Goal: Task Accomplishment & Management: Use online tool/utility

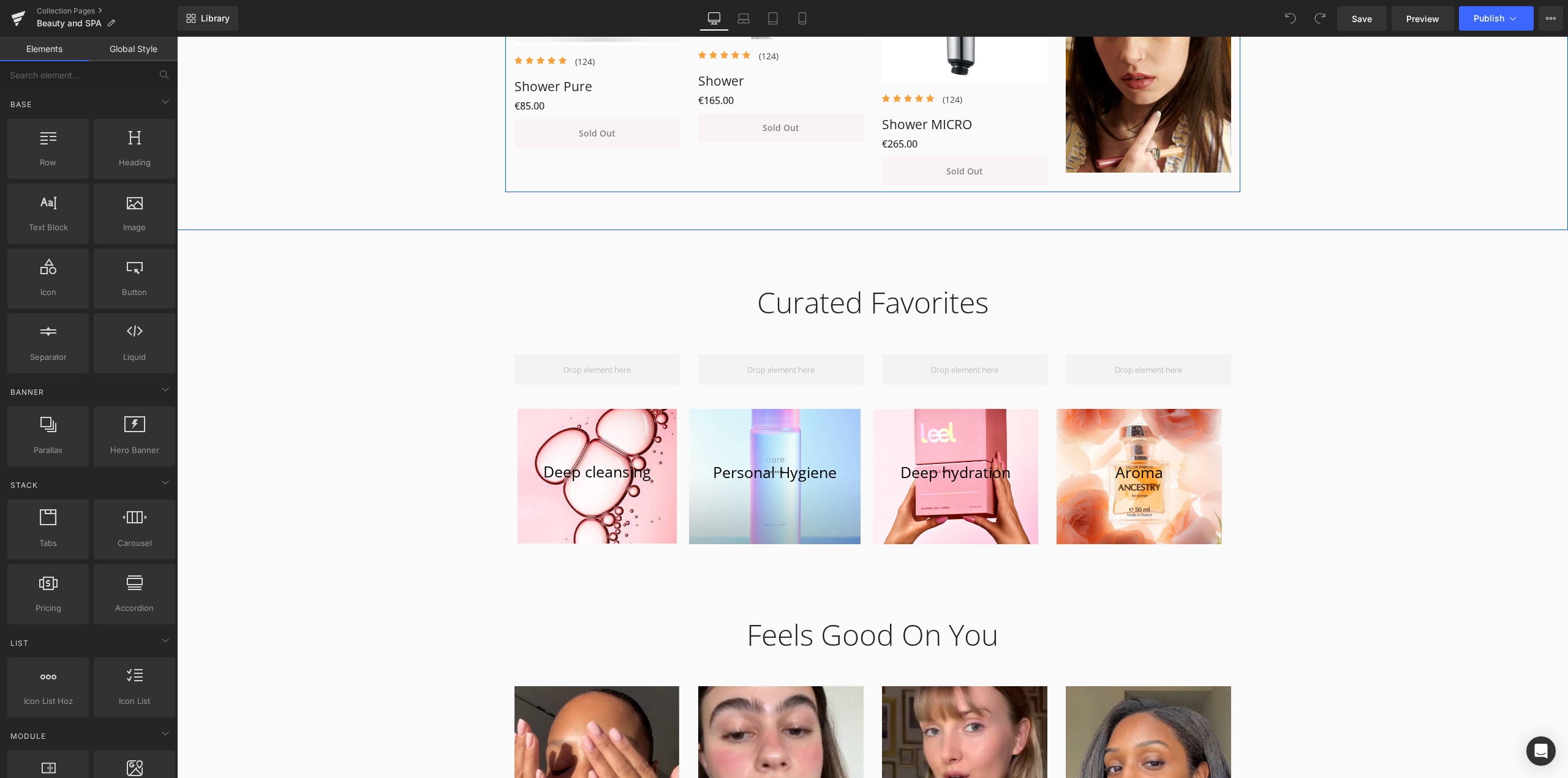
scroll to position [1041, 0]
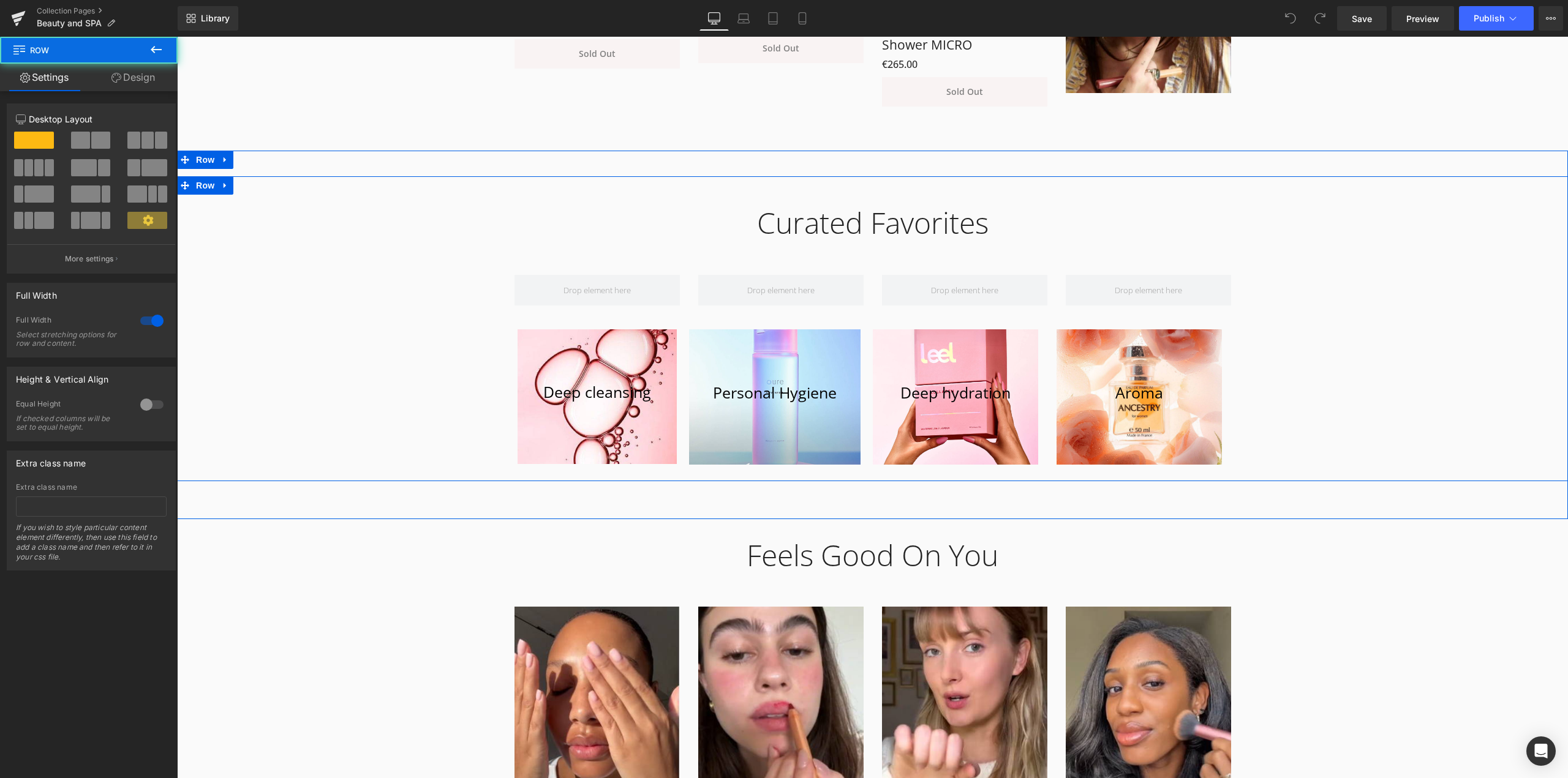
click at [1236, 448] on div "Curated Favorites Heading Row Row Deep cleansing [GEOGRAPHIC_DATA] Hero Banner …" at bounding box center [872, 331] width 1391 height 288
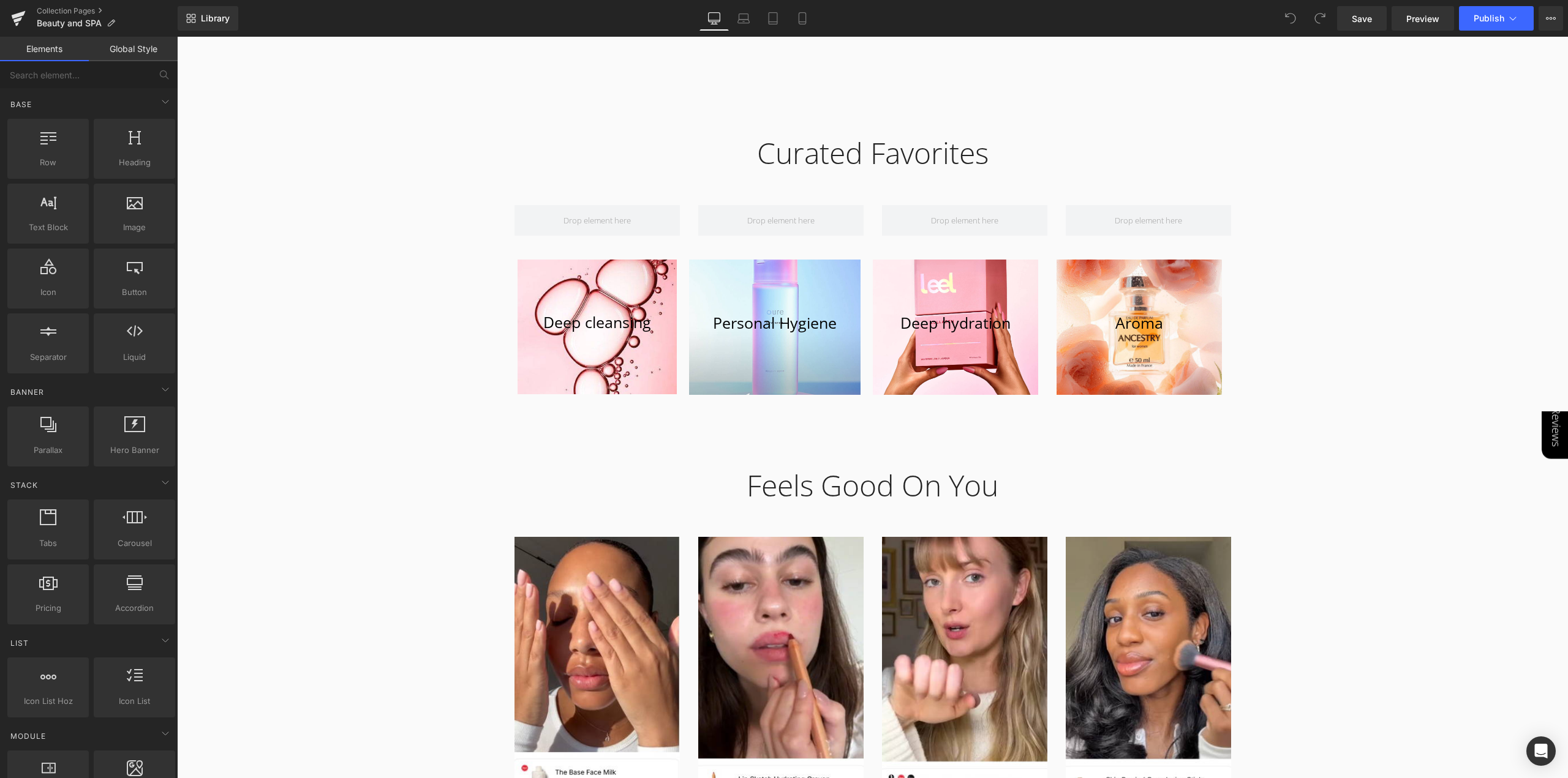
scroll to position [1225, 0]
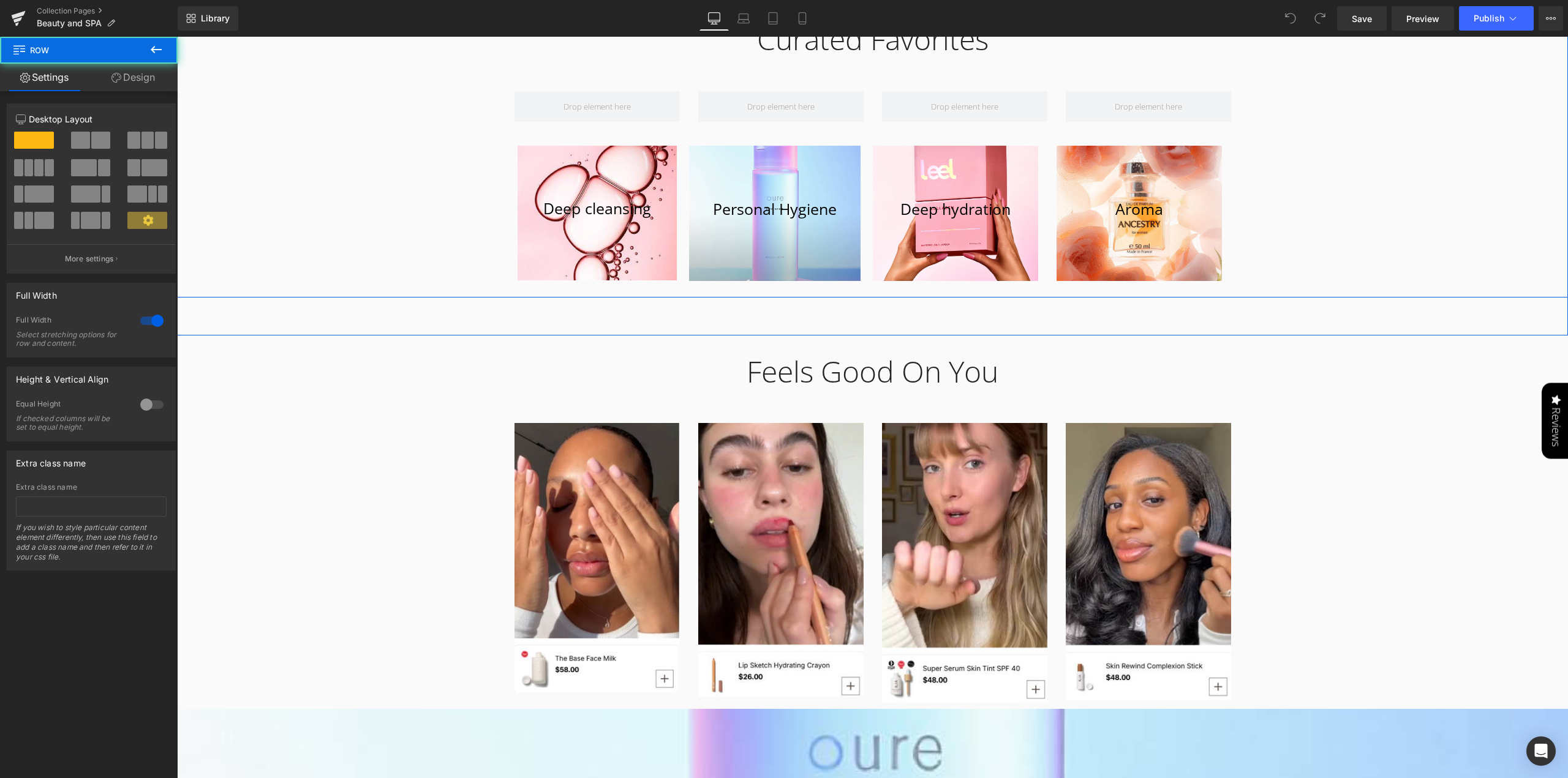
click at [1392, 214] on div "Curated Favorites Heading Row Row Deep cleansing [GEOGRAPHIC_DATA] Hero Banner …" at bounding box center [872, 147] width 1391 height 288
click at [1297, 185] on div "Curated Favorites Heading Row Row Deep cleansing [GEOGRAPHIC_DATA] Hero Banner …" at bounding box center [872, 147] width 1391 height 288
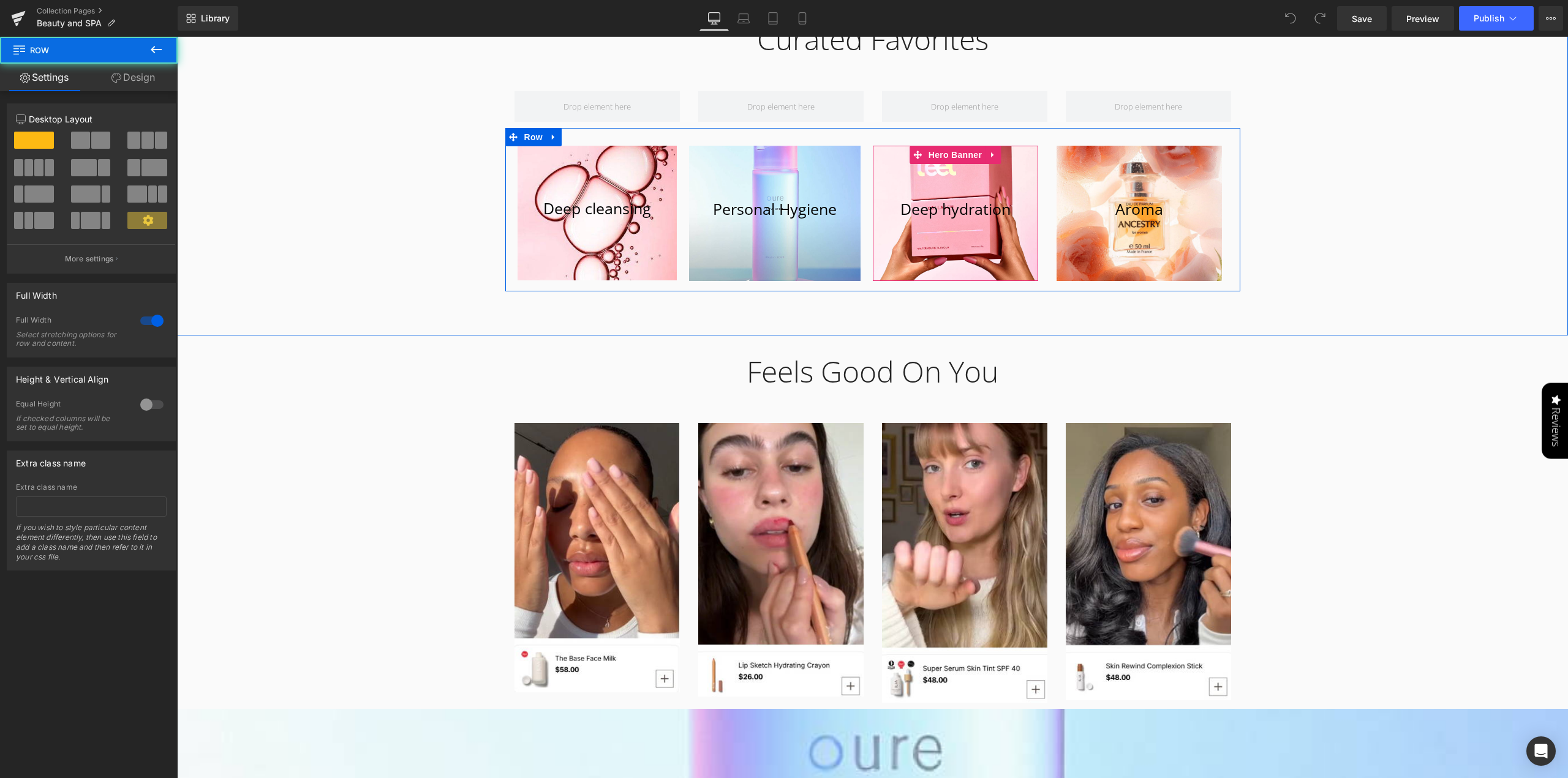
click at [1004, 172] on div at bounding box center [955, 213] width 165 height 135
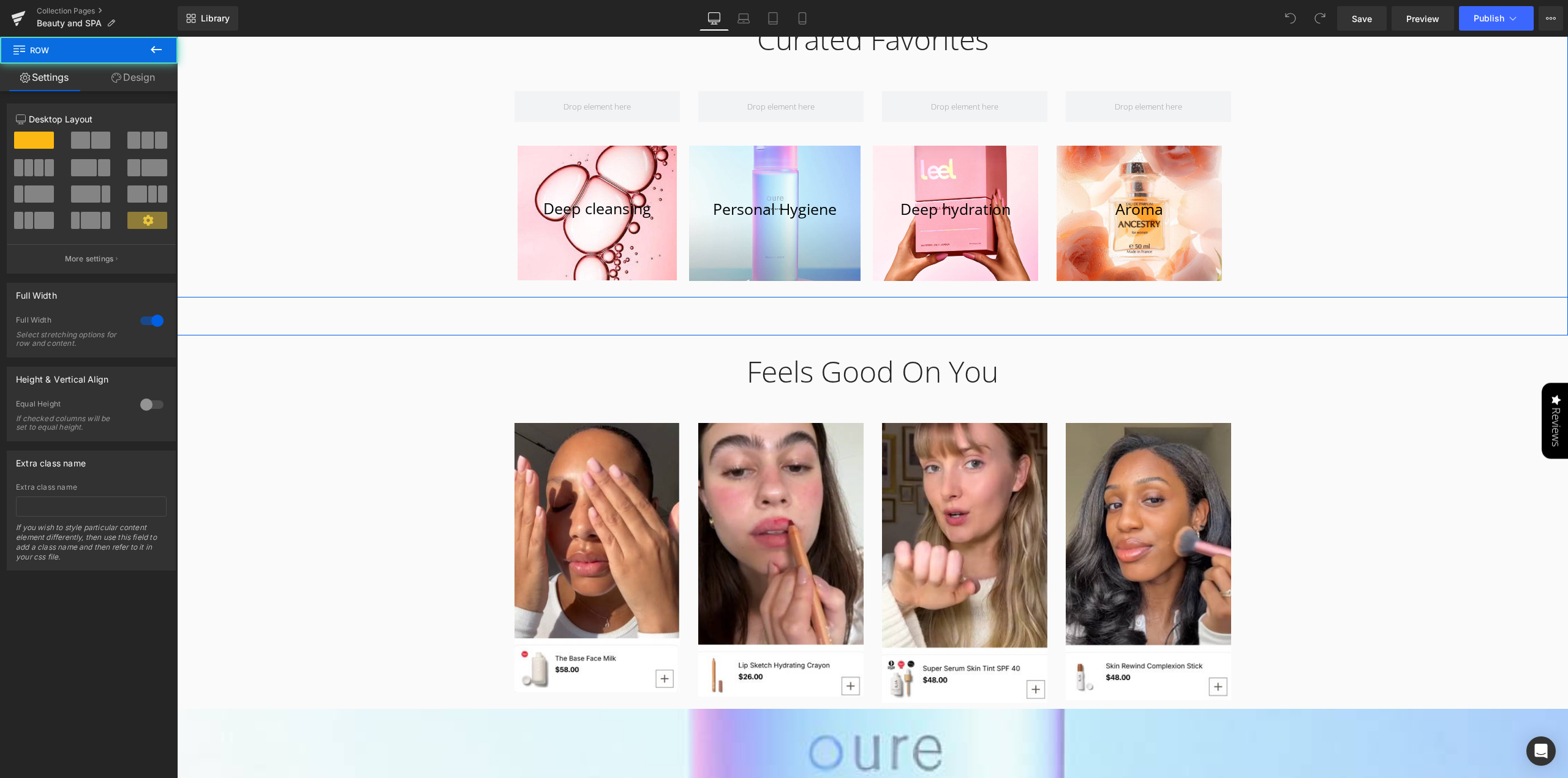
click at [1375, 172] on div "Curated Favorites Heading Row Row Deep cleansing [GEOGRAPHIC_DATA] Hero Banner …" at bounding box center [872, 147] width 1391 height 288
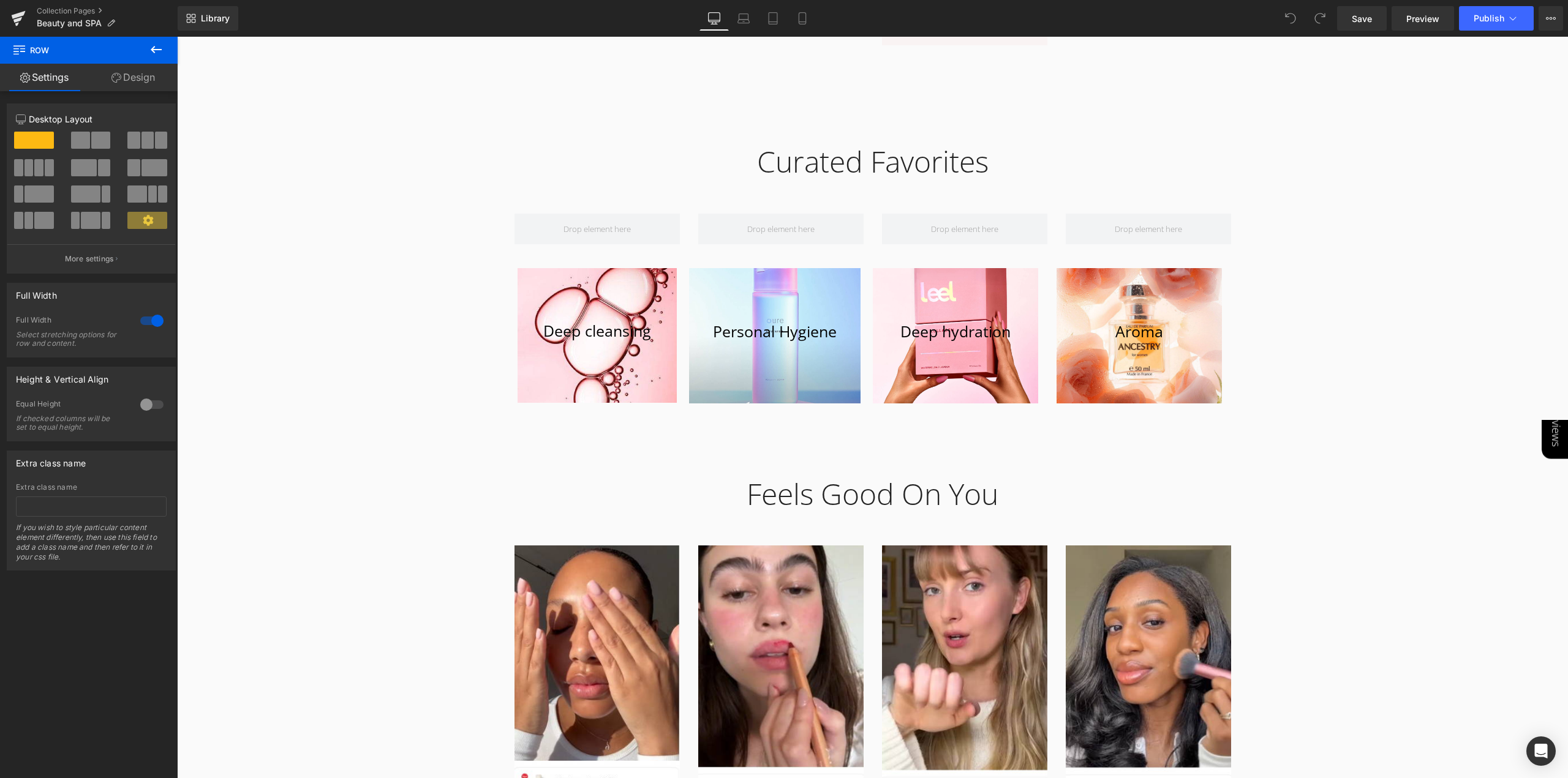
scroll to position [919, 0]
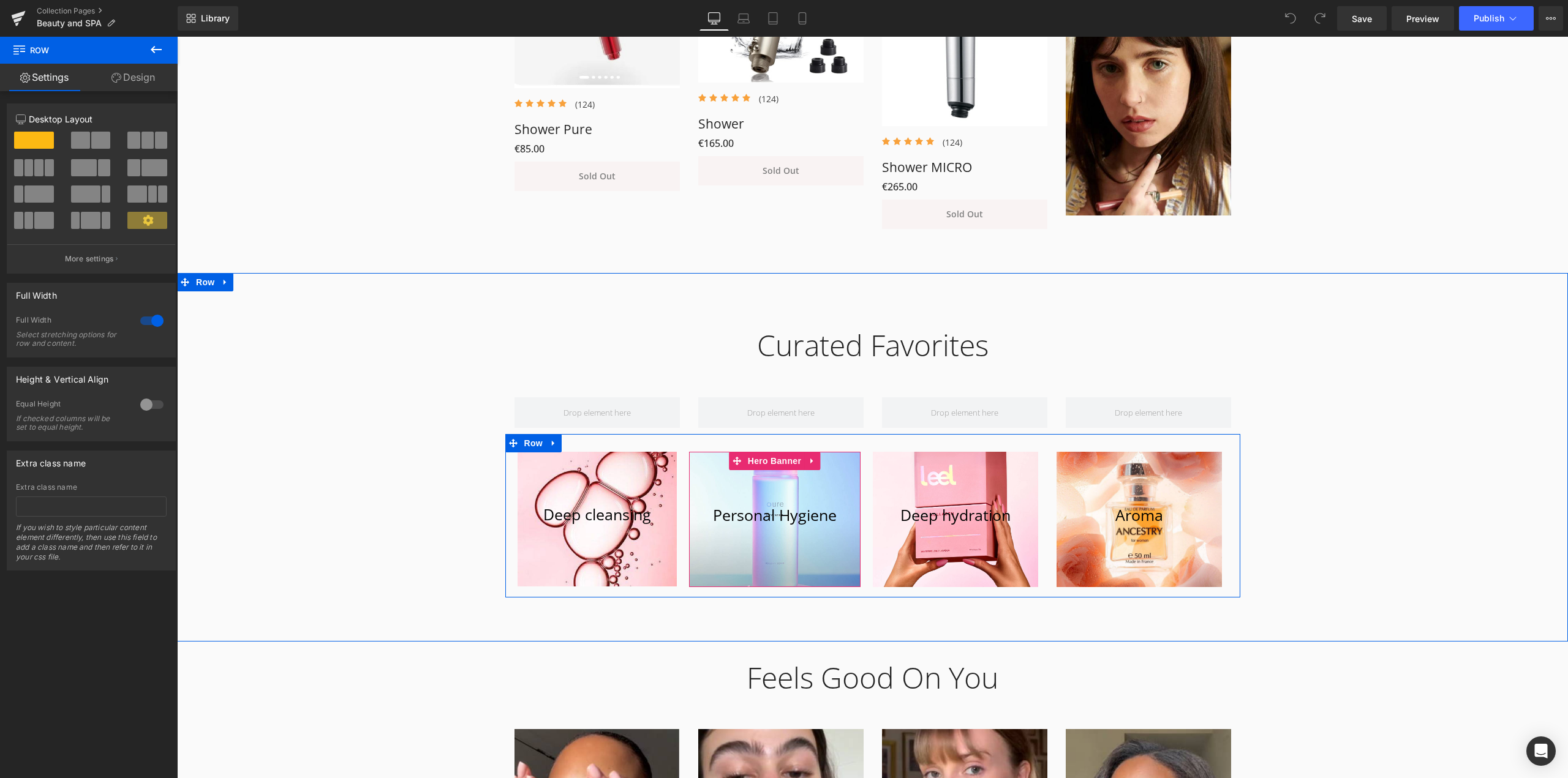
drag, startPoint x: 770, startPoint y: 460, endPoint x: 1087, endPoint y: 530, distance: 324.6
click at [770, 460] on span "Hero Banner" at bounding box center [774, 461] width 59 height 19
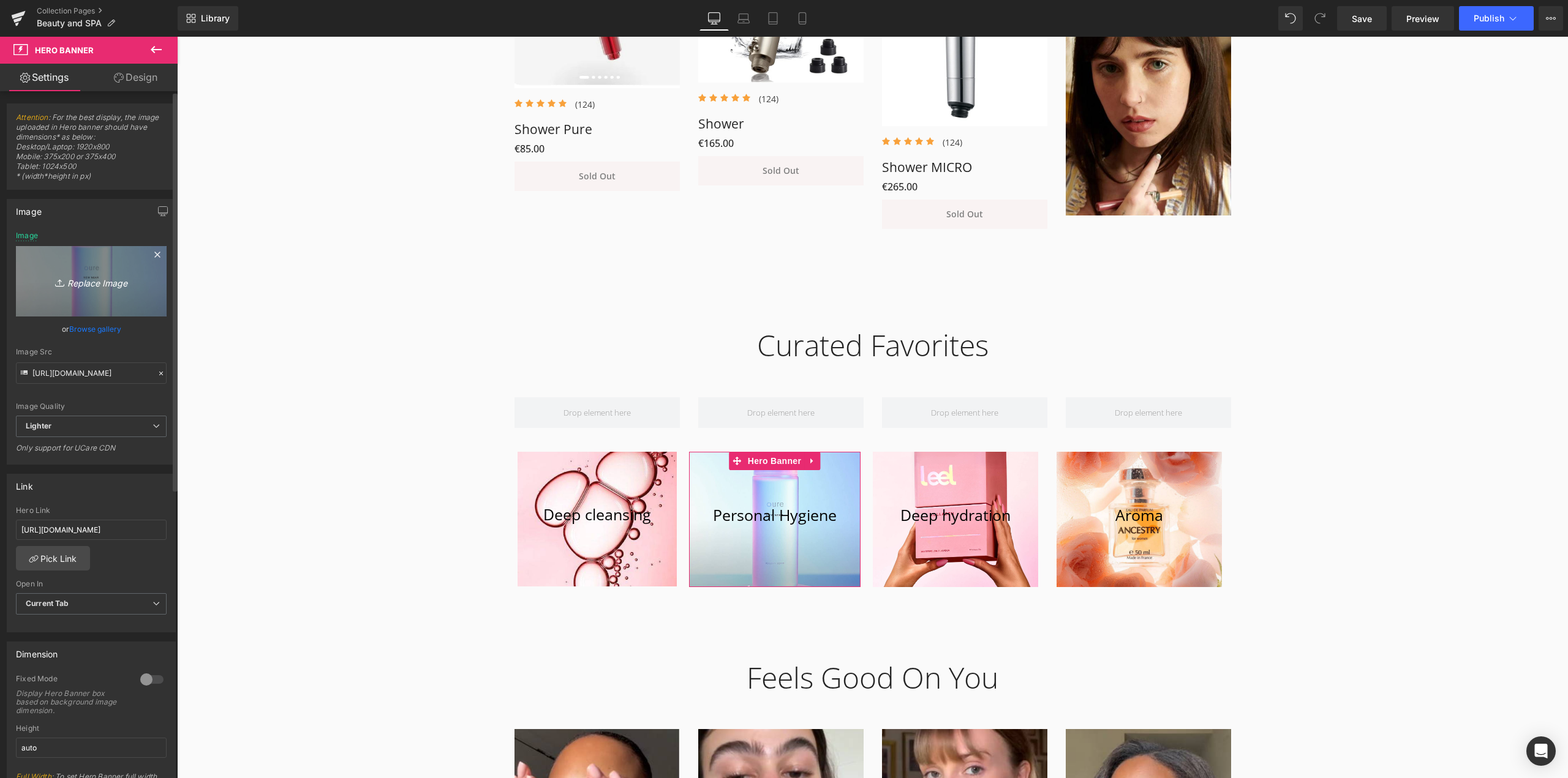
click at [81, 286] on icon "Replace Image" at bounding box center [91, 281] width 98 height 15
type input "C:\fakepath\mko3.jpg"
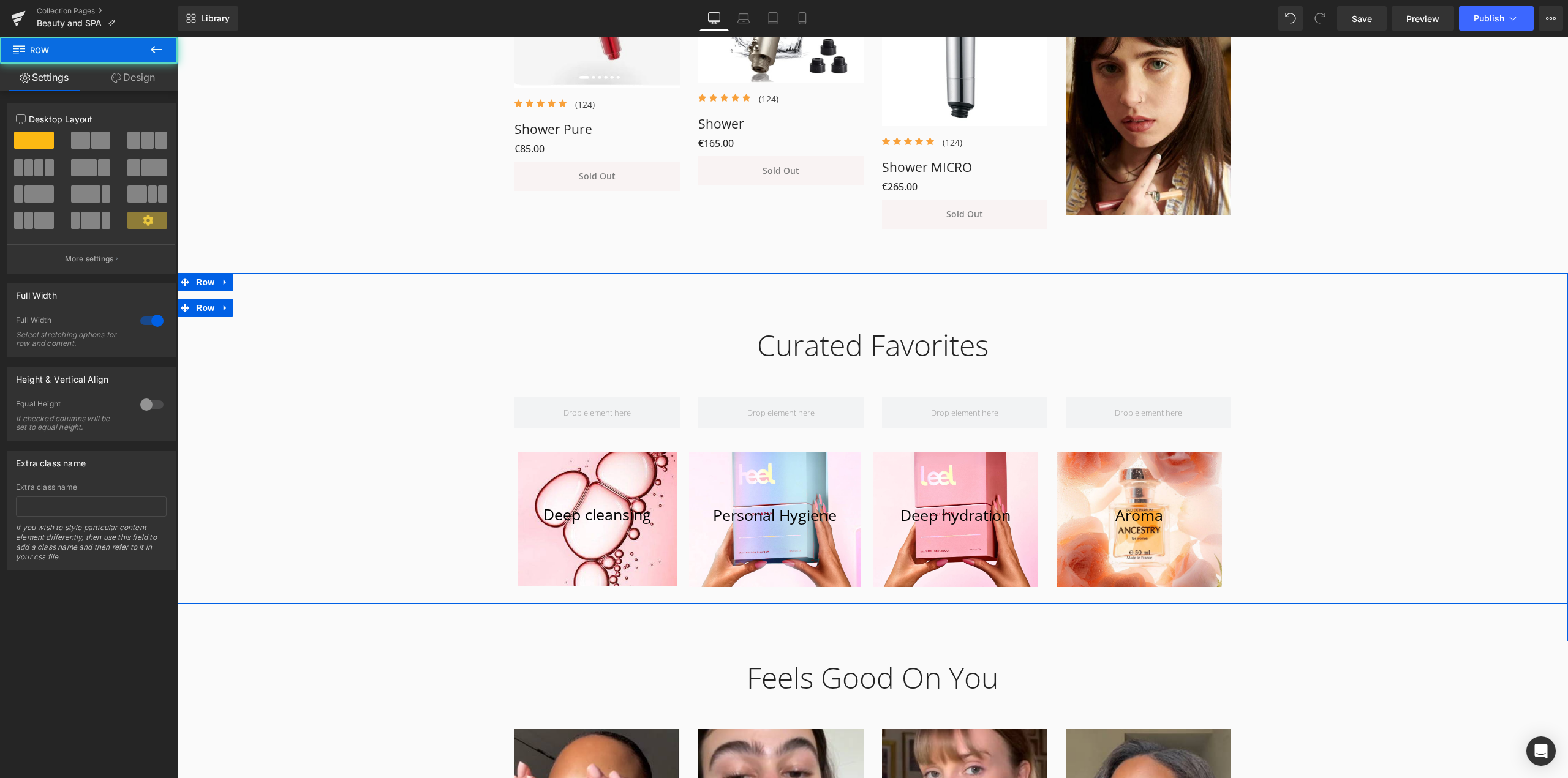
drag, startPoint x: 1333, startPoint y: 481, endPoint x: 1282, endPoint y: 482, distance: 51.0
click at [1334, 481] on div "Curated Favorites Heading Row Row Deep cleansing [GEOGRAPHIC_DATA] Hero Banner …" at bounding box center [872, 454] width 1391 height 288
click at [1354, 490] on div "Curated Favorites Heading Row Row Deep cleansing [GEOGRAPHIC_DATA] Hero Banner …" at bounding box center [872, 454] width 1391 height 288
drag, startPoint x: 1434, startPoint y: 513, endPoint x: 1279, endPoint y: 489, distance: 156.8
click at [1434, 513] on div "Curated Favorites Heading Row Row Deep cleansing [GEOGRAPHIC_DATA] Hero Banner …" at bounding box center [872, 454] width 1391 height 288
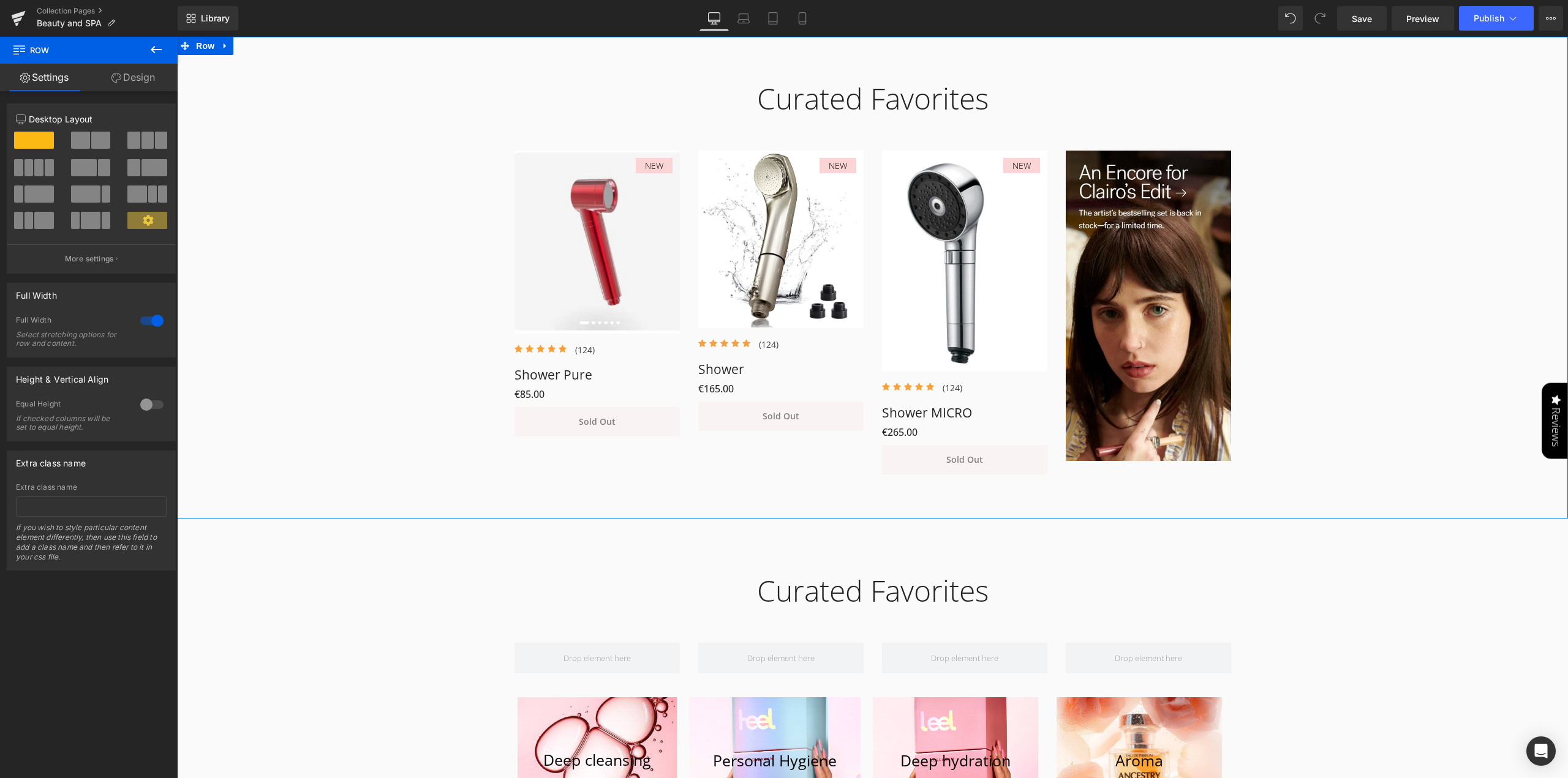
scroll to position [673, 0]
click at [978, 226] on img at bounding box center [964, 261] width 165 height 221
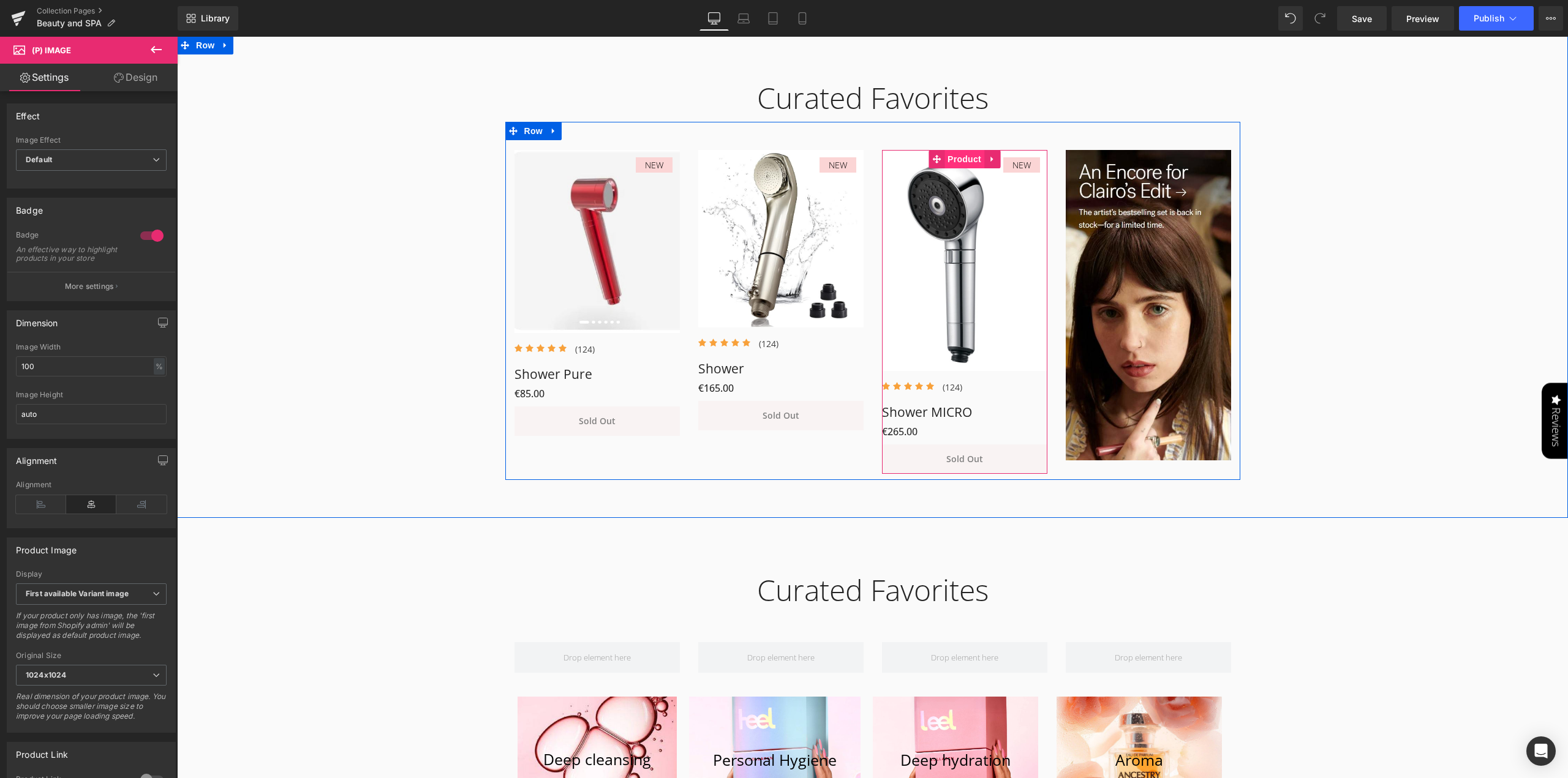
click at [960, 159] on span "Product" at bounding box center [964, 159] width 40 height 19
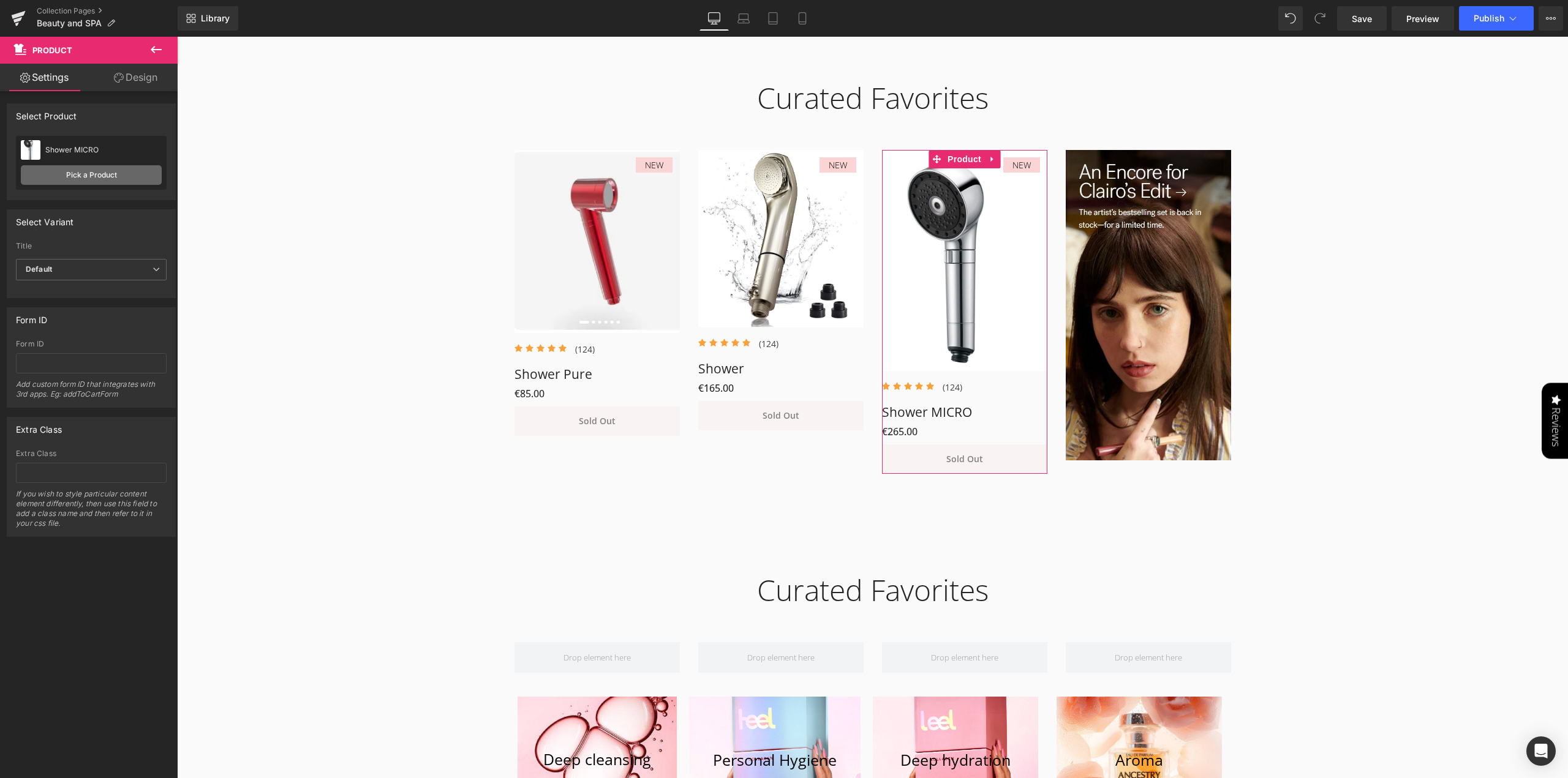
click at [81, 178] on link "Pick a Product" at bounding box center [91, 175] width 141 height 19
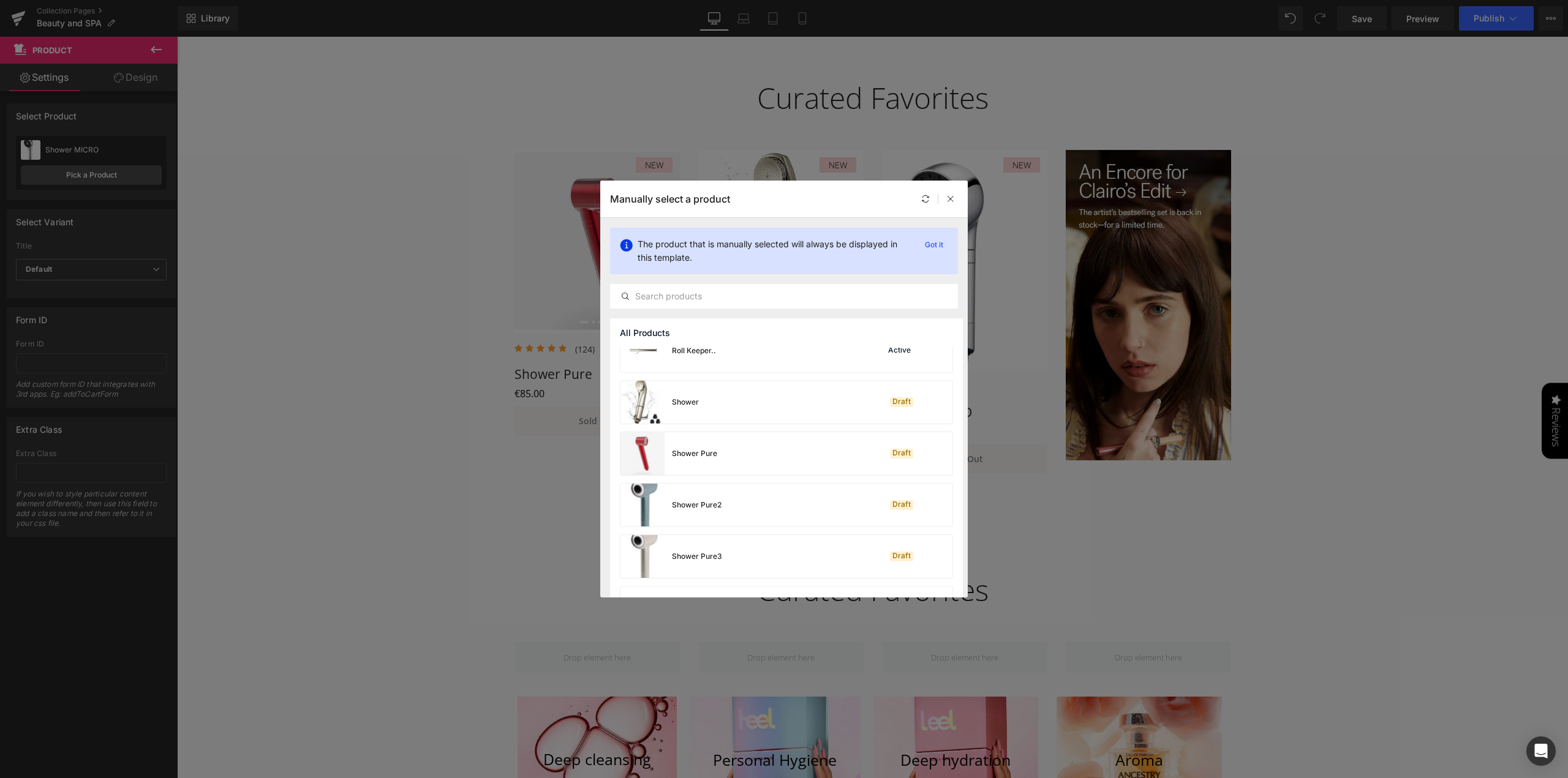
scroll to position [1681, 0]
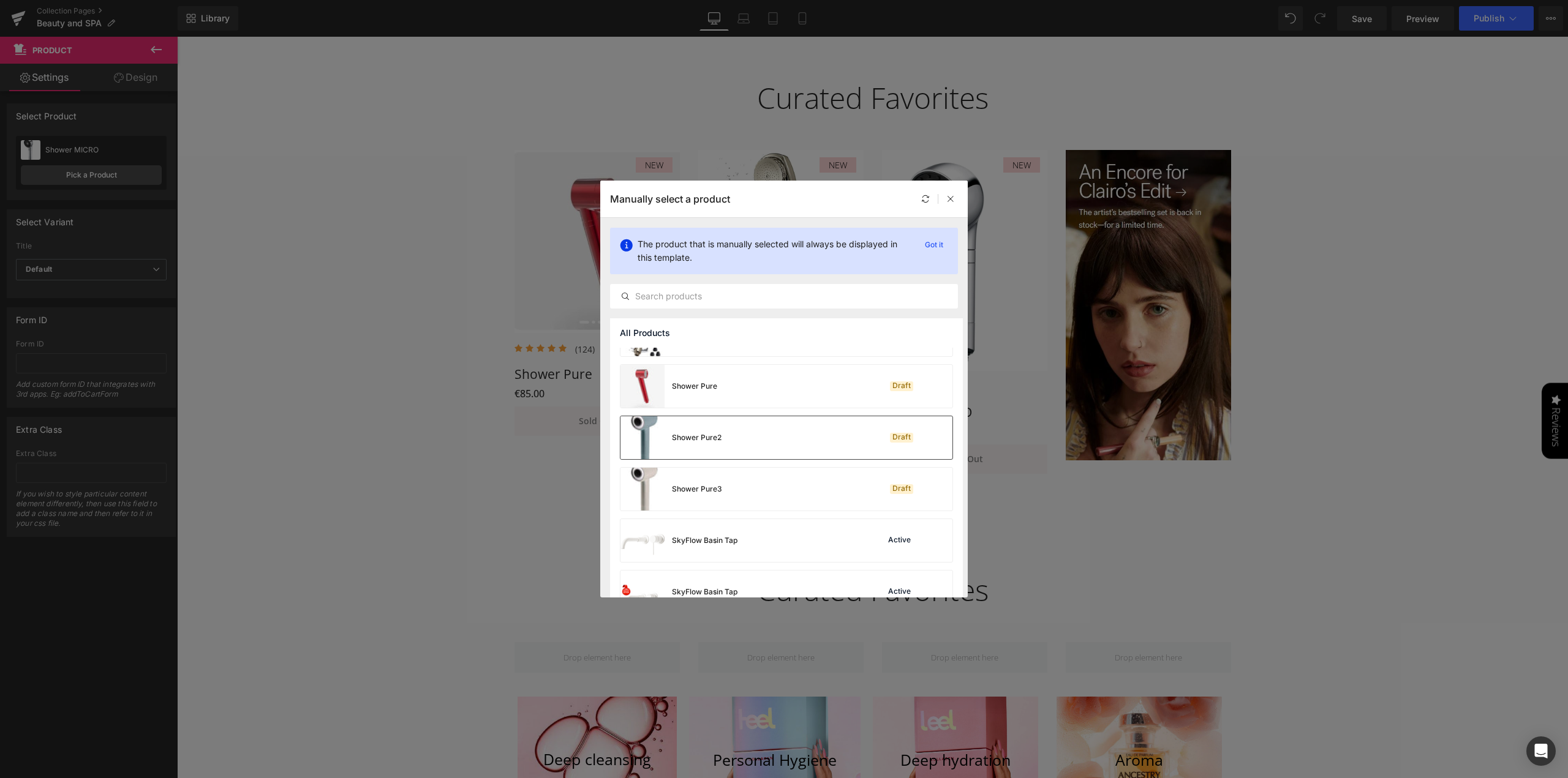
click at [708, 436] on div "Shower Pure2" at bounding box center [697, 438] width 49 height 11
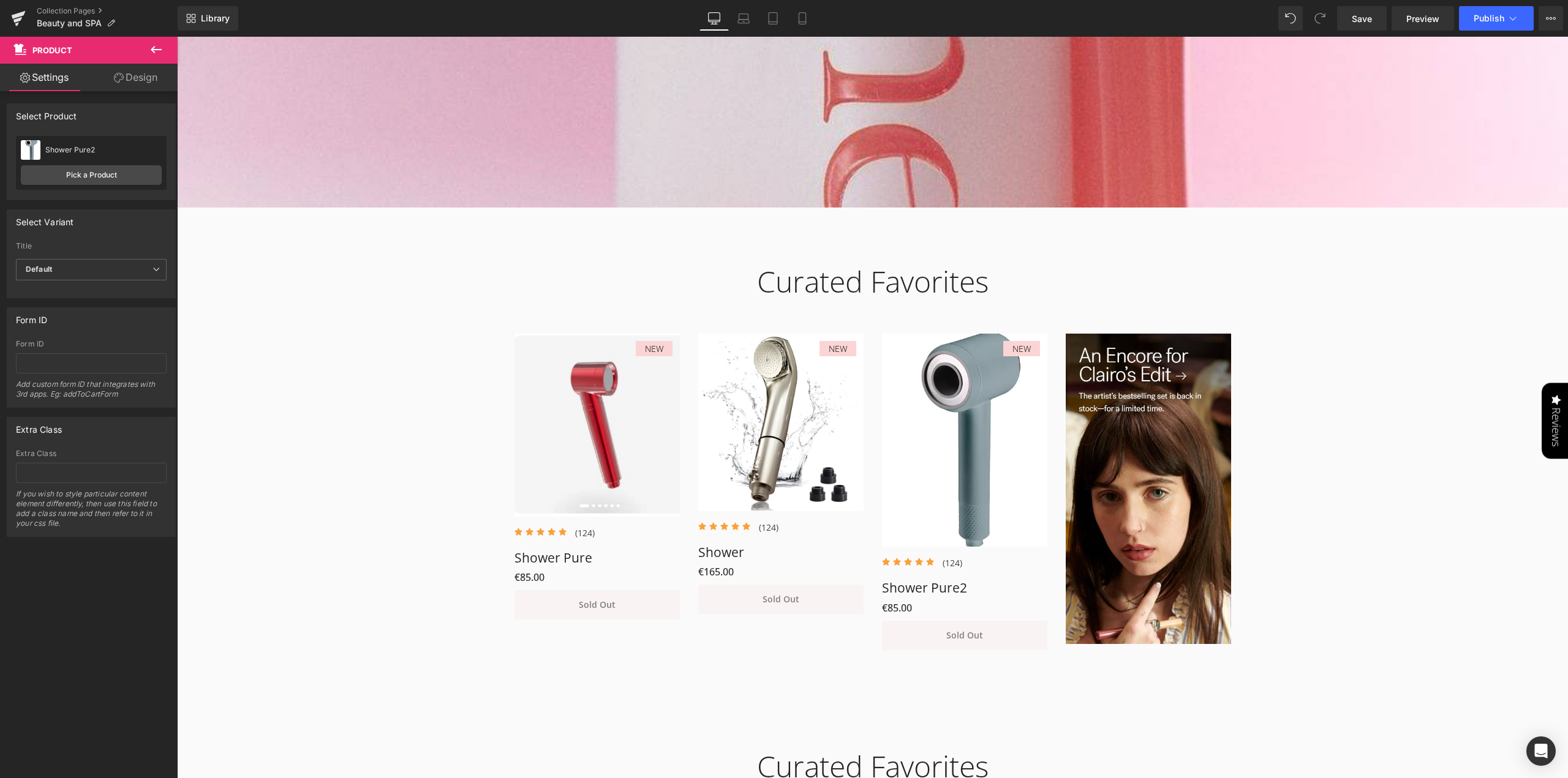
scroll to position [513, 0]
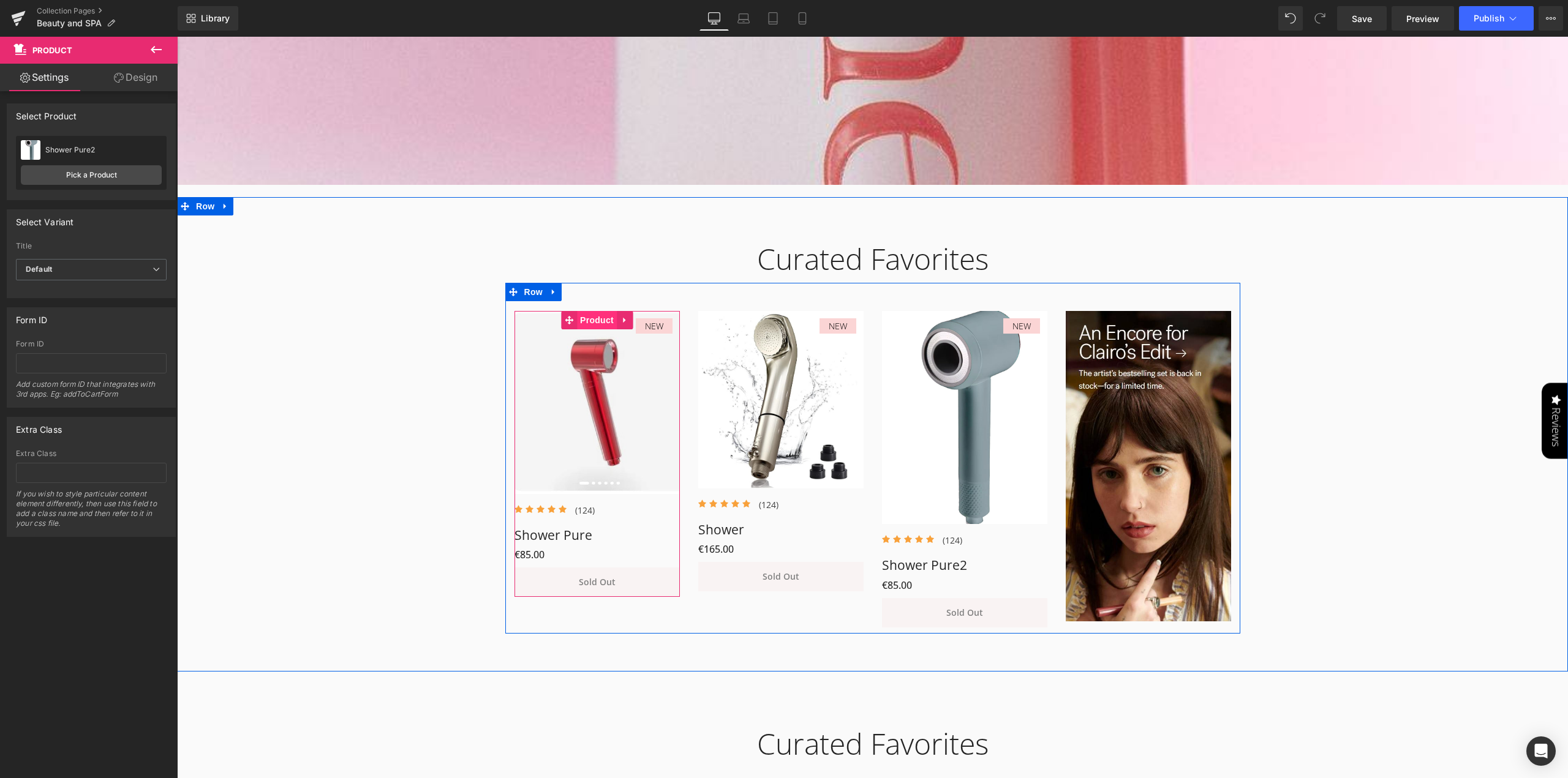
click at [588, 323] on span "Product" at bounding box center [596, 320] width 40 height 19
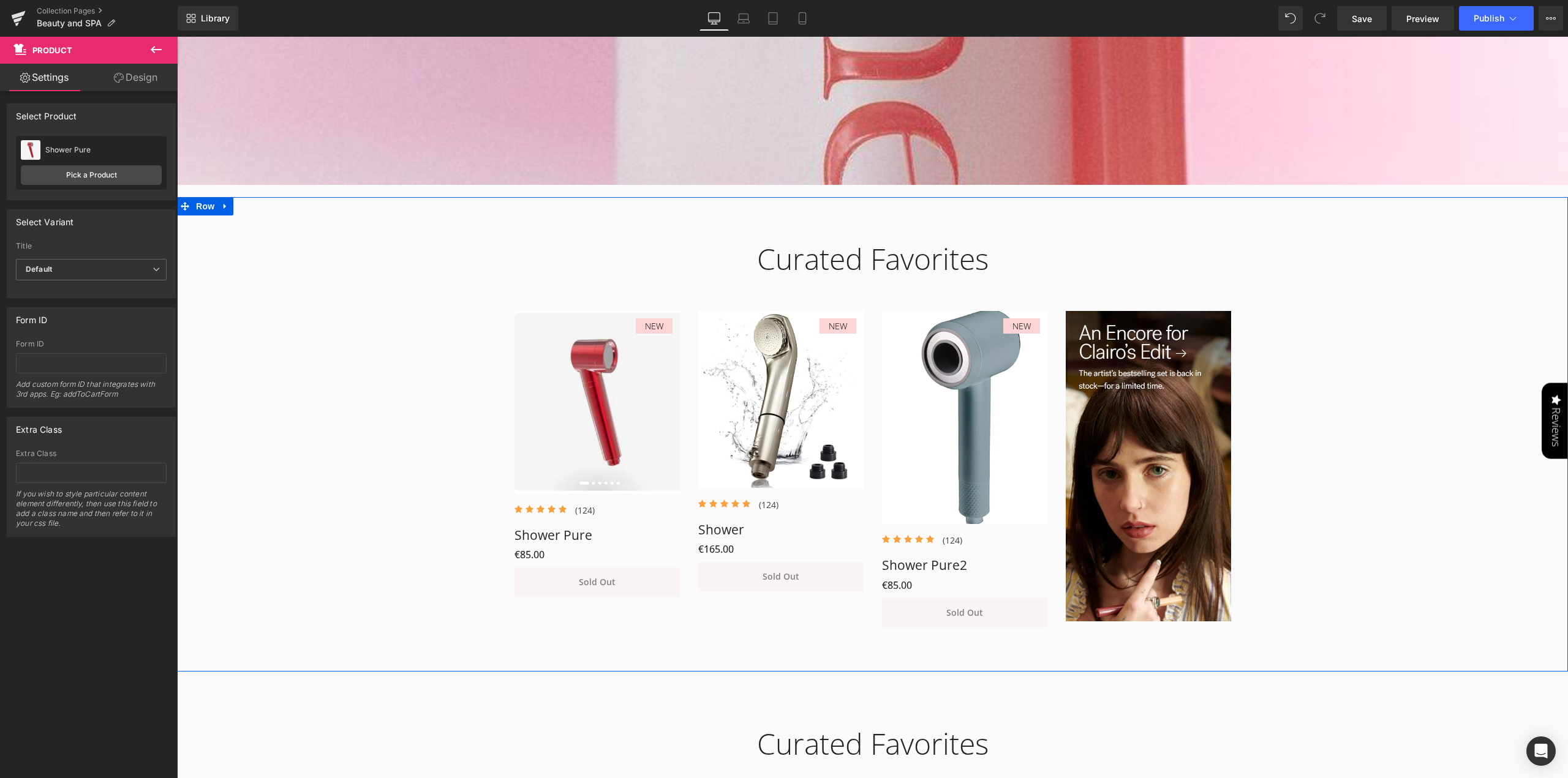
click at [389, 442] on div "Curated Favorites Heading Row NEW (P) Image Icon Icon Icon Icon Icon Icon List …" at bounding box center [872, 427] width 1391 height 410
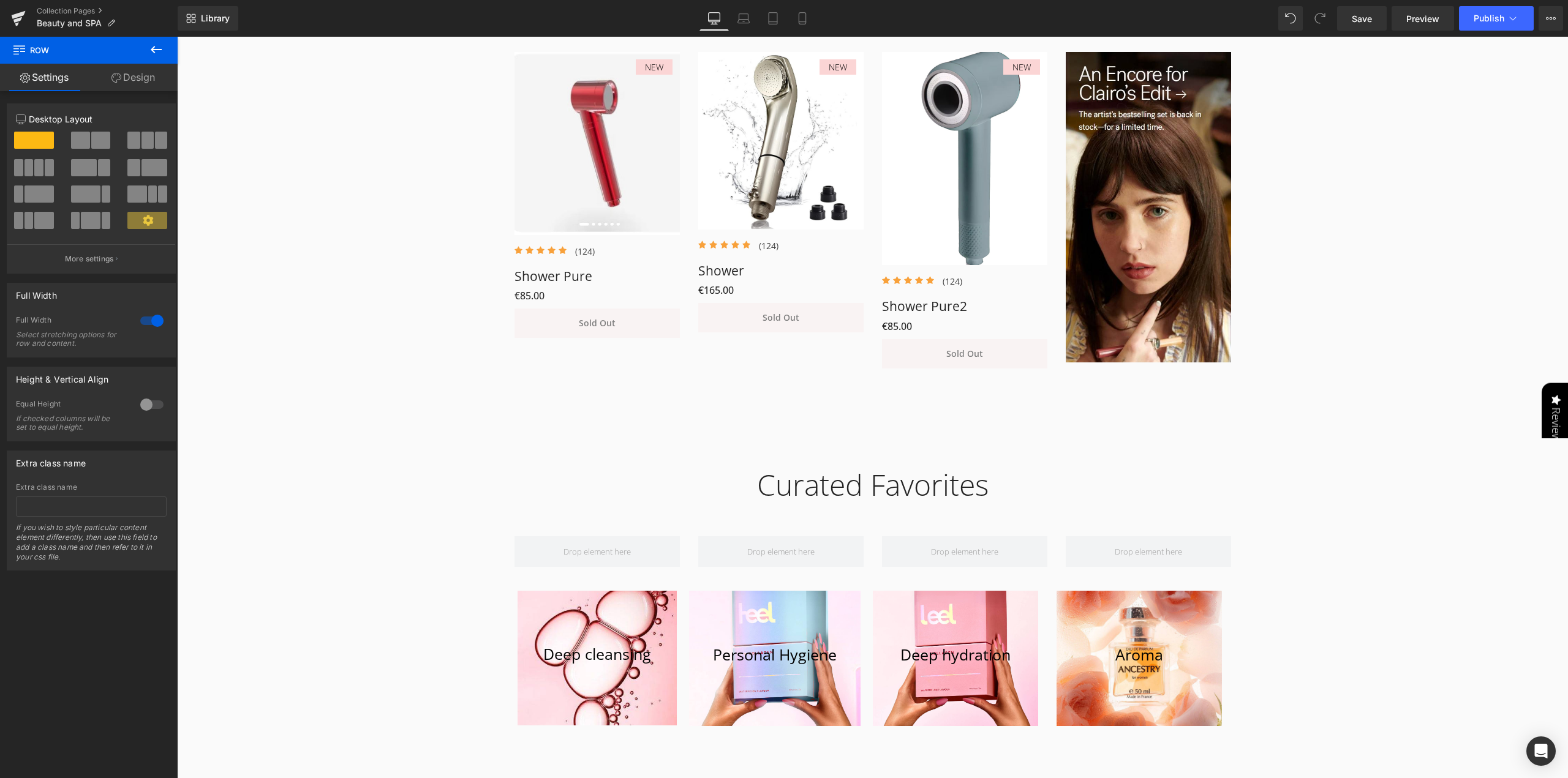
scroll to position [758, 0]
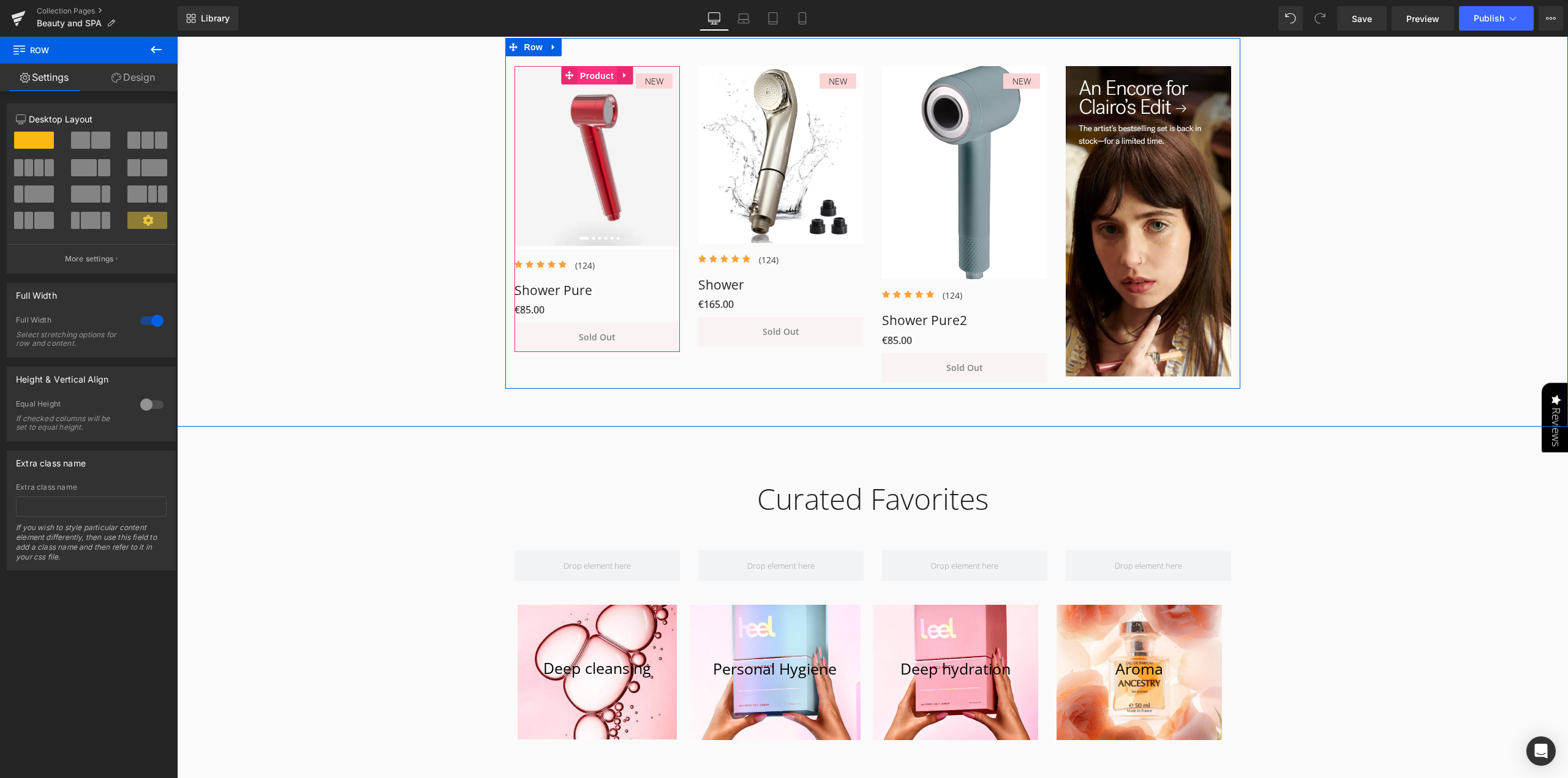
click at [593, 78] on span "Product" at bounding box center [596, 75] width 40 height 19
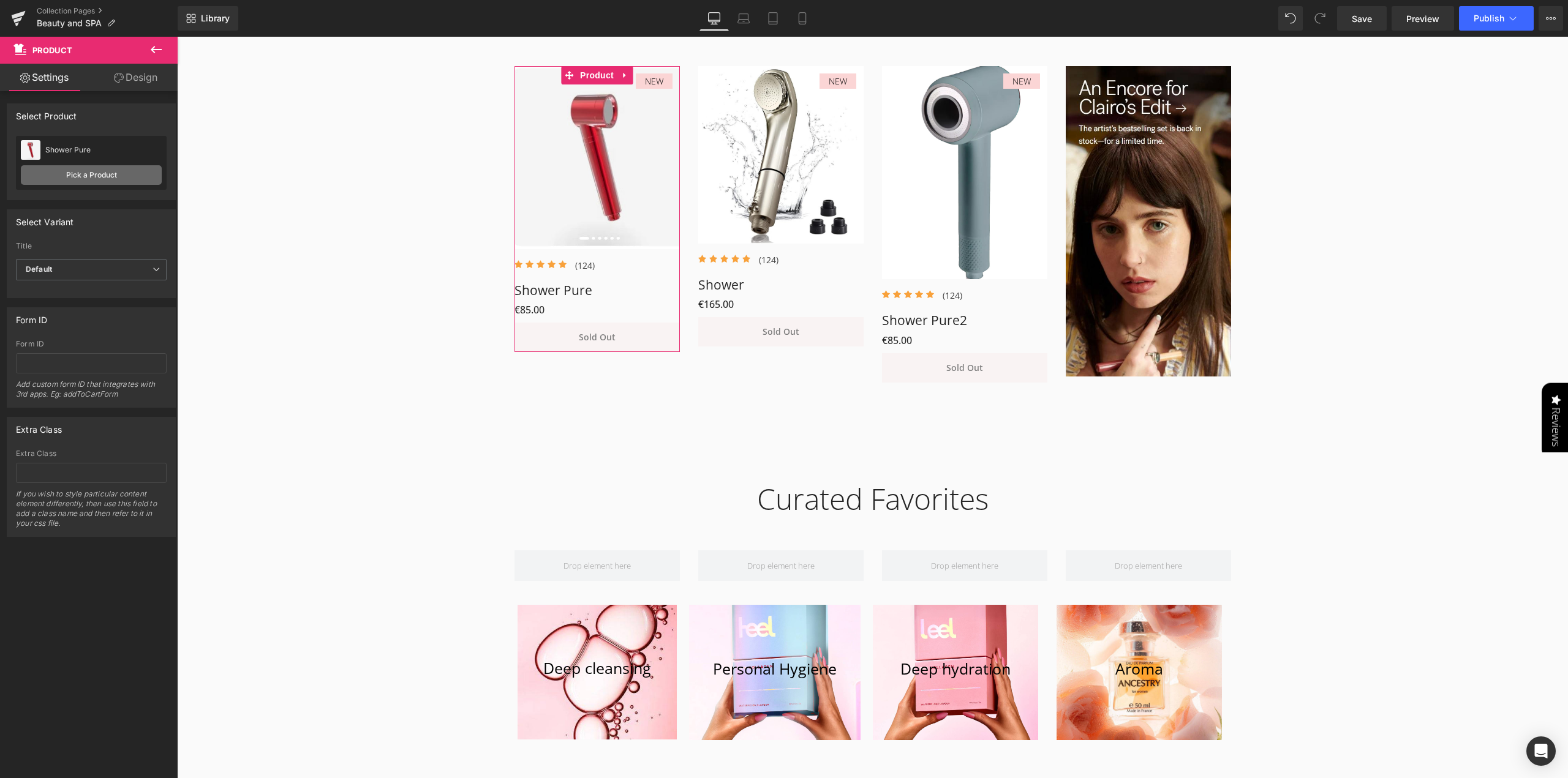
click at [82, 176] on link "Pick a Product" at bounding box center [91, 175] width 141 height 19
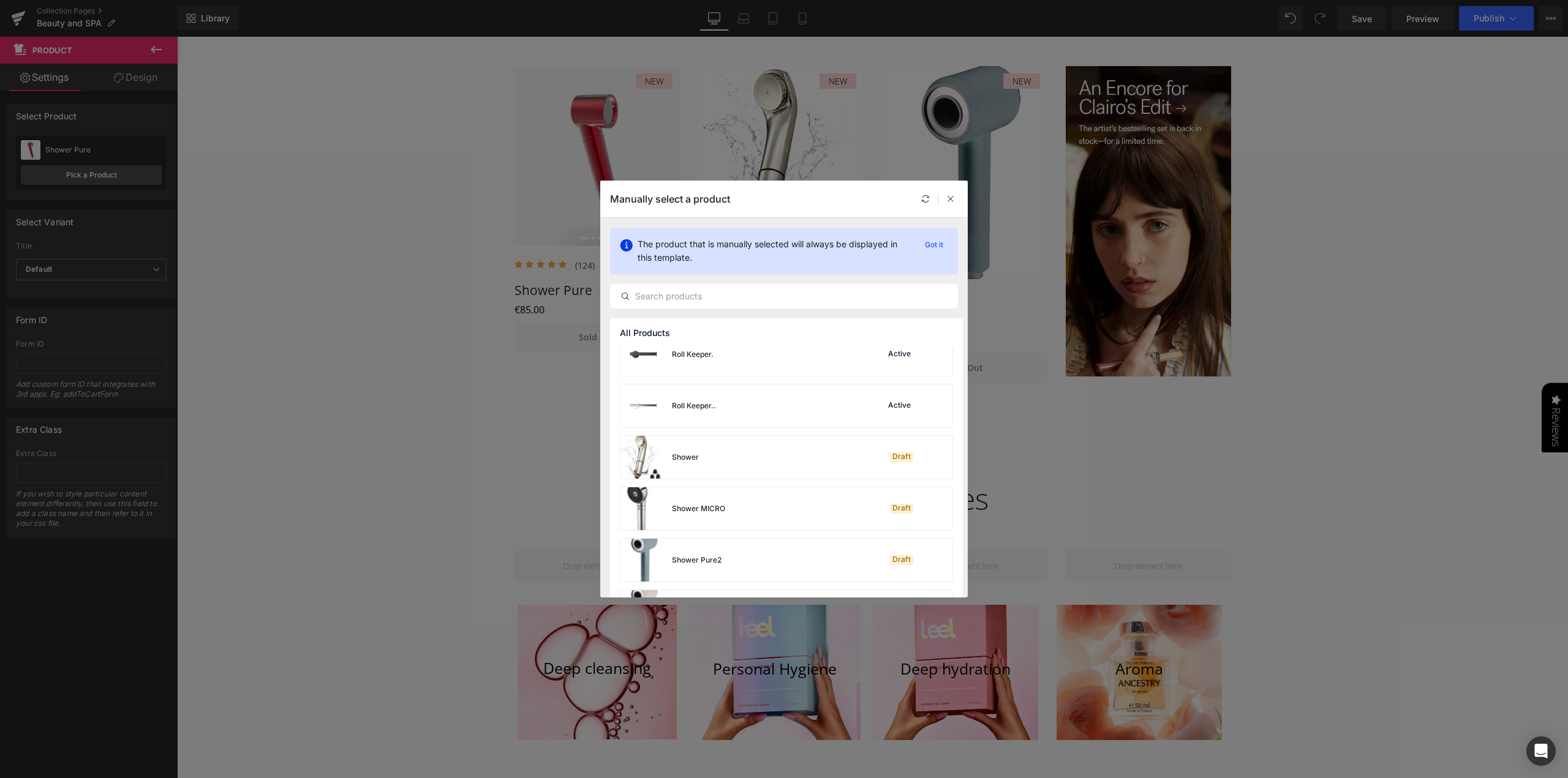
scroll to position [1742, 0]
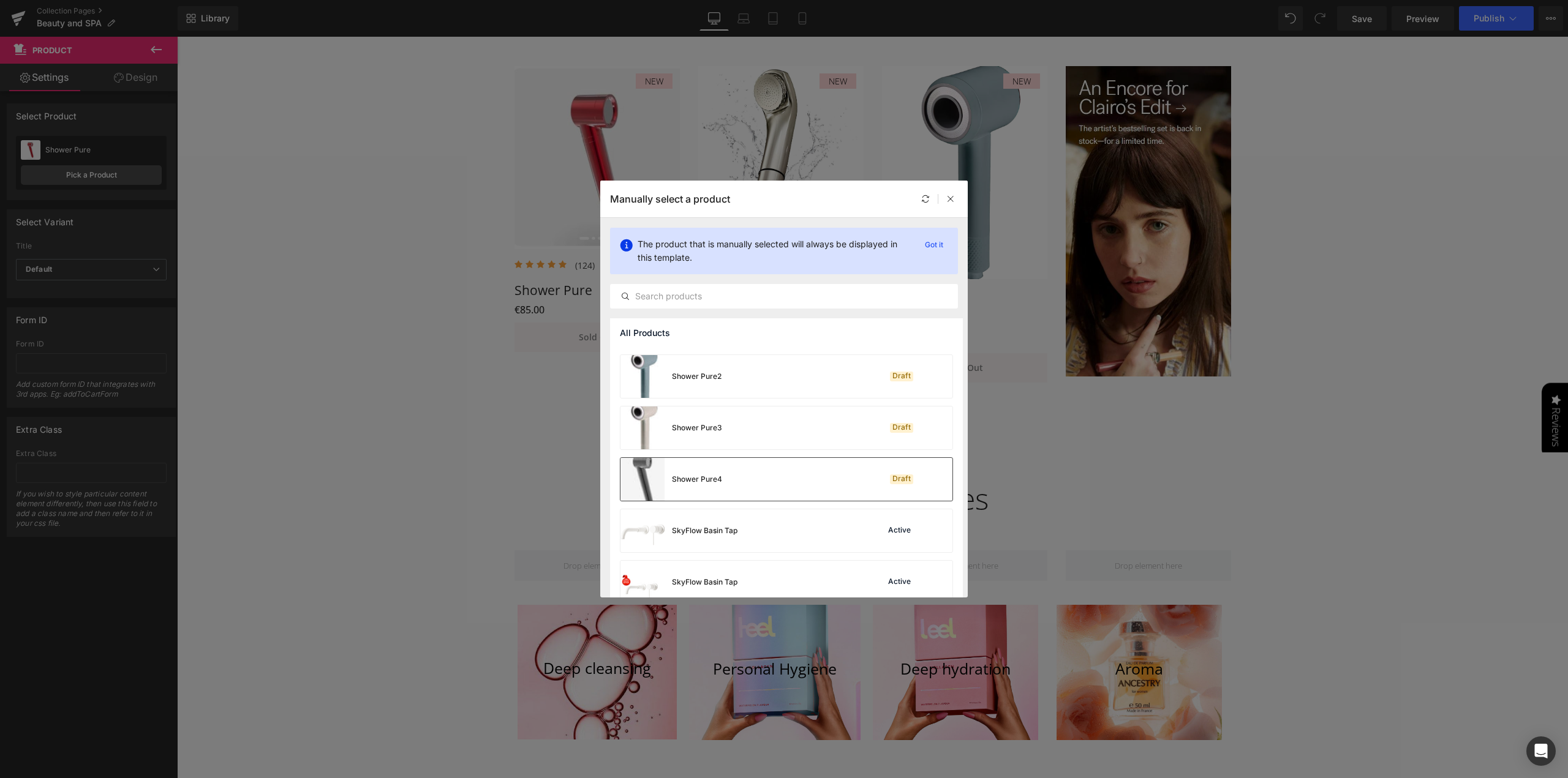
drag, startPoint x: 635, startPoint y: 481, endPoint x: 879, endPoint y: 577, distance: 262.2
click at [635, 481] on img at bounding box center [642, 479] width 44 height 43
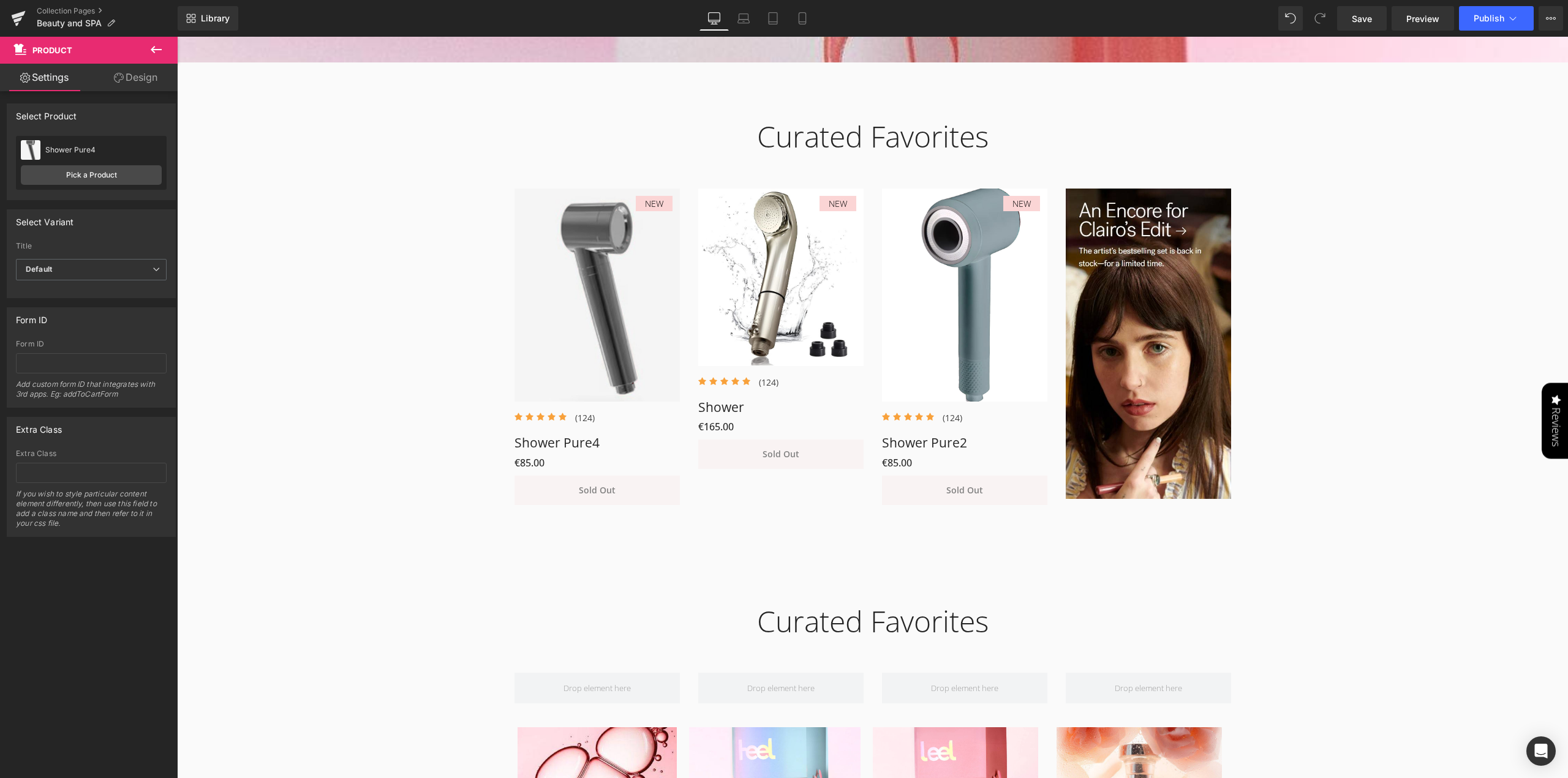
scroll to position [513, 0]
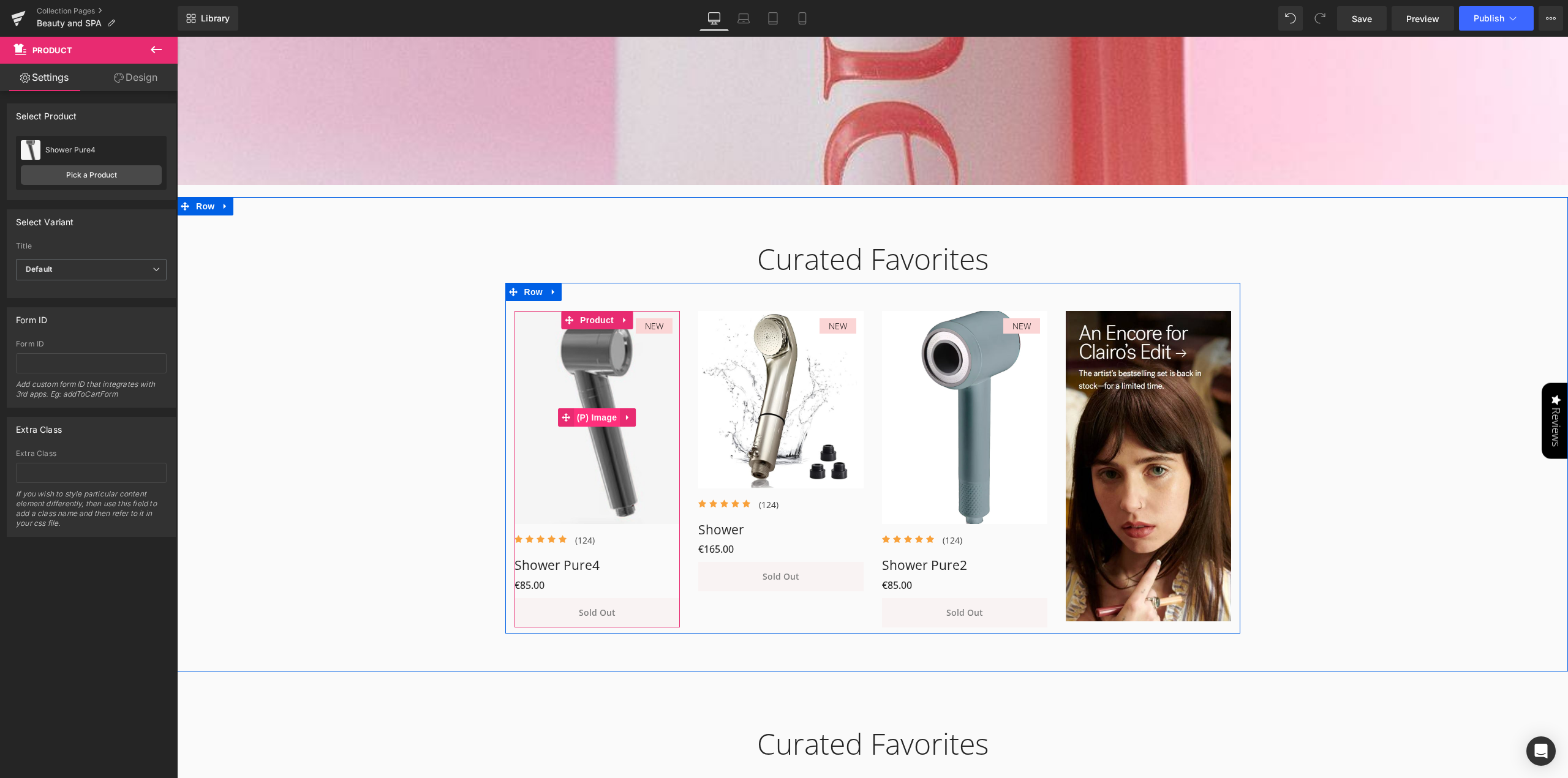
click at [590, 422] on link "(P) Image" at bounding box center [589, 418] width 63 height 19
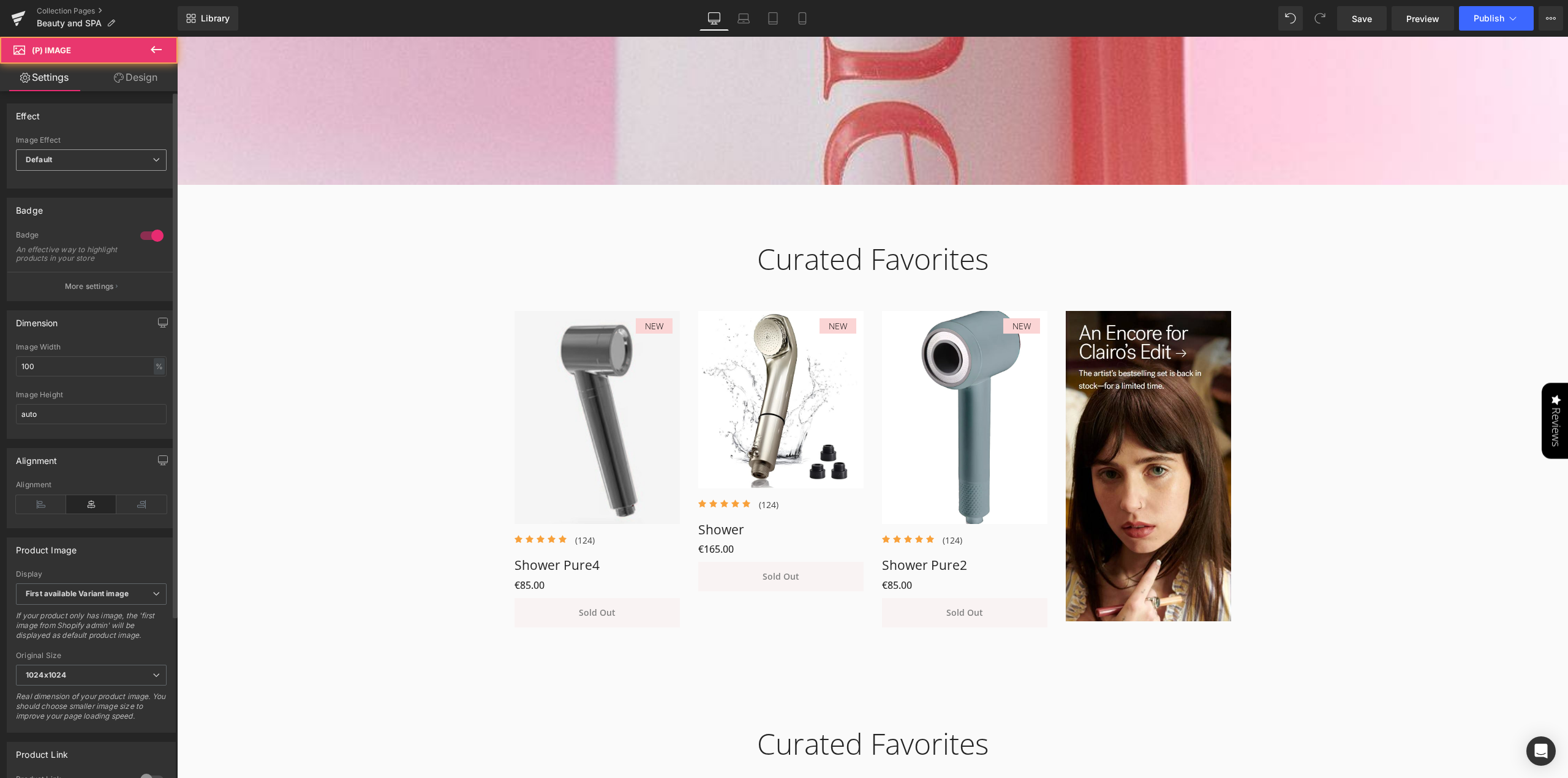
click at [93, 158] on span "Default" at bounding box center [91, 160] width 151 height 22
click at [110, 117] on div "Effect" at bounding box center [91, 115] width 168 height 23
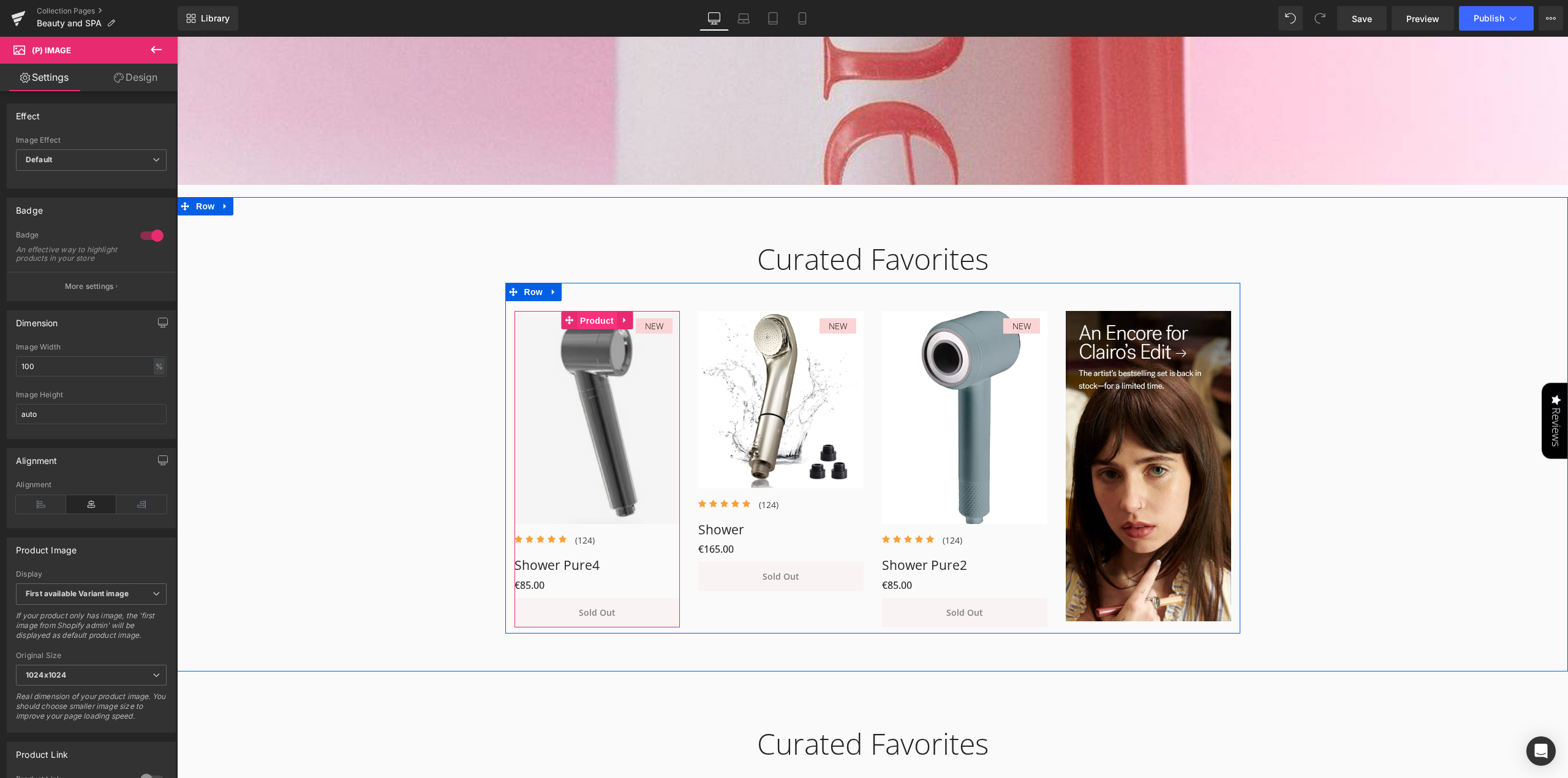
click at [588, 317] on span "Product" at bounding box center [596, 321] width 40 height 19
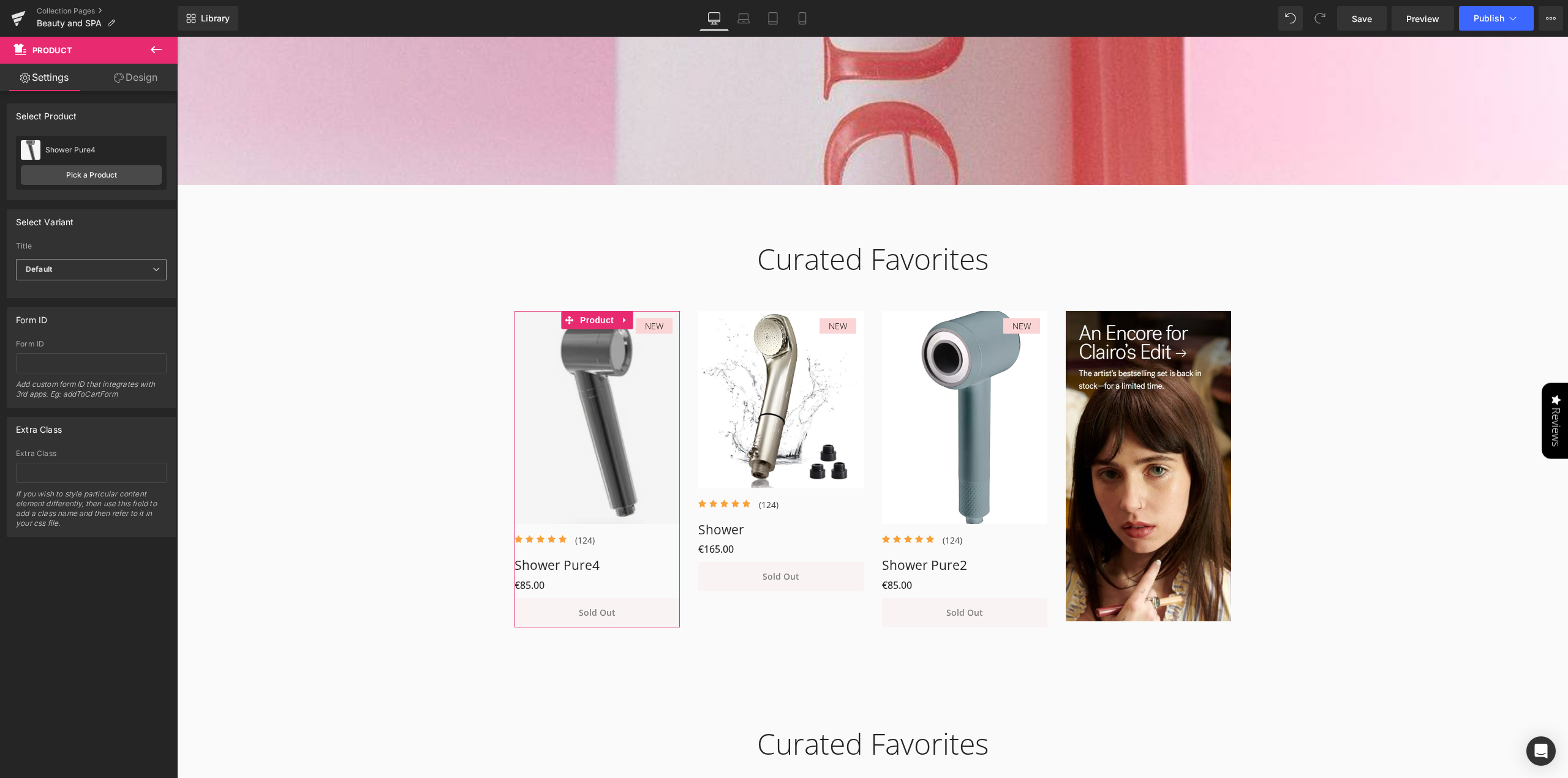
click at [116, 271] on span "Default" at bounding box center [91, 270] width 151 height 22
click at [108, 229] on div "Select Variant" at bounding box center [91, 221] width 168 height 23
click at [110, 177] on link "Pick a Product" at bounding box center [91, 175] width 141 height 19
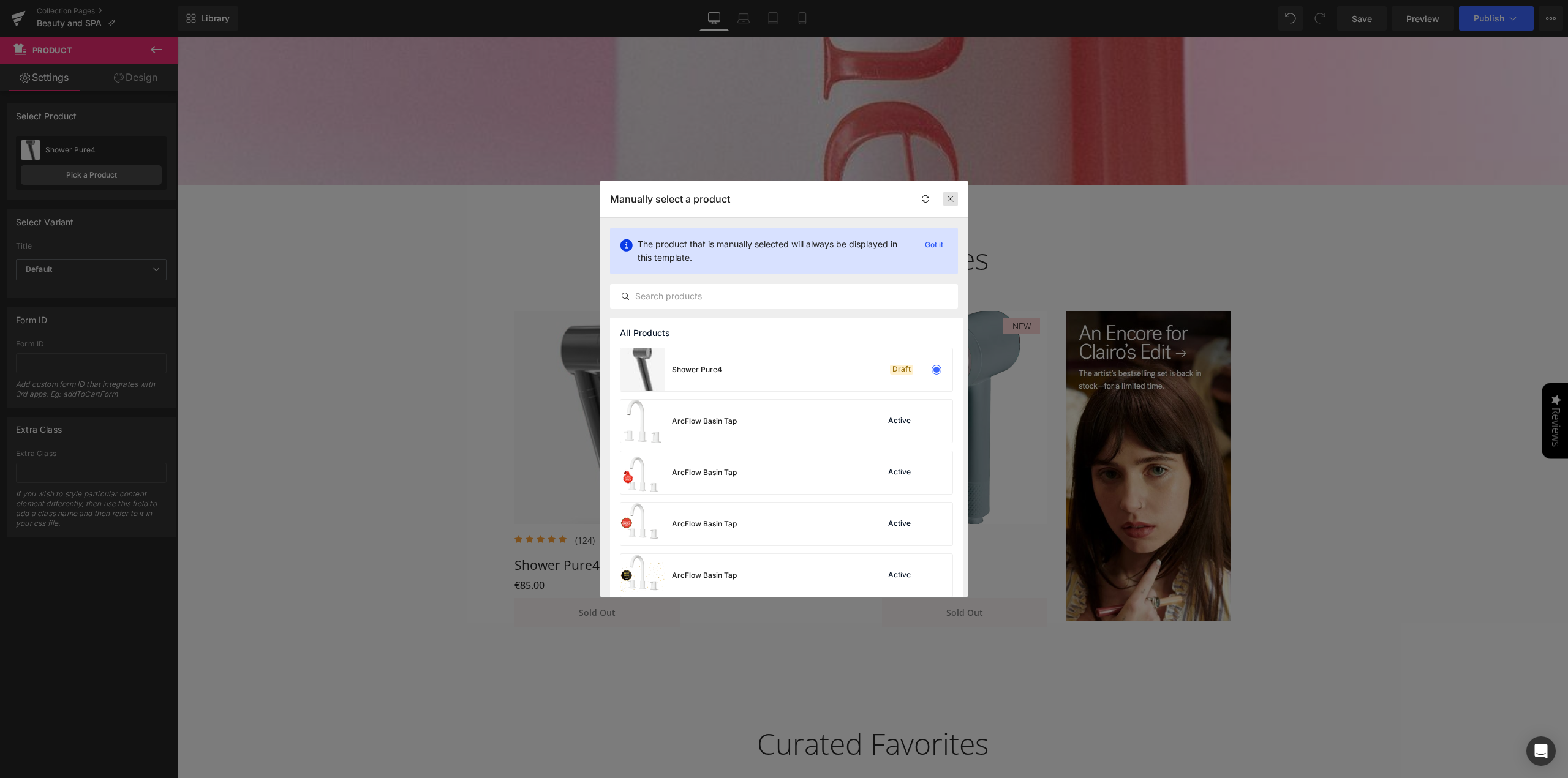
click at [947, 198] on icon at bounding box center [950, 199] width 8 height 8
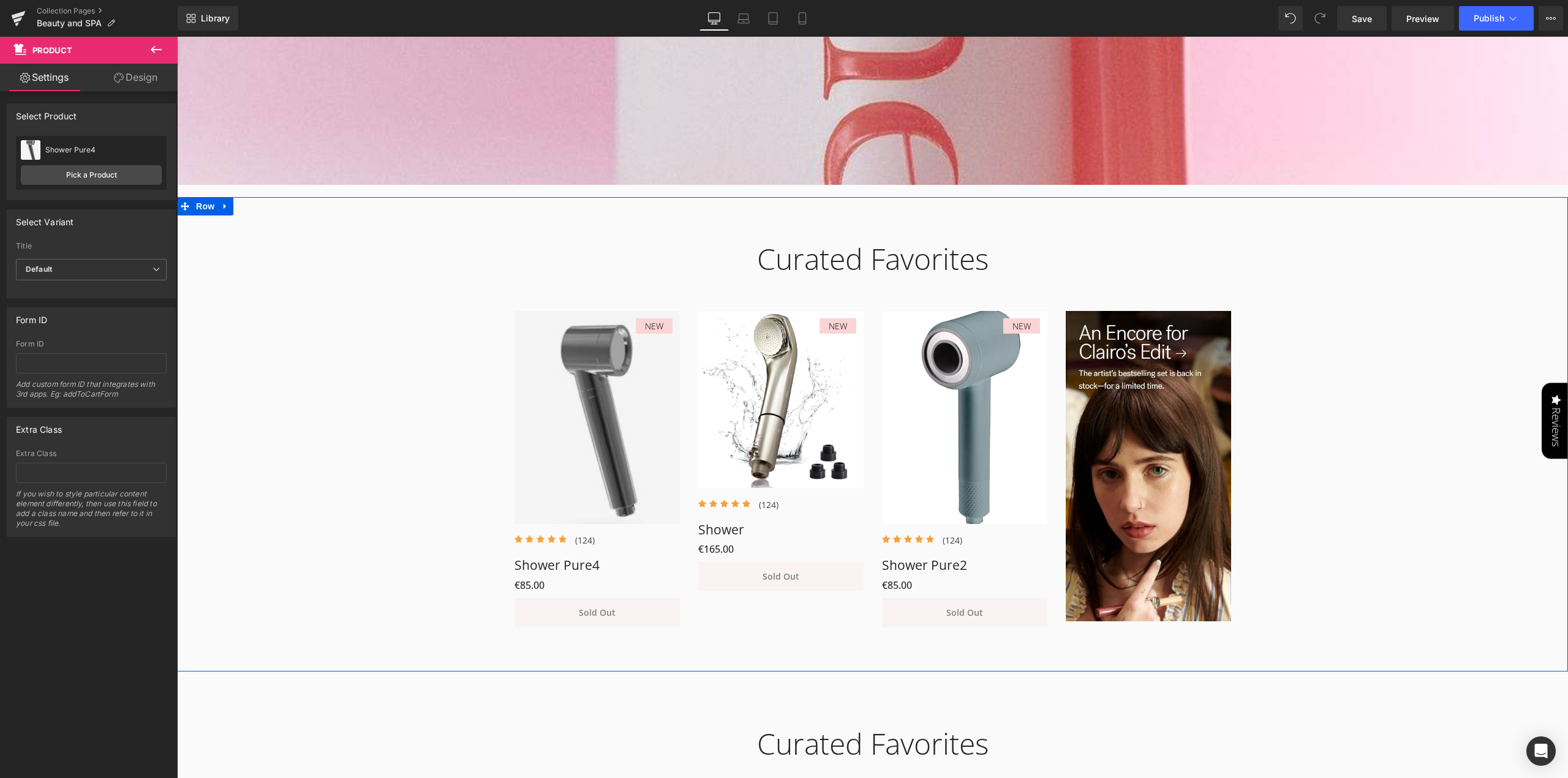
click at [395, 463] on div "Curated Favorites Heading Row NEW (P) Image Icon Icon Icon Icon Icon Icon List …" at bounding box center [872, 427] width 1391 height 410
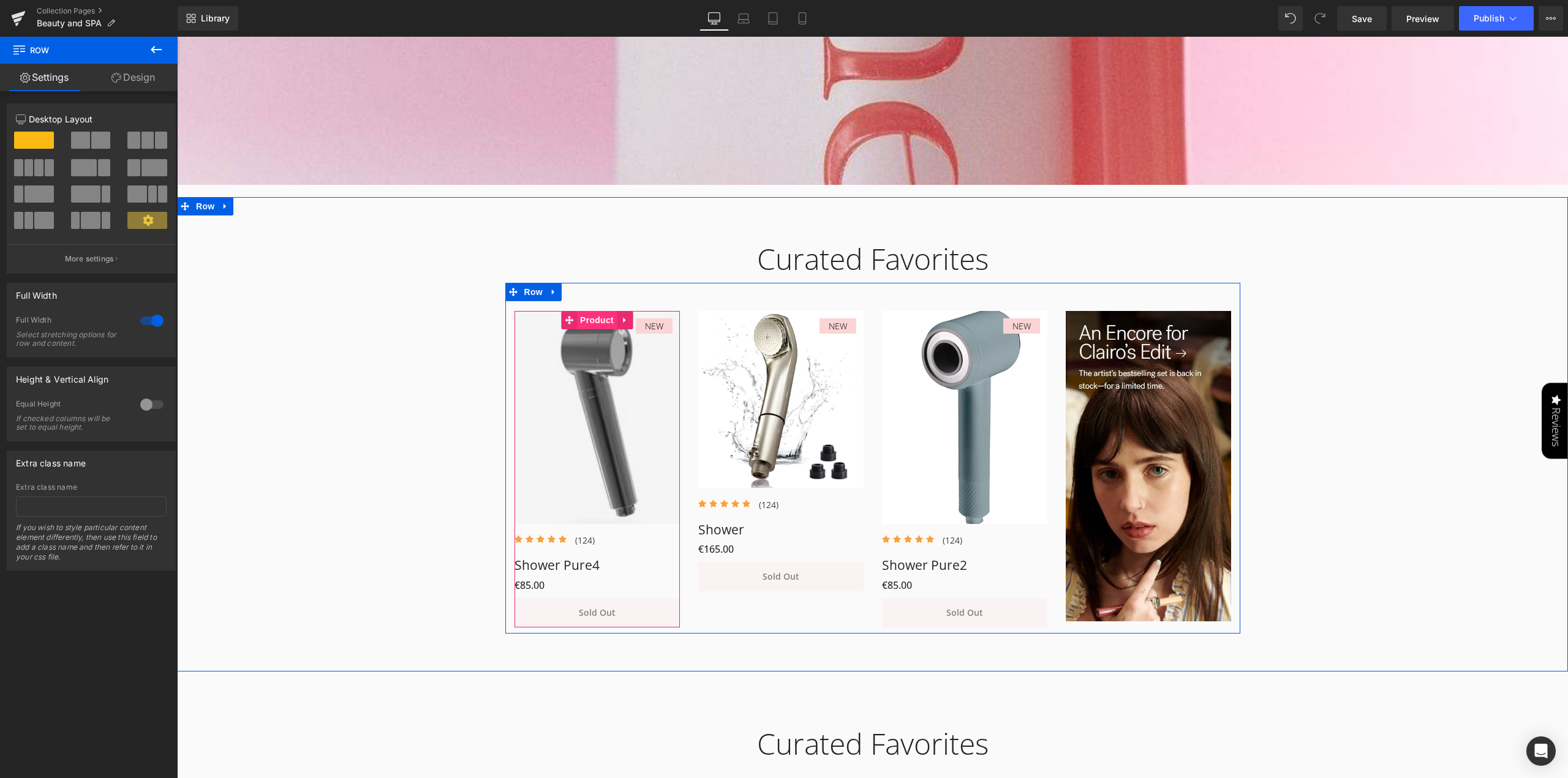
click at [593, 316] on span "Product" at bounding box center [596, 320] width 40 height 19
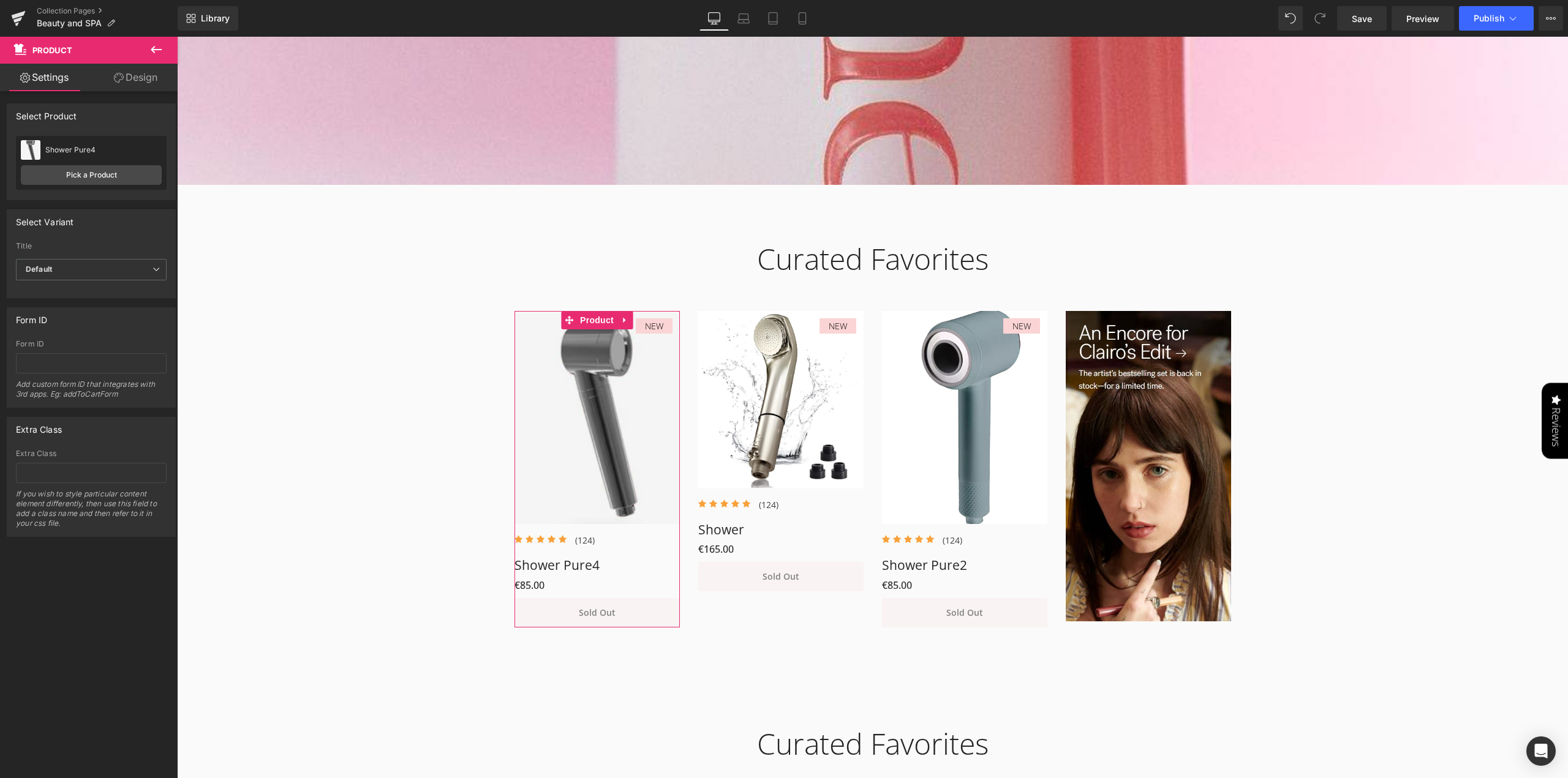
click at [83, 150] on div "Shower Pure4" at bounding box center [104, 149] width 117 height 8
click at [84, 179] on link "Pick a Product" at bounding box center [91, 175] width 141 height 19
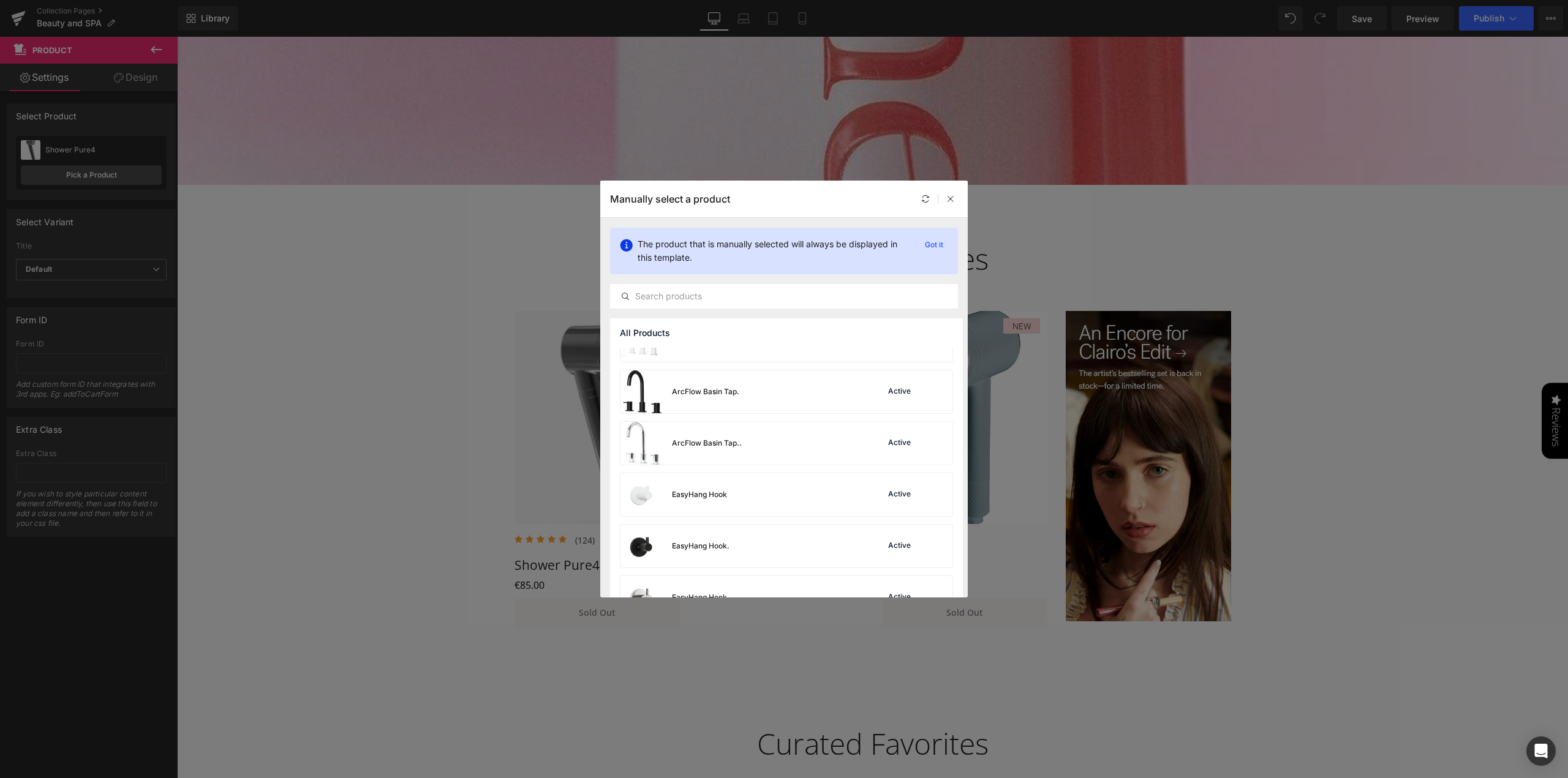
scroll to position [0, 0]
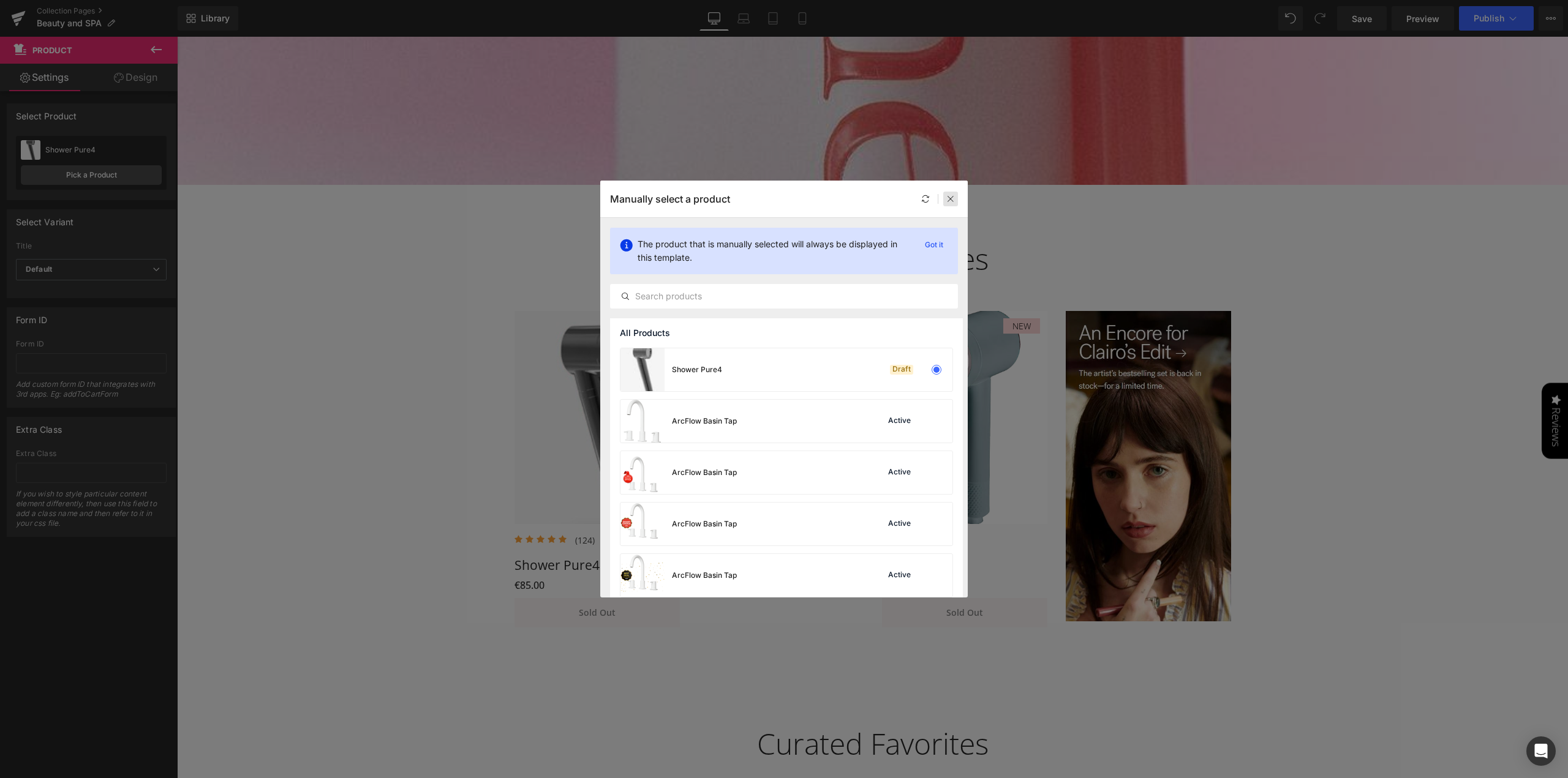
drag, startPoint x: 954, startPoint y: 202, endPoint x: 1070, endPoint y: 228, distance: 118.9
click at [954, 202] on icon at bounding box center [950, 199] width 8 height 8
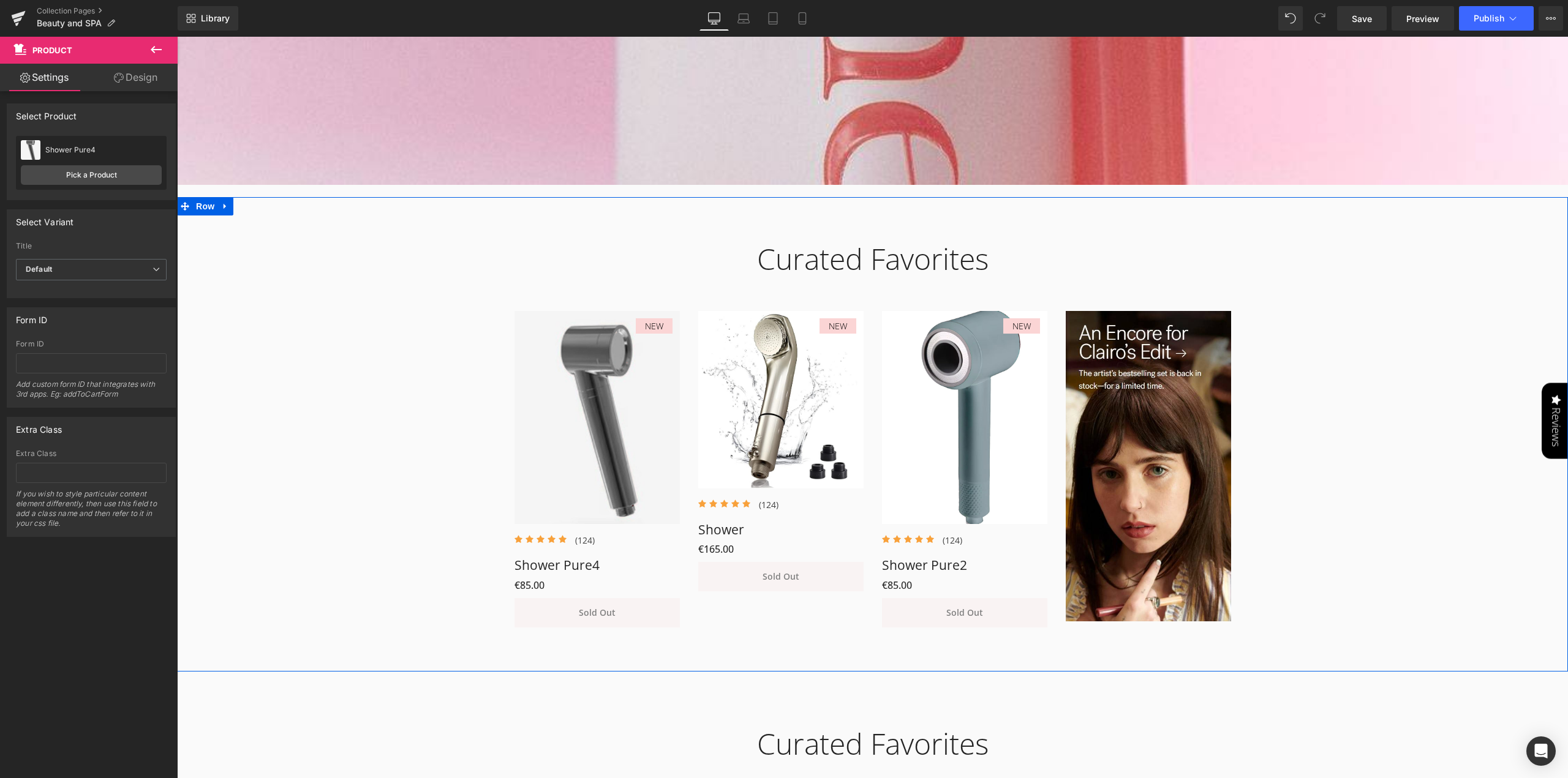
click at [255, 429] on div "Curated Favorites Heading Row NEW (P) Image Icon Icon Icon Icon Icon Icon List …" at bounding box center [872, 427] width 1391 height 410
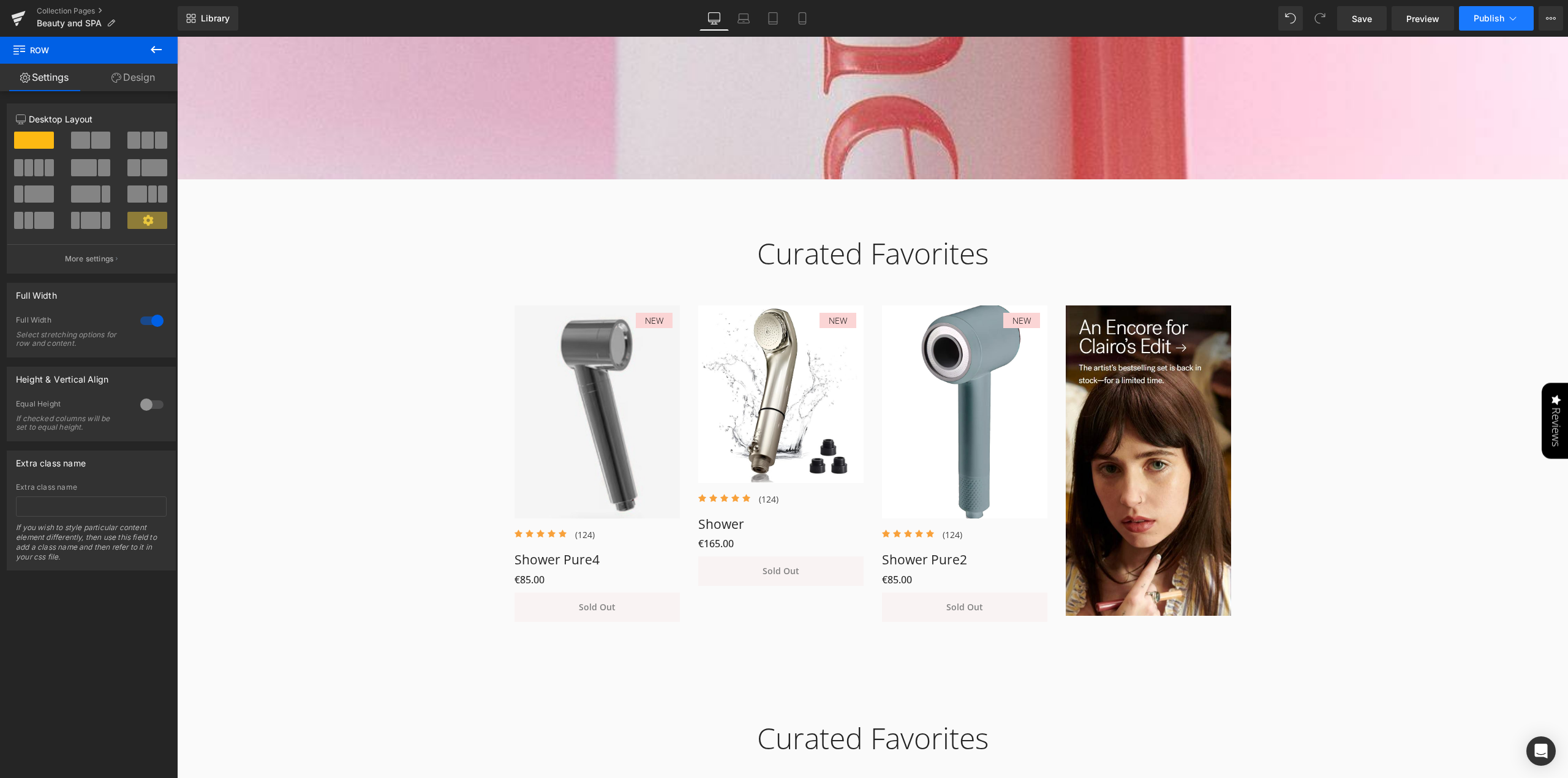
scroll to position [426, 0]
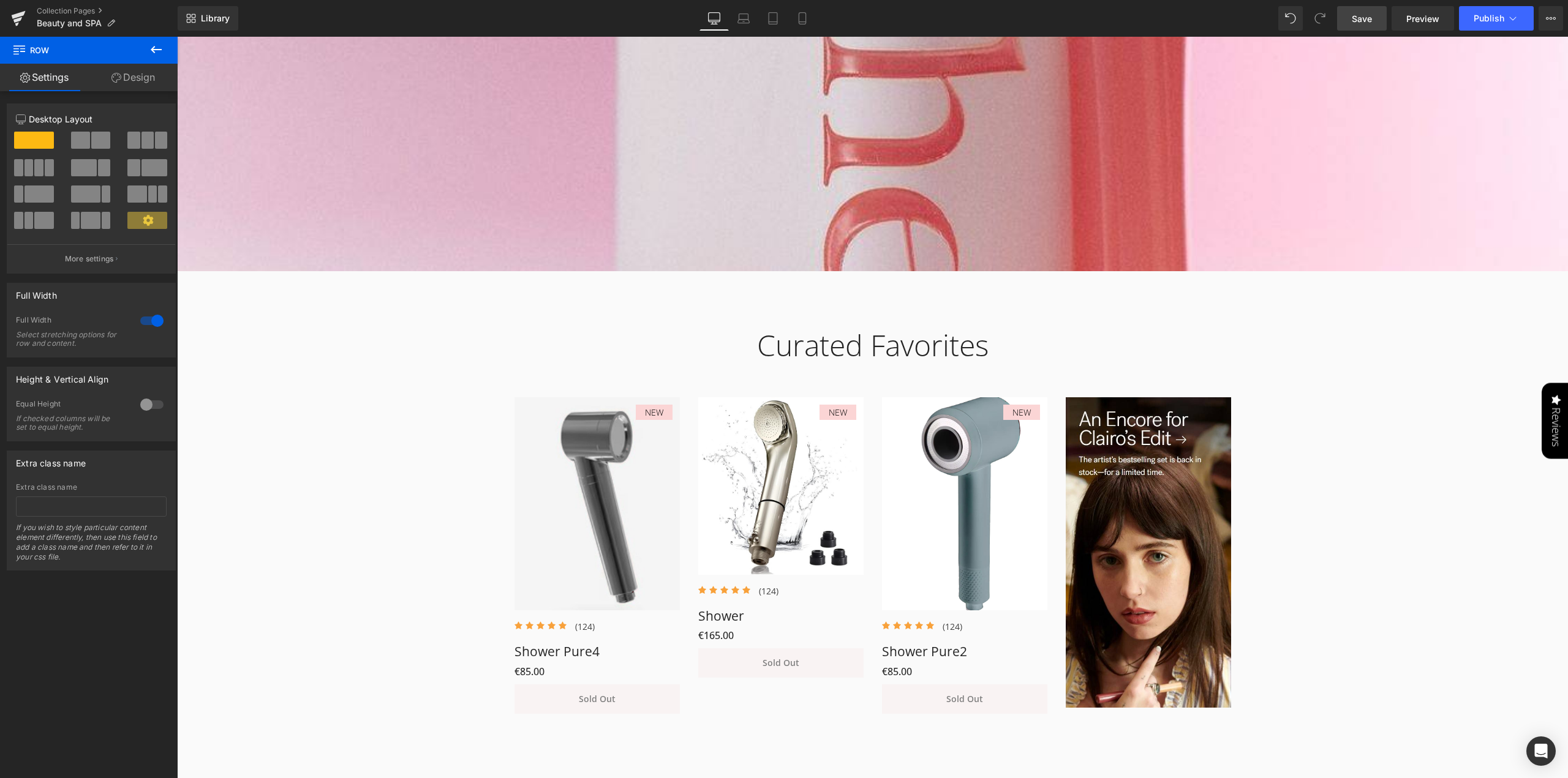
click at [1358, 19] on span "Save" at bounding box center [1361, 18] width 20 height 13
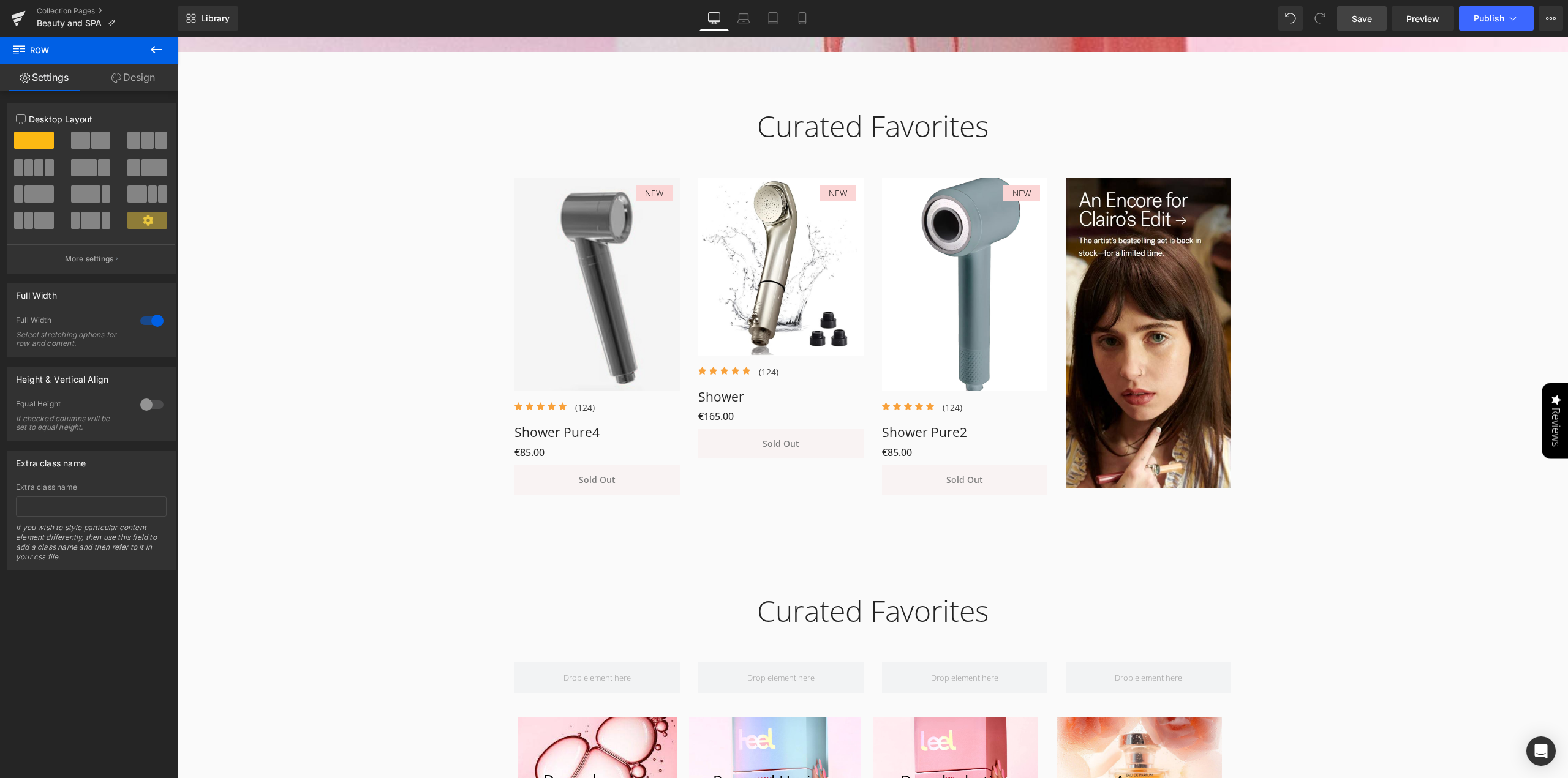
scroll to position [610, 0]
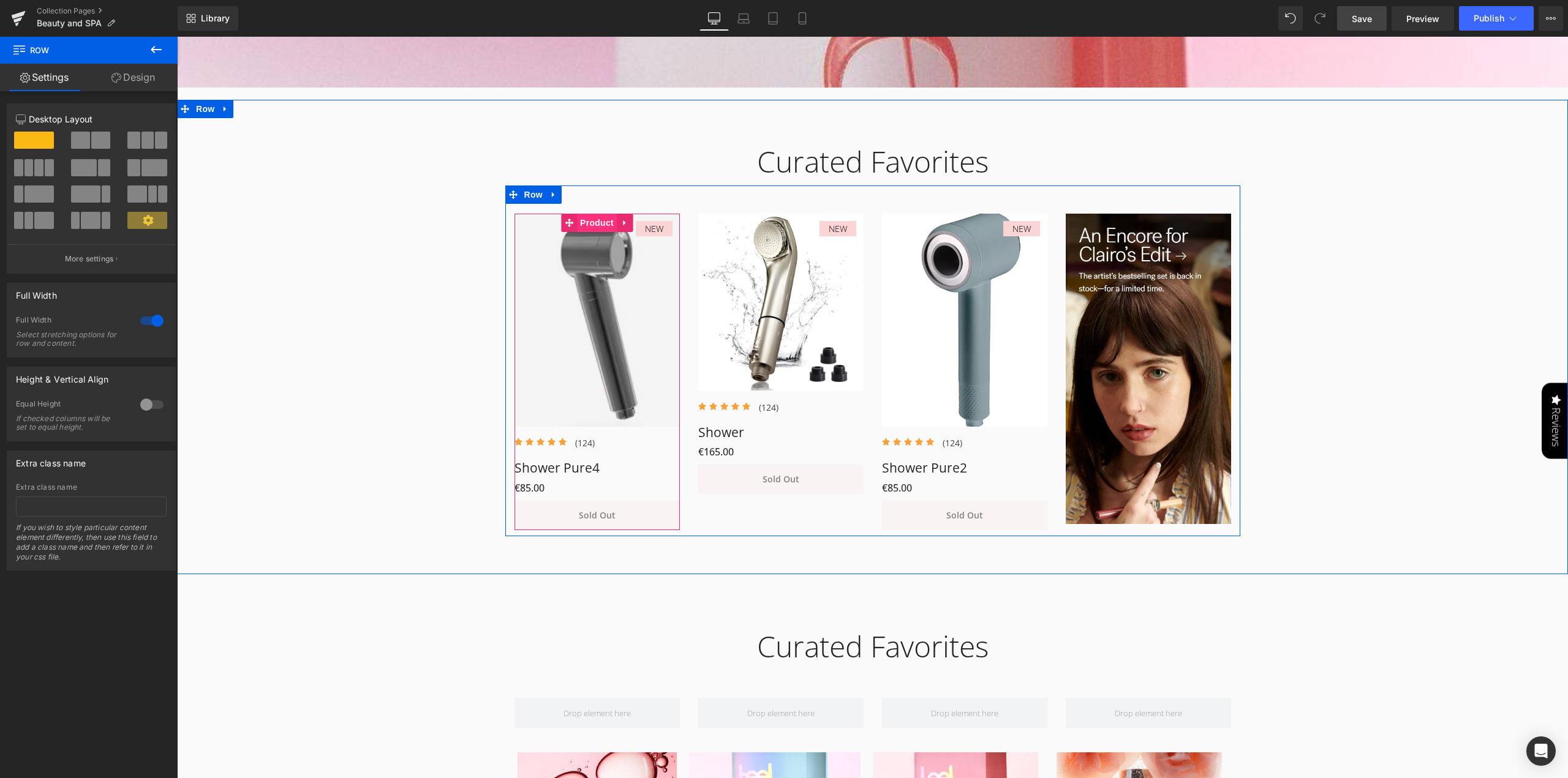
click at [594, 226] on link "Product" at bounding box center [589, 223] width 56 height 19
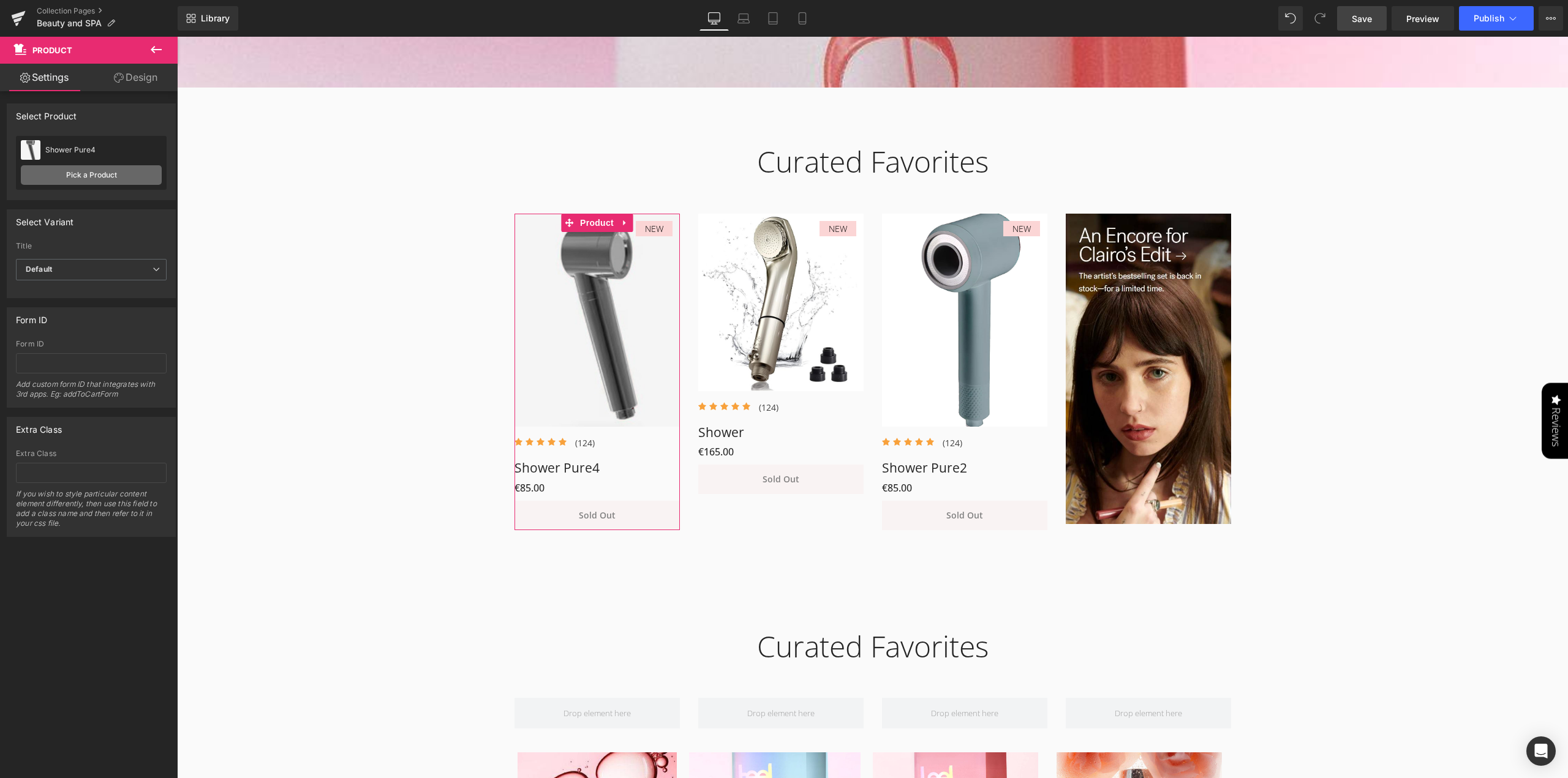
click at [102, 172] on link "Pick a Product" at bounding box center [91, 175] width 141 height 19
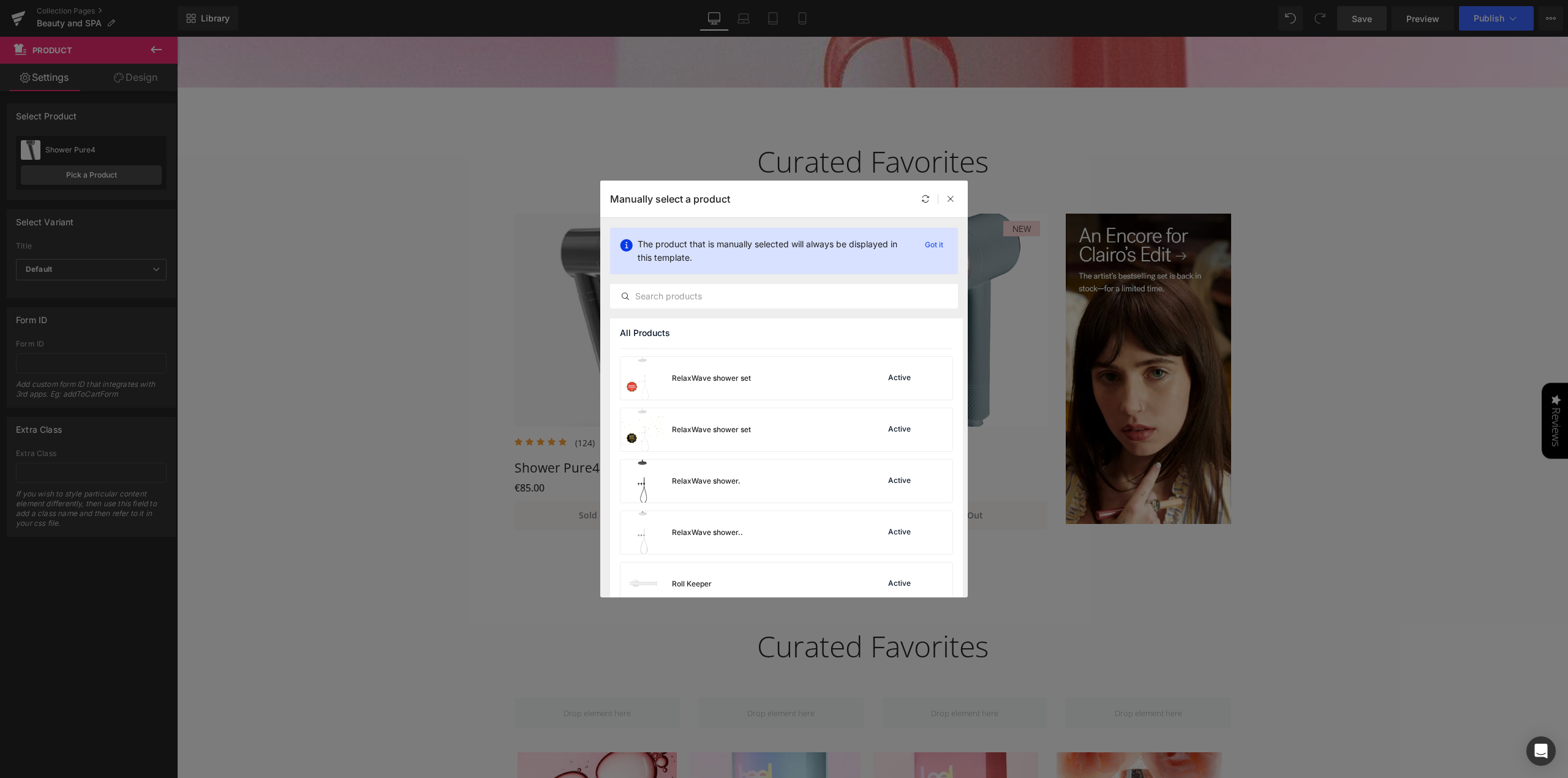
scroll to position [1338, 0]
click at [951, 198] on icon at bounding box center [950, 199] width 8 height 8
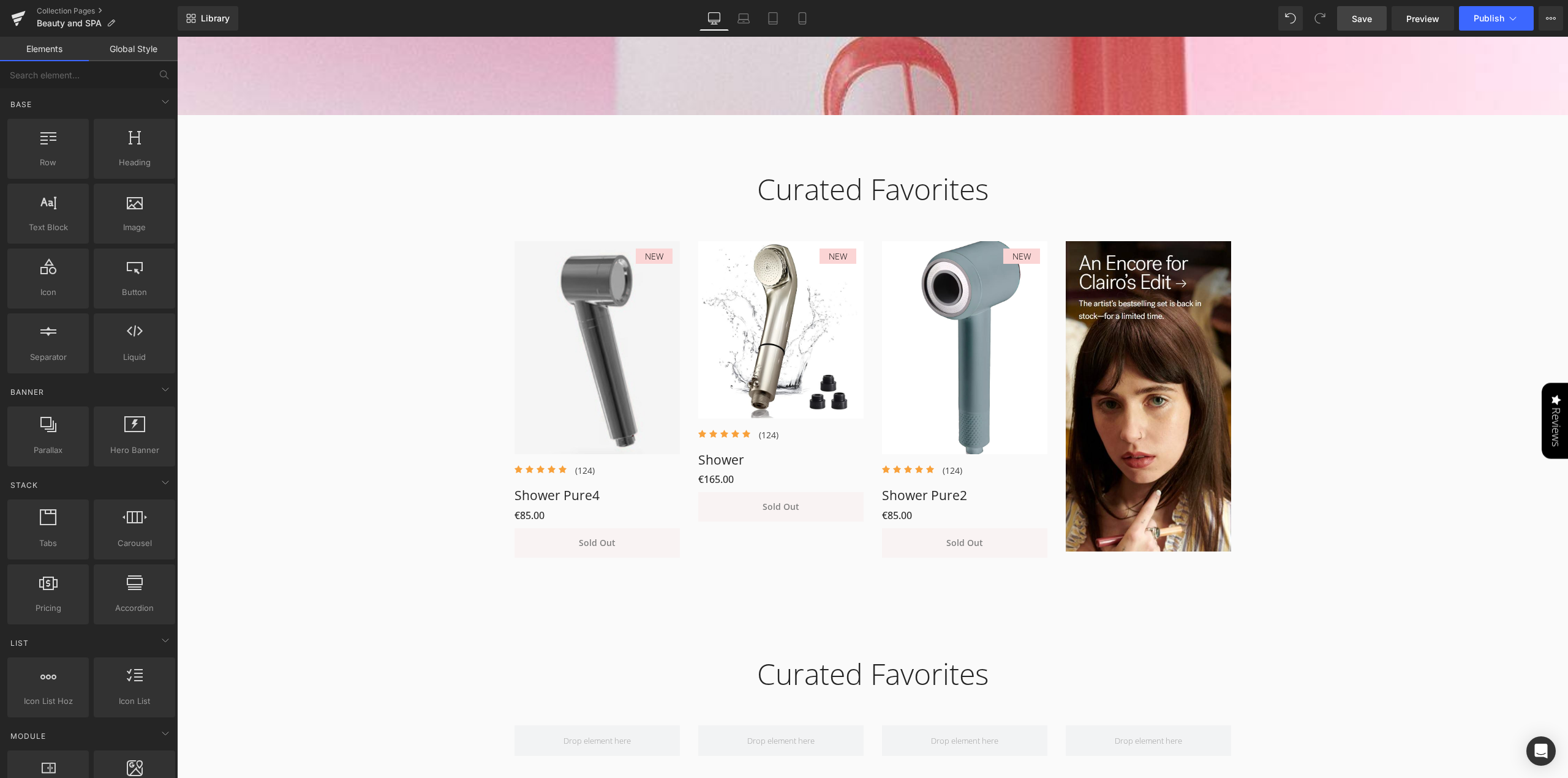
scroll to position [445, 0]
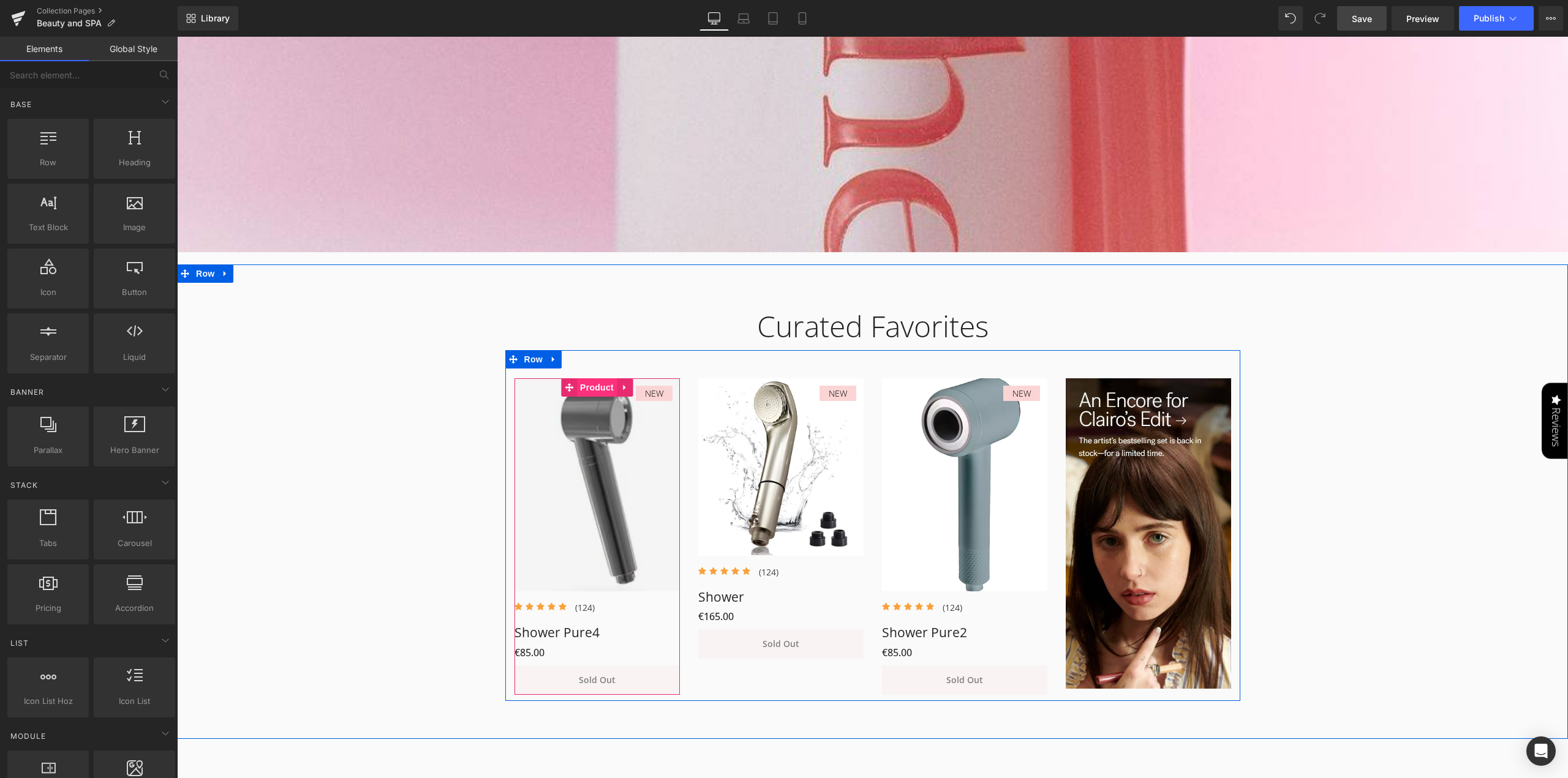
click at [597, 392] on link "Product" at bounding box center [589, 387] width 56 height 19
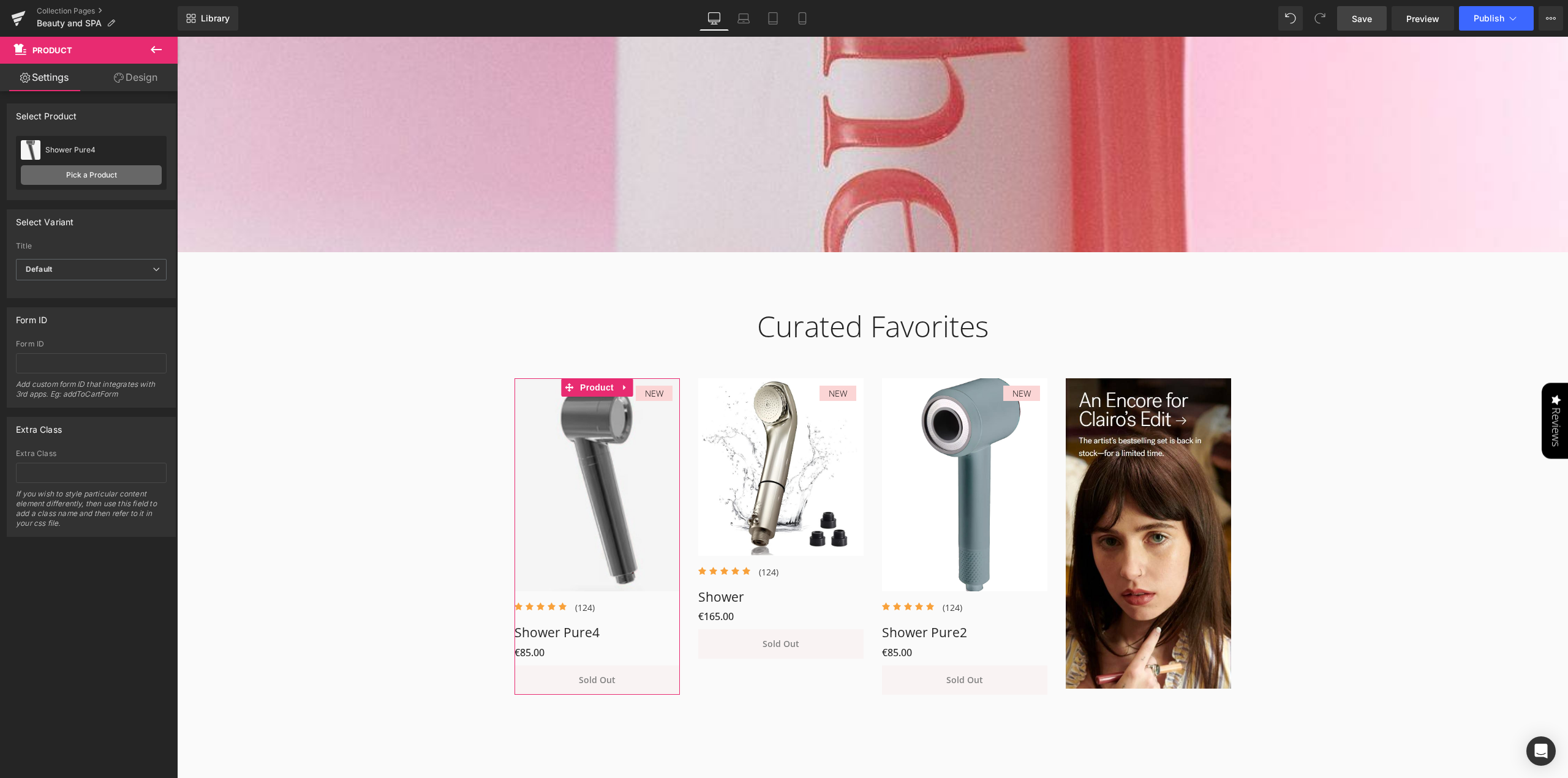
click at [70, 177] on link "Pick a Product" at bounding box center [91, 175] width 141 height 19
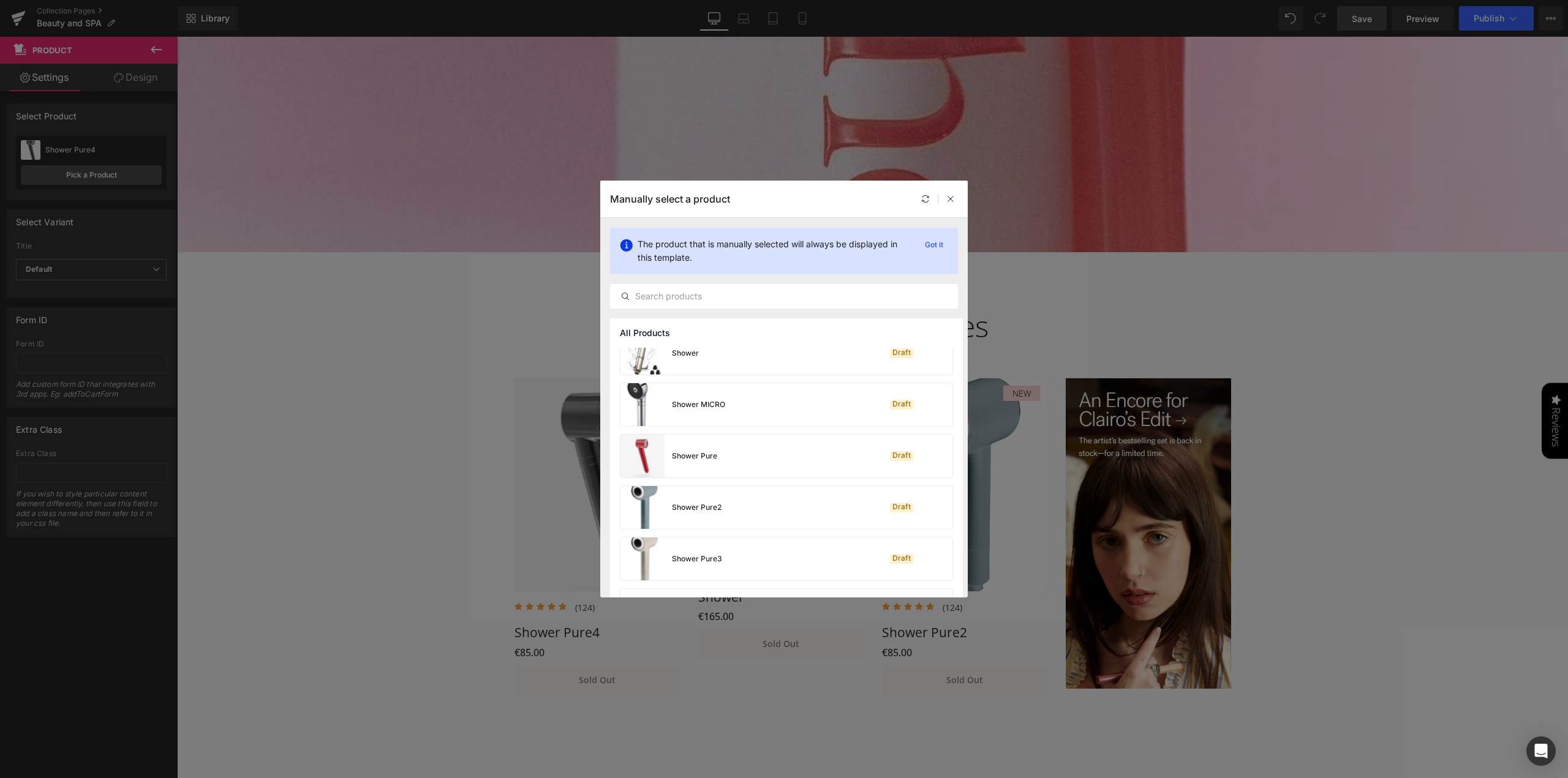
scroll to position [1643, 0]
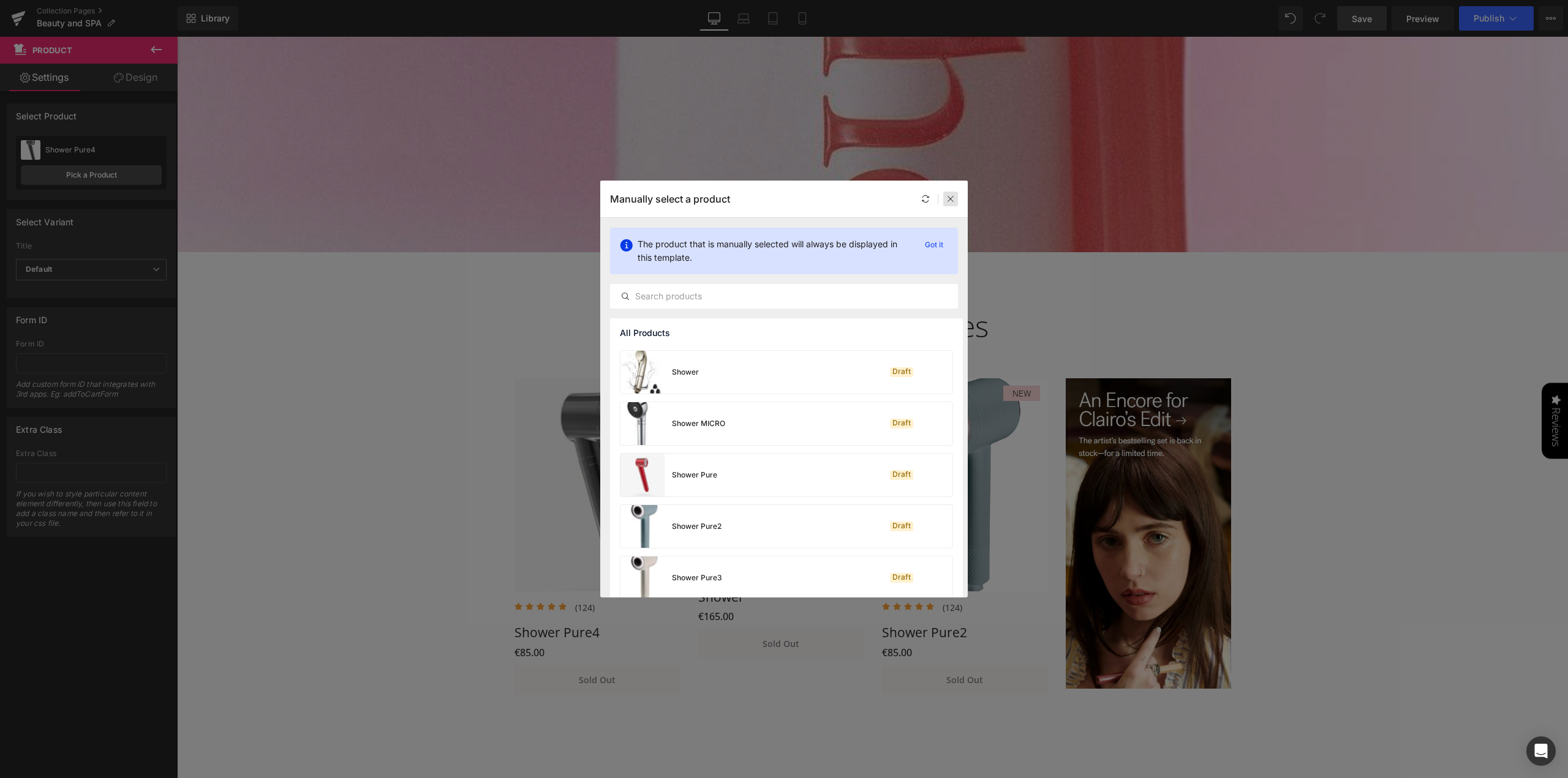
click at [949, 195] on icon at bounding box center [950, 199] width 8 height 8
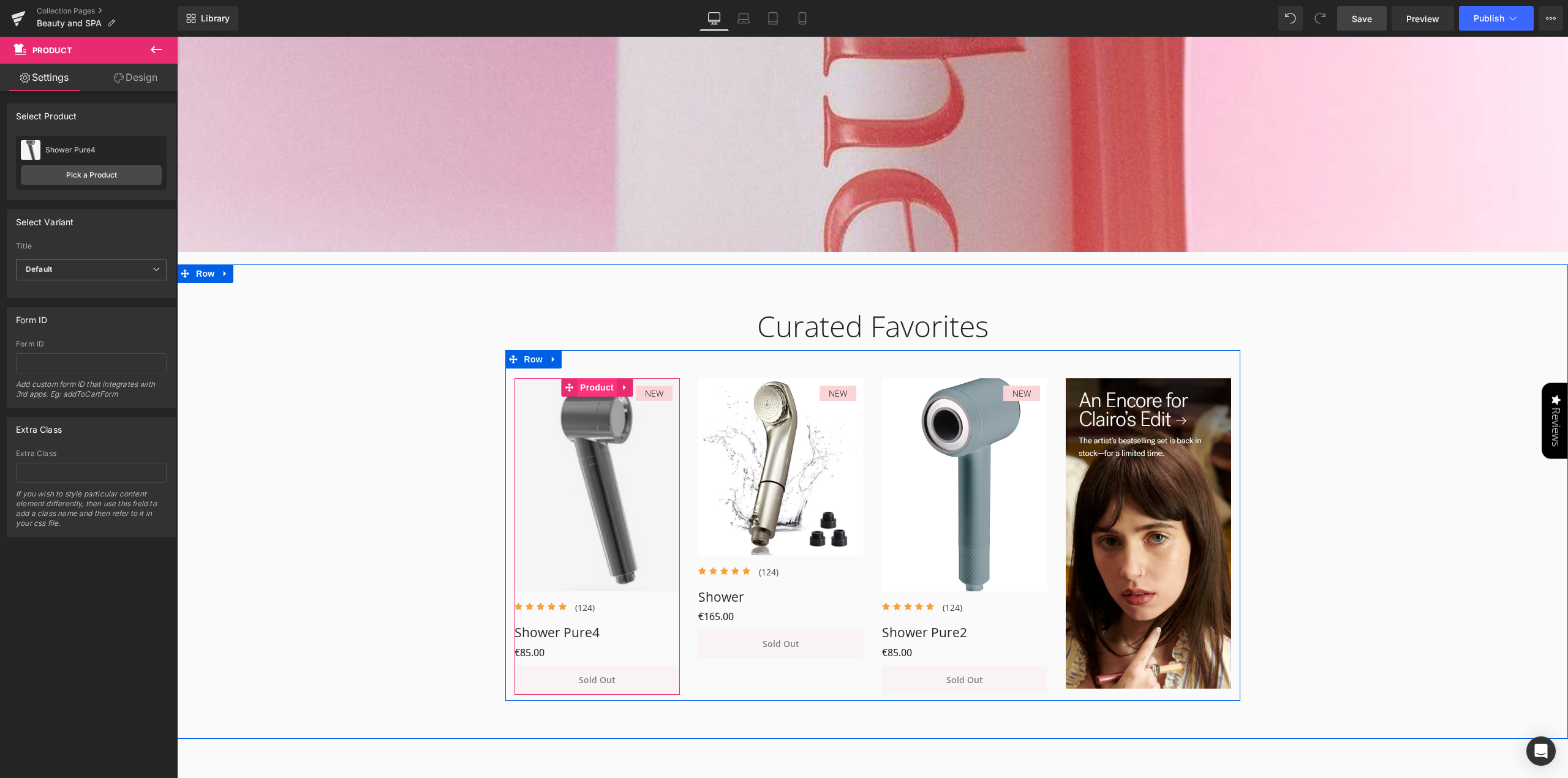
click at [592, 389] on span "Product" at bounding box center [596, 387] width 40 height 19
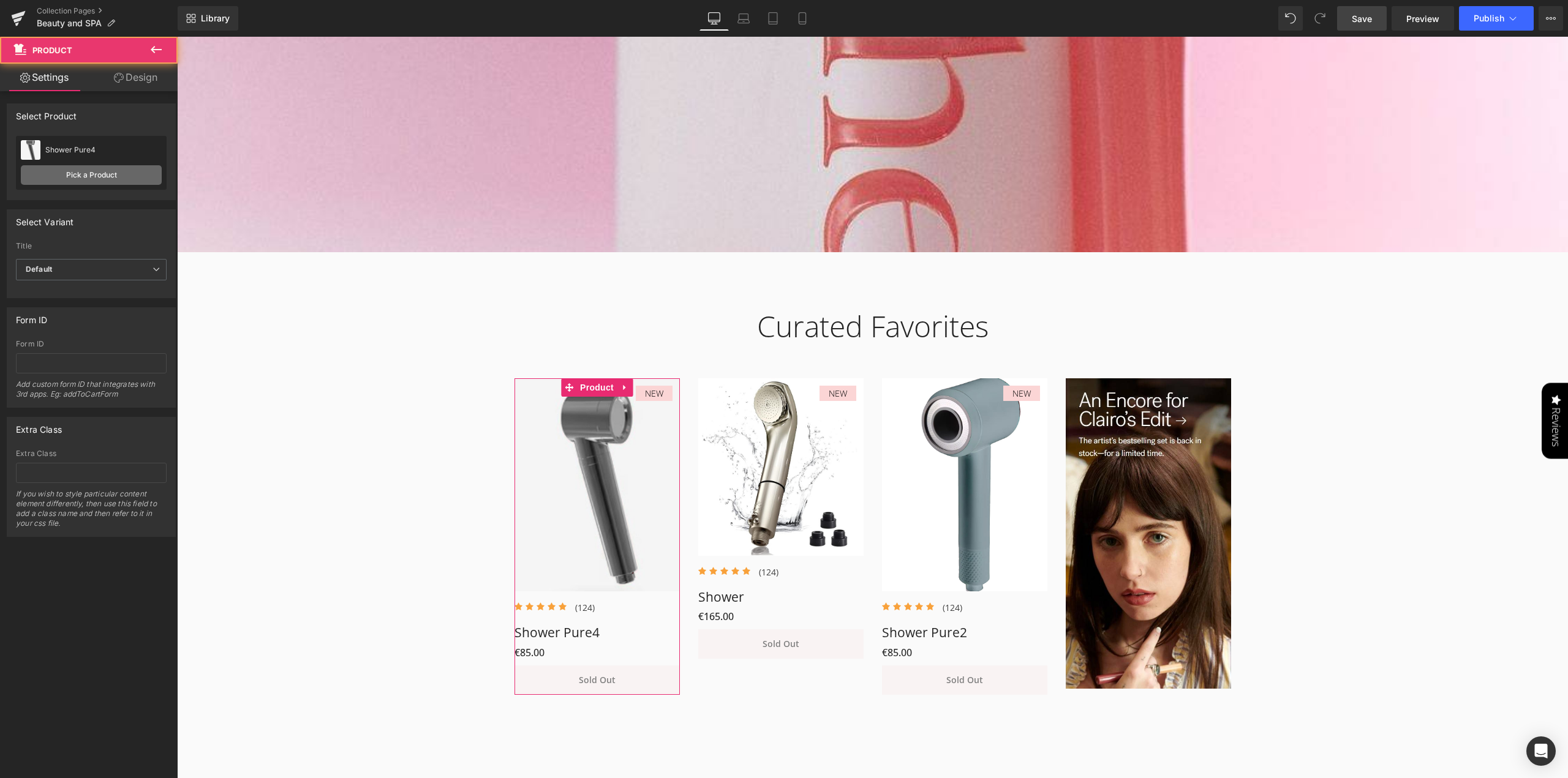
click at [96, 171] on link "Pick a Product" at bounding box center [91, 175] width 141 height 19
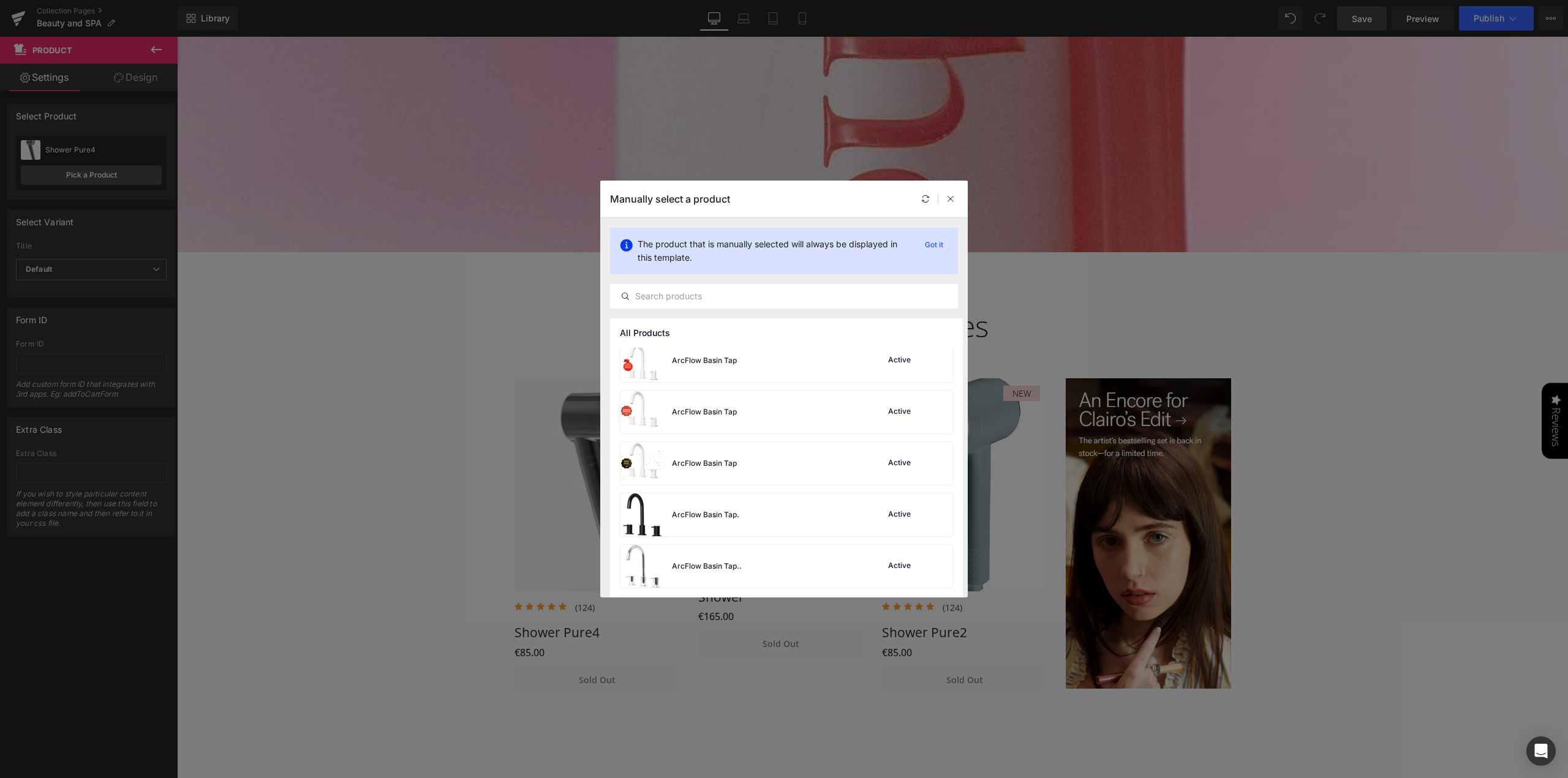
scroll to position [0, 0]
click at [955, 197] on div at bounding box center [951, 199] width 15 height 15
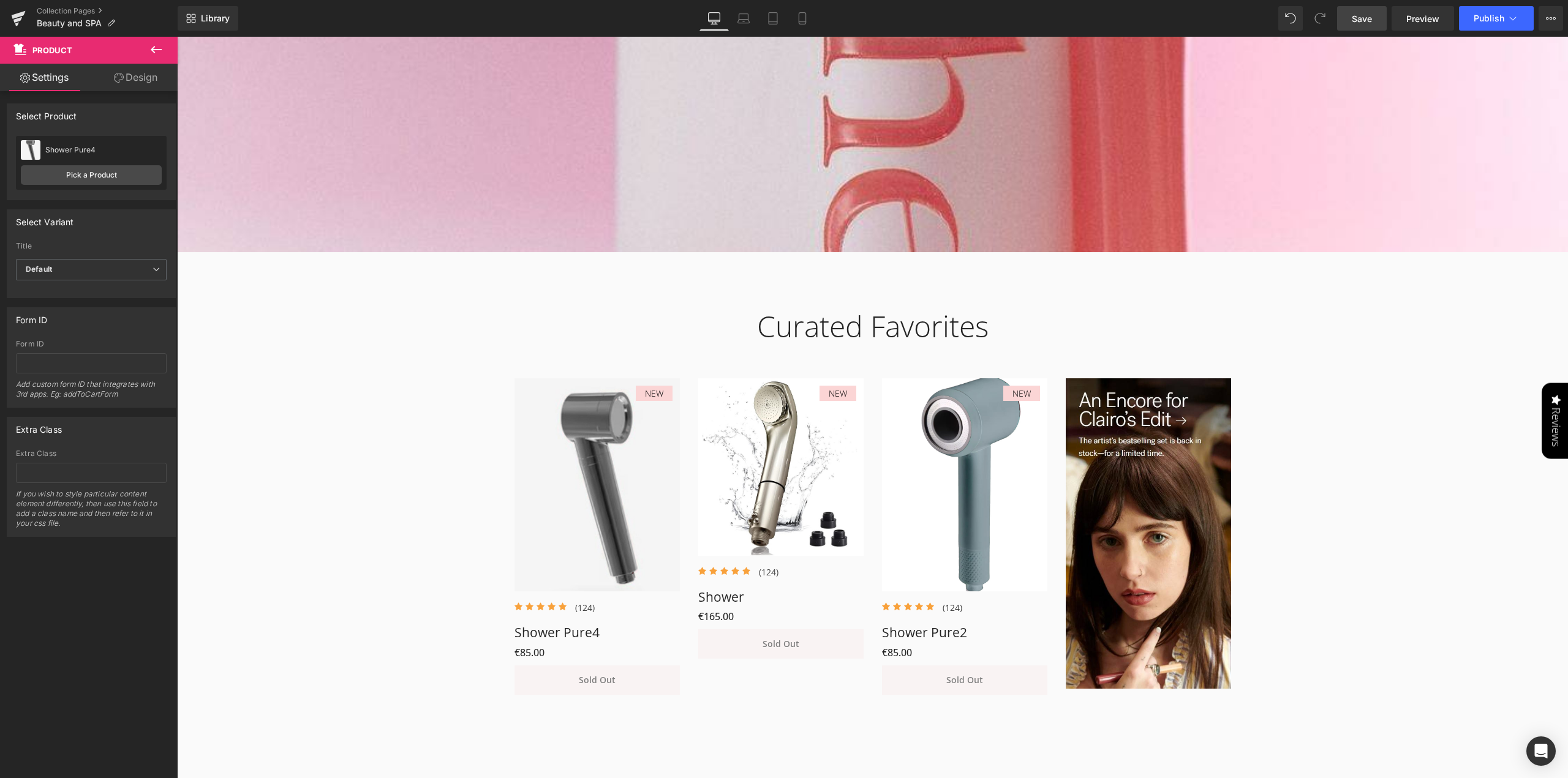
click at [1358, 15] on span "Save" at bounding box center [1361, 18] width 20 height 13
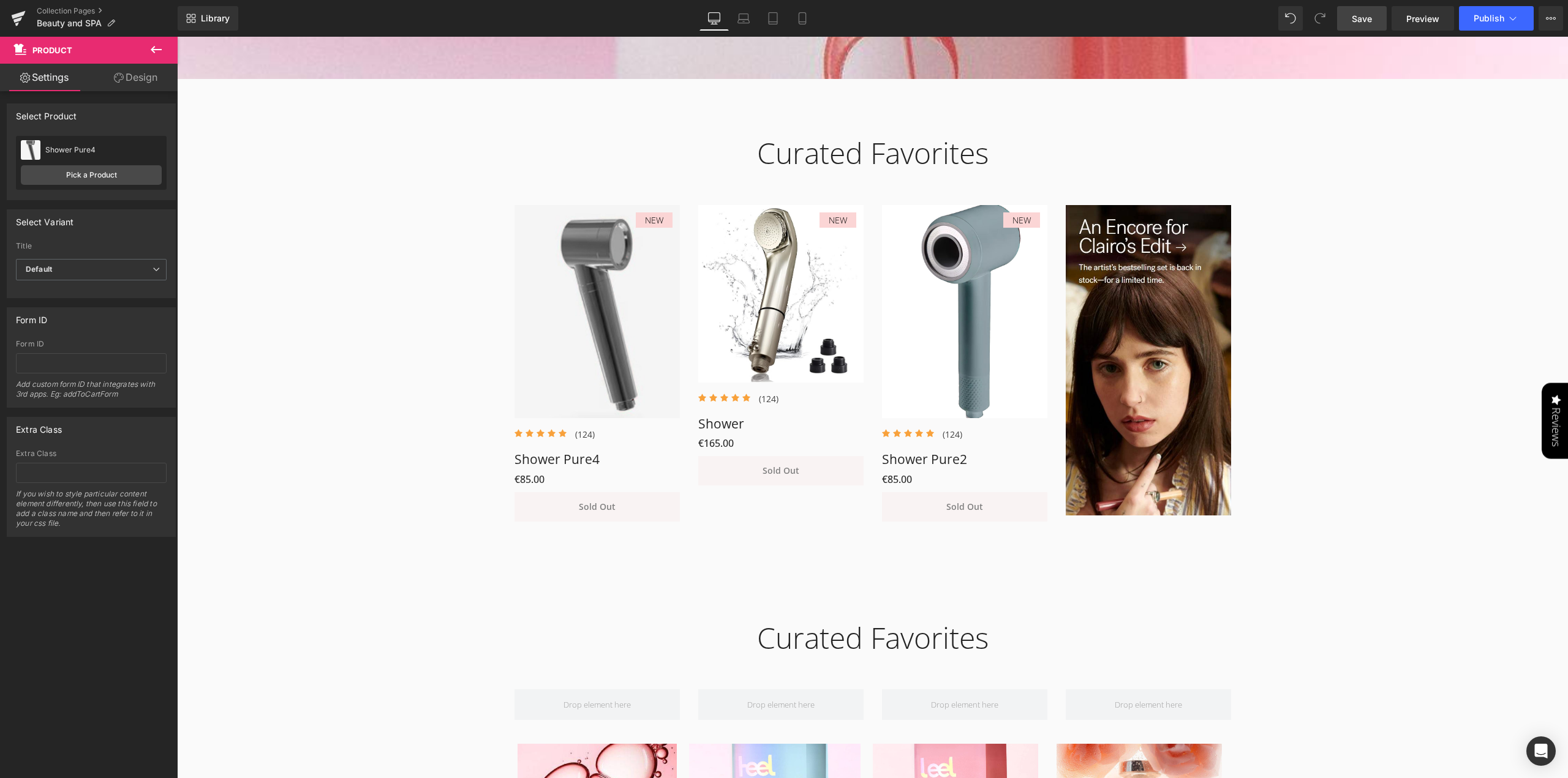
scroll to position [568, 0]
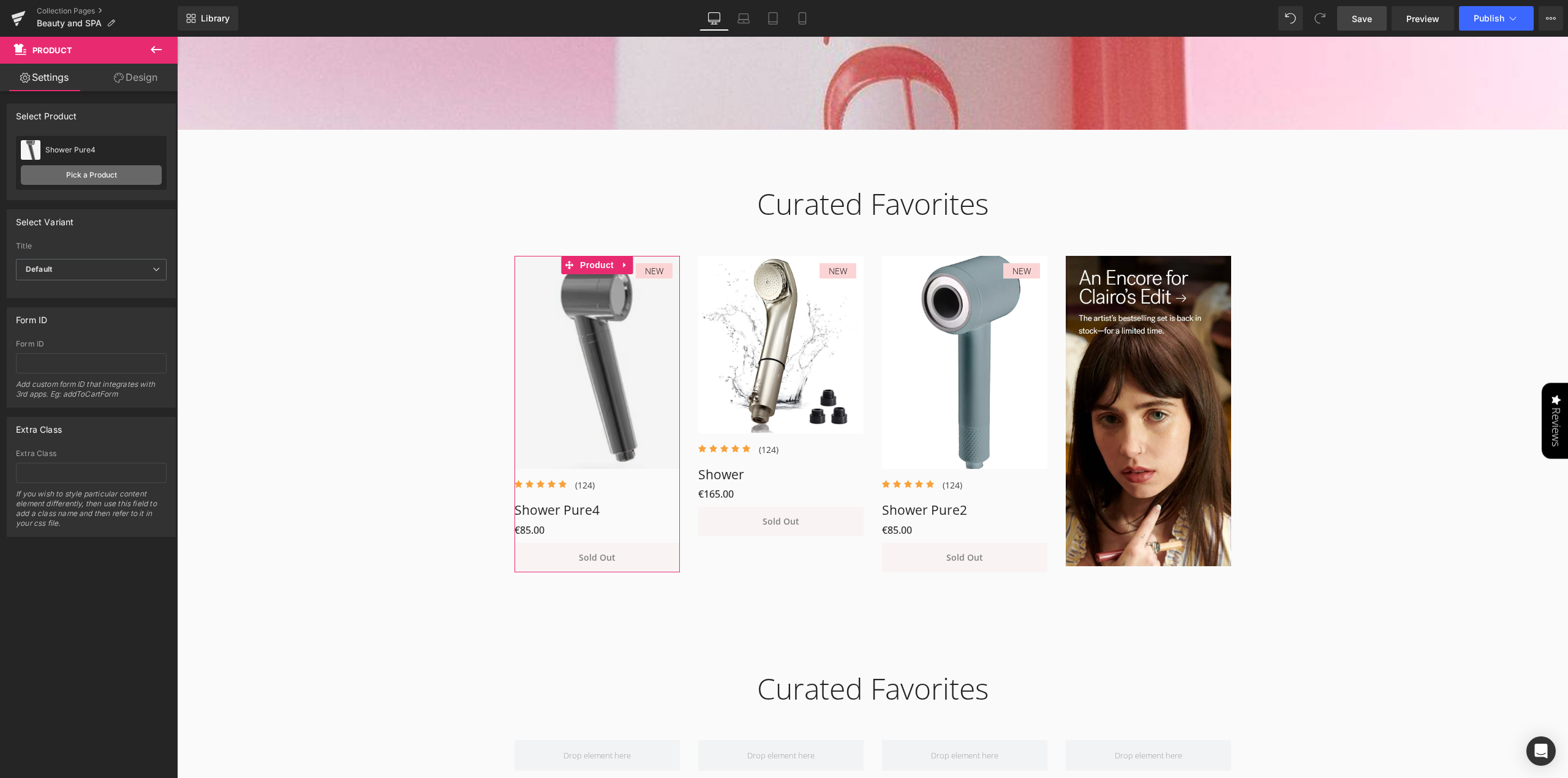
click at [96, 177] on link "Pick a Product" at bounding box center [91, 175] width 141 height 19
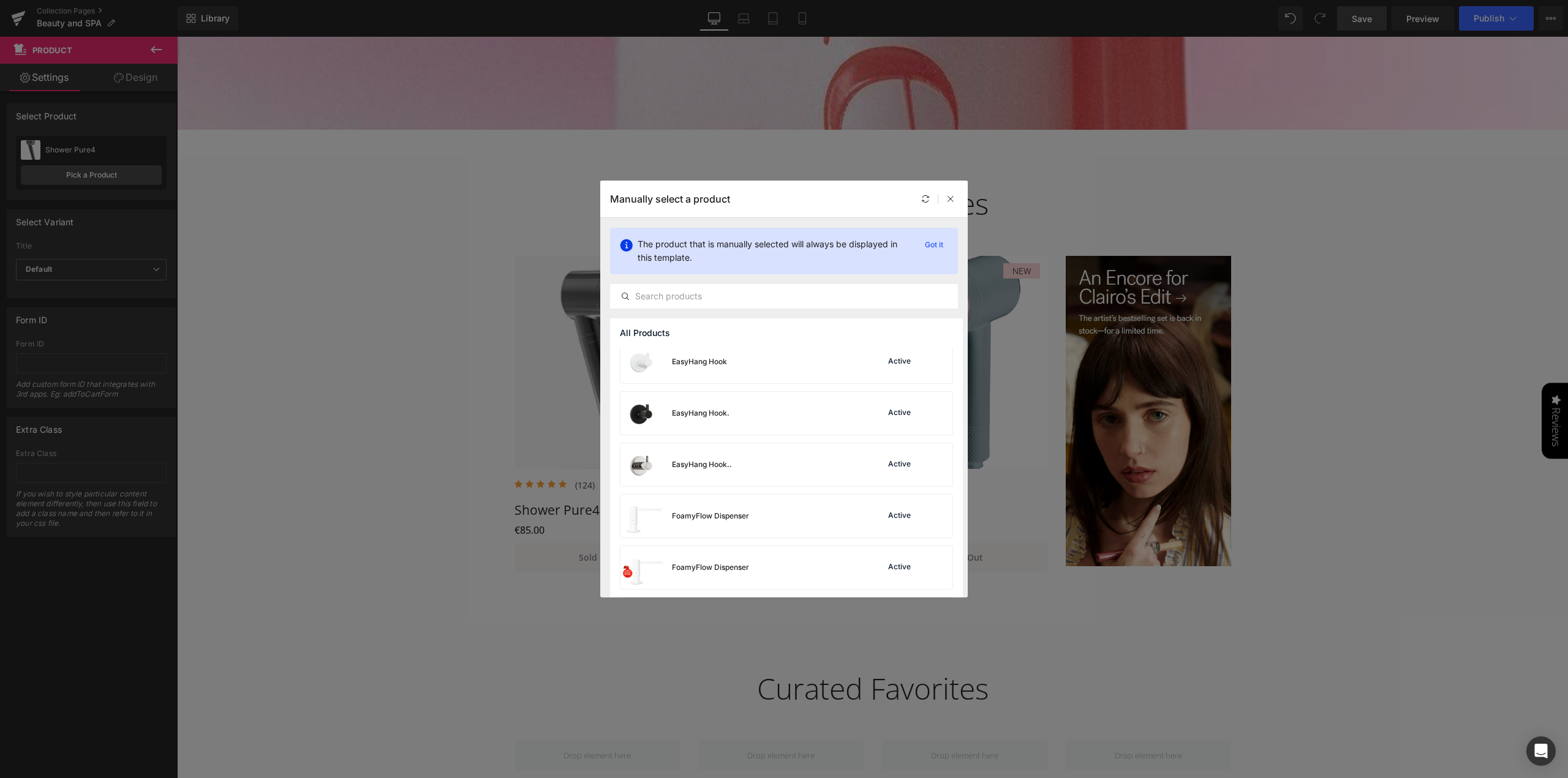
scroll to position [0, 0]
click at [948, 199] on icon at bounding box center [950, 199] width 8 height 8
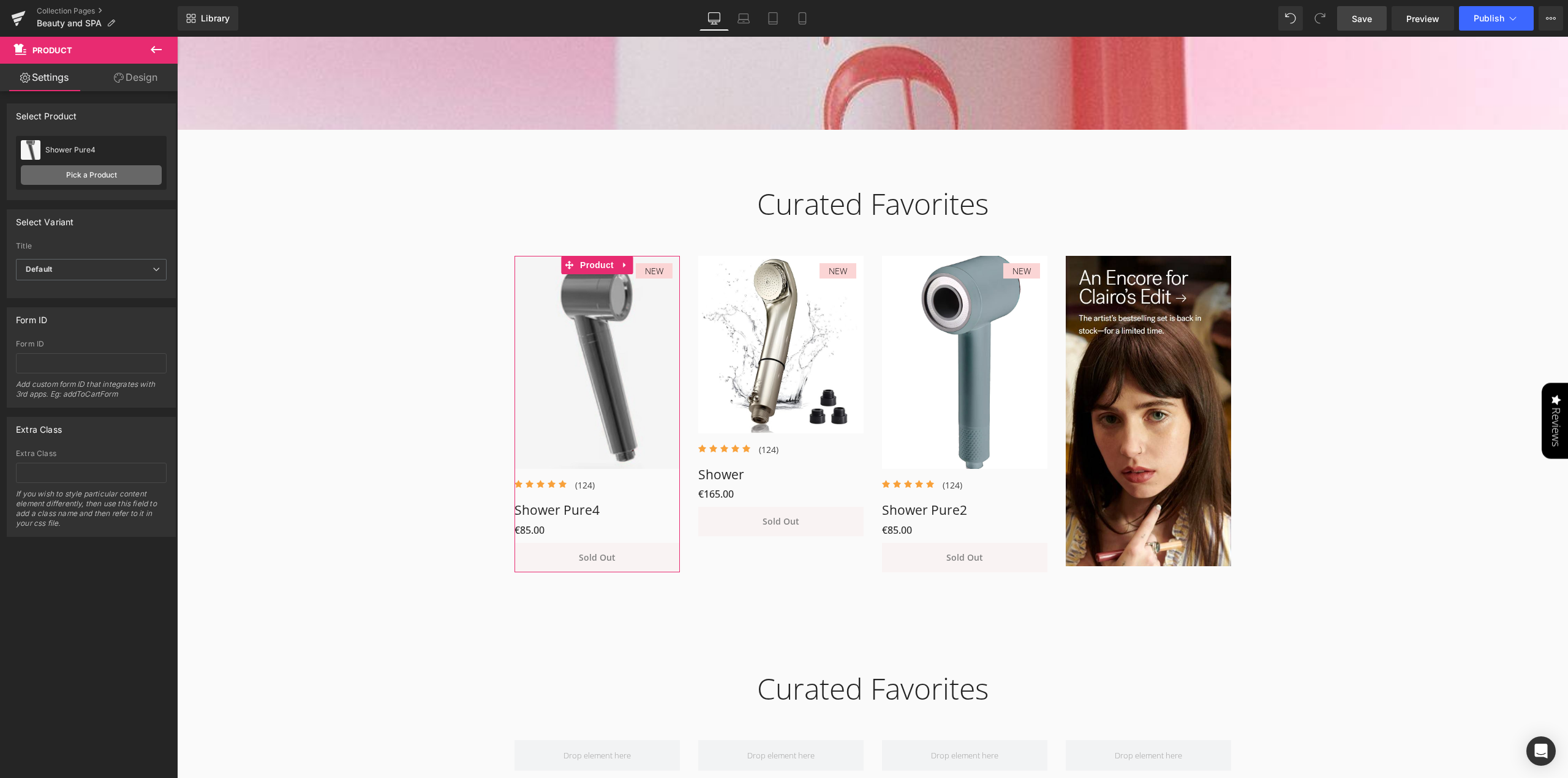
click at [87, 177] on link "Pick a Product" at bounding box center [91, 175] width 141 height 19
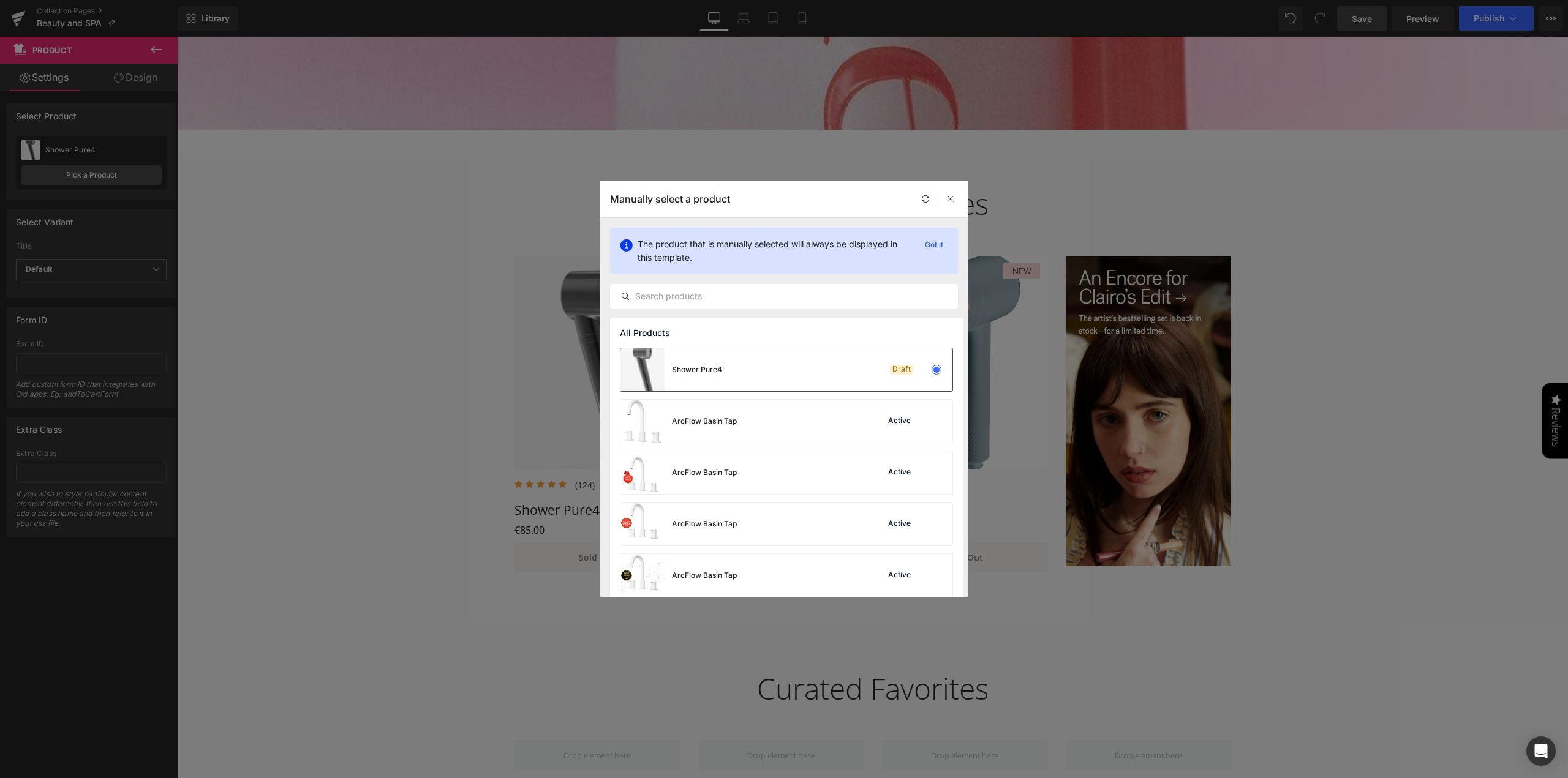
click at [738, 367] on div "Shower Pure4 Draft" at bounding box center [786, 369] width 332 height 43
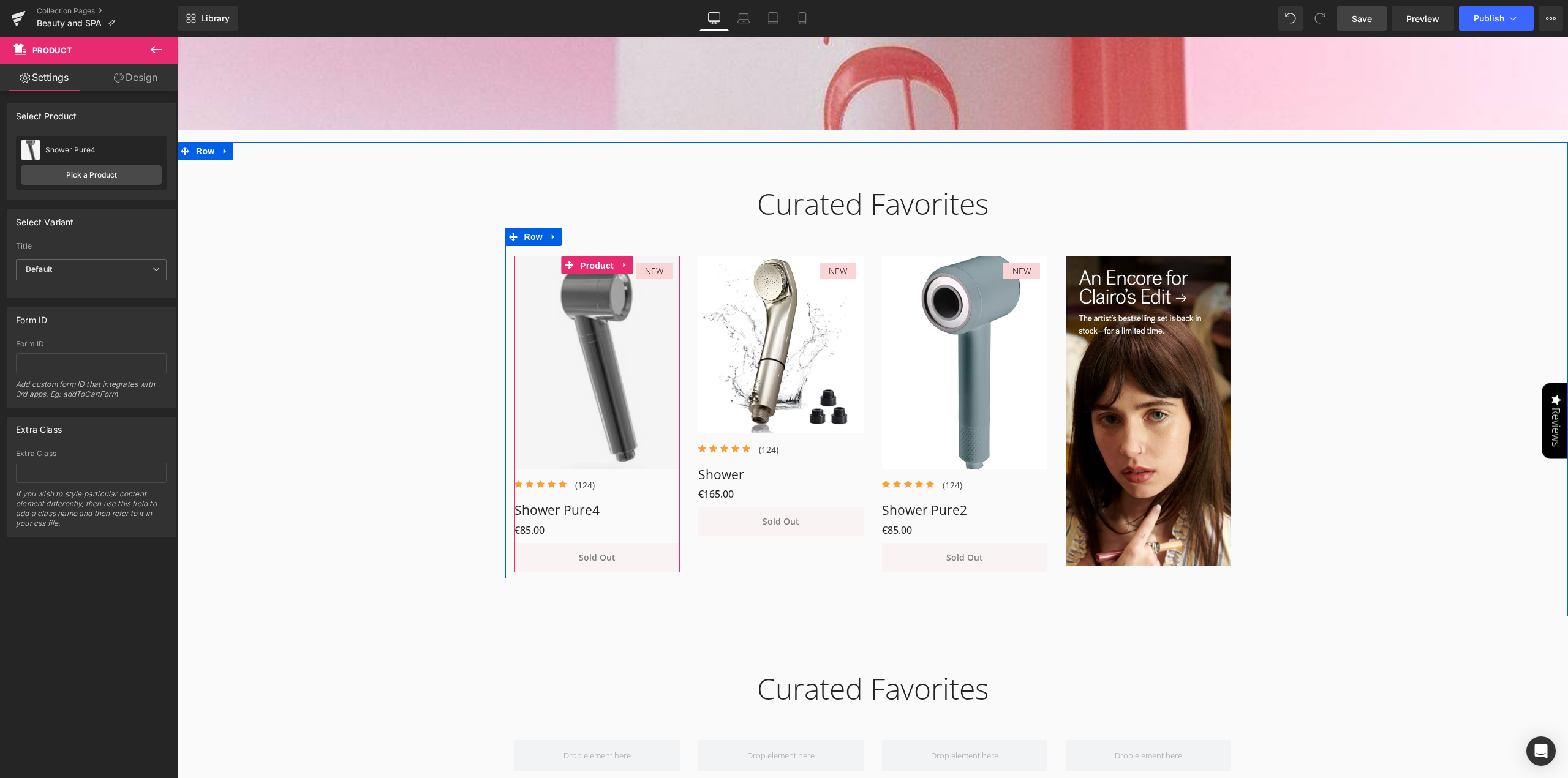
click at [590, 264] on span "Product" at bounding box center [596, 265] width 40 height 19
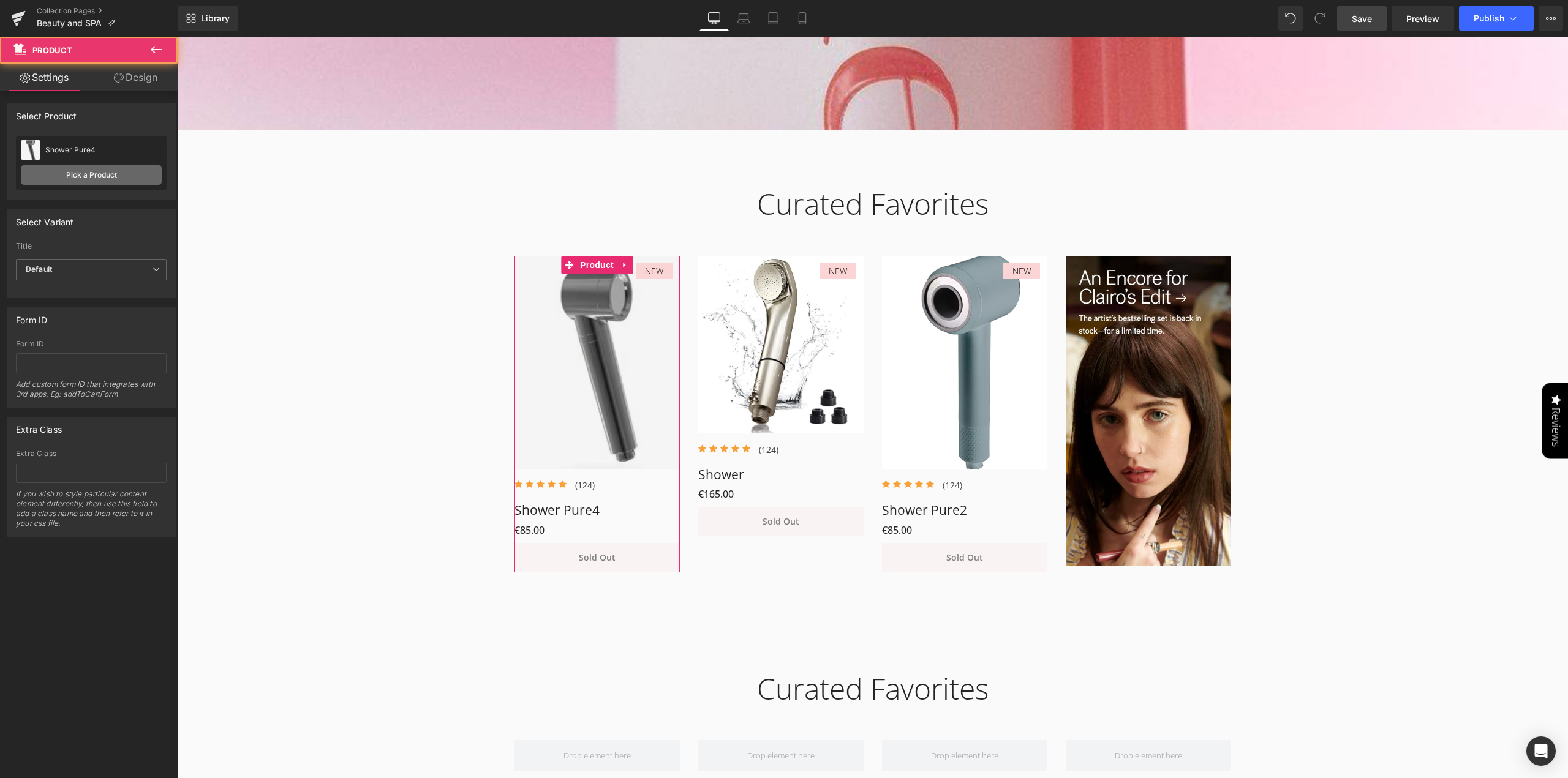
click at [86, 173] on link "Pick a Product" at bounding box center [91, 175] width 141 height 19
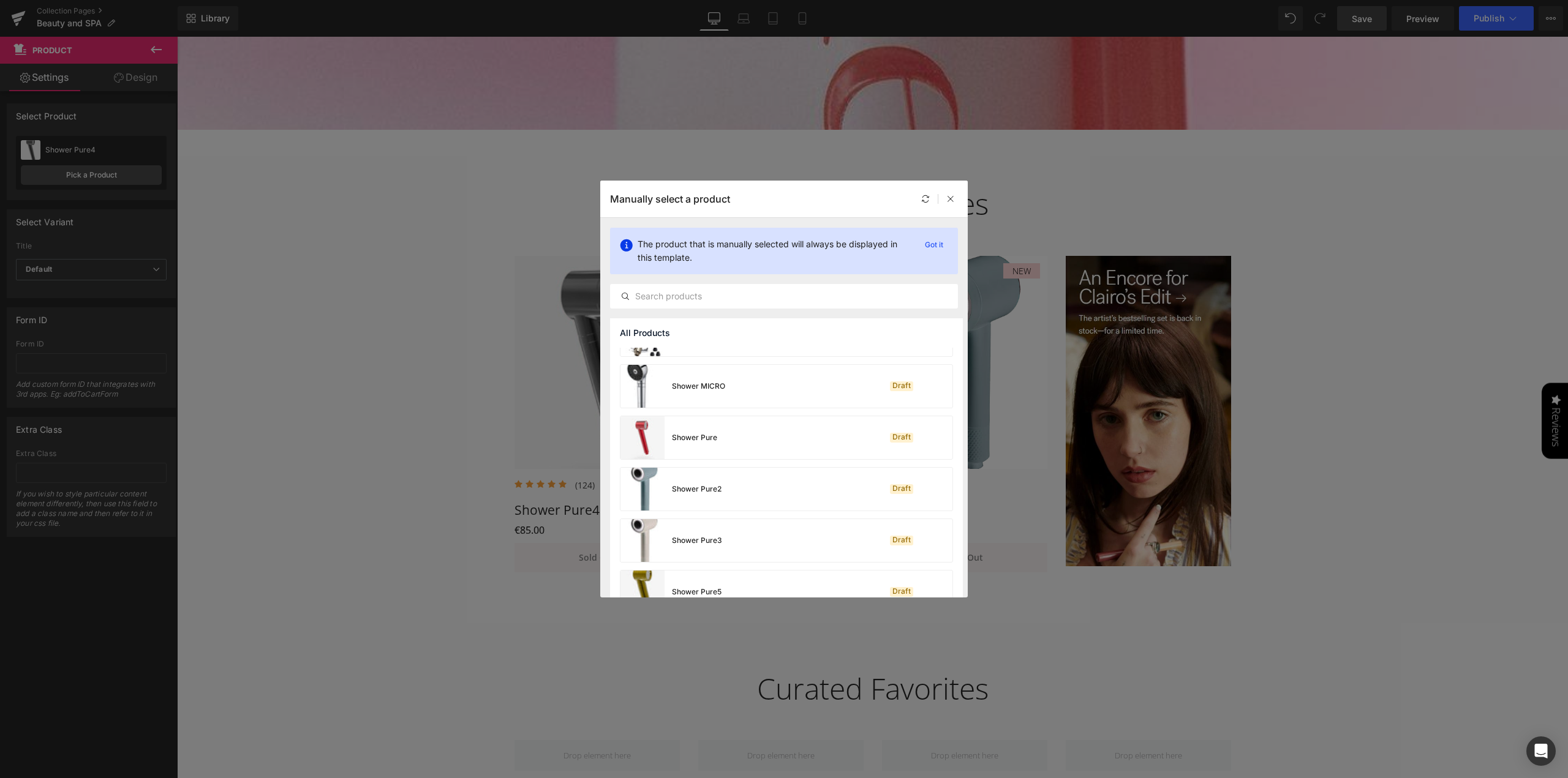
scroll to position [1803, 0]
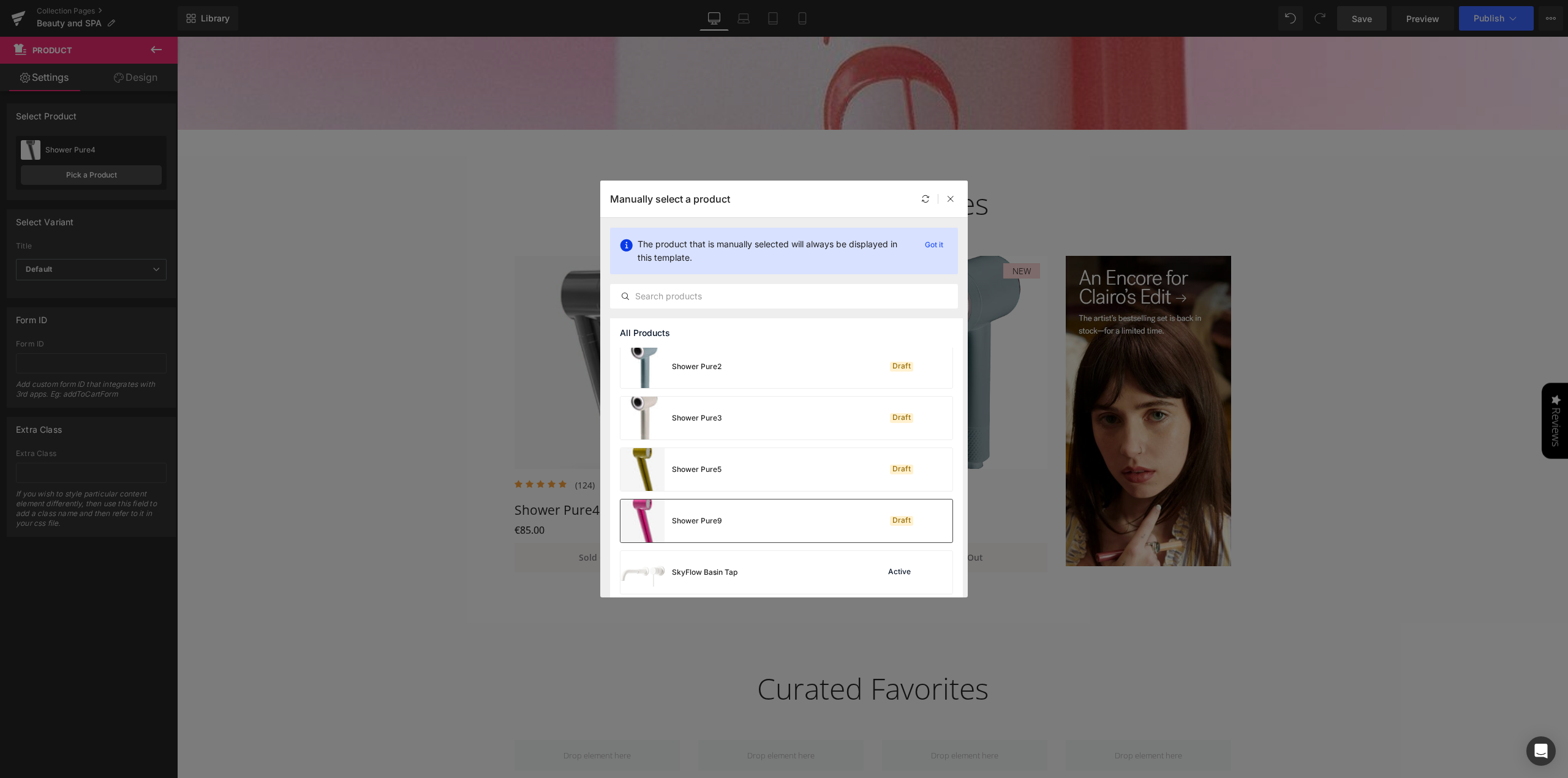
drag, startPoint x: 647, startPoint y: 522, endPoint x: 833, endPoint y: 493, distance: 188.2
click at [647, 522] on img at bounding box center [642, 521] width 44 height 43
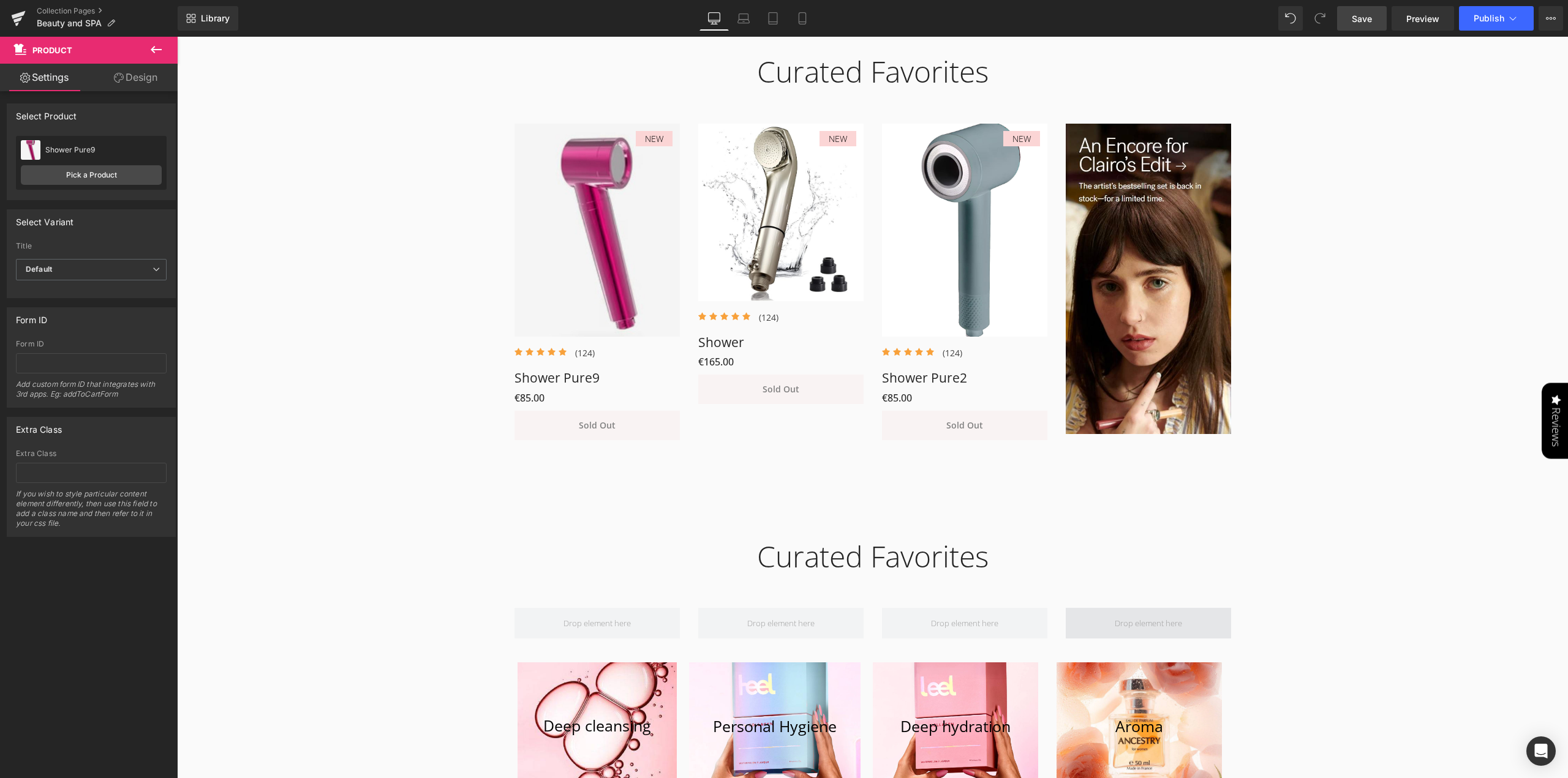
scroll to position [568, 0]
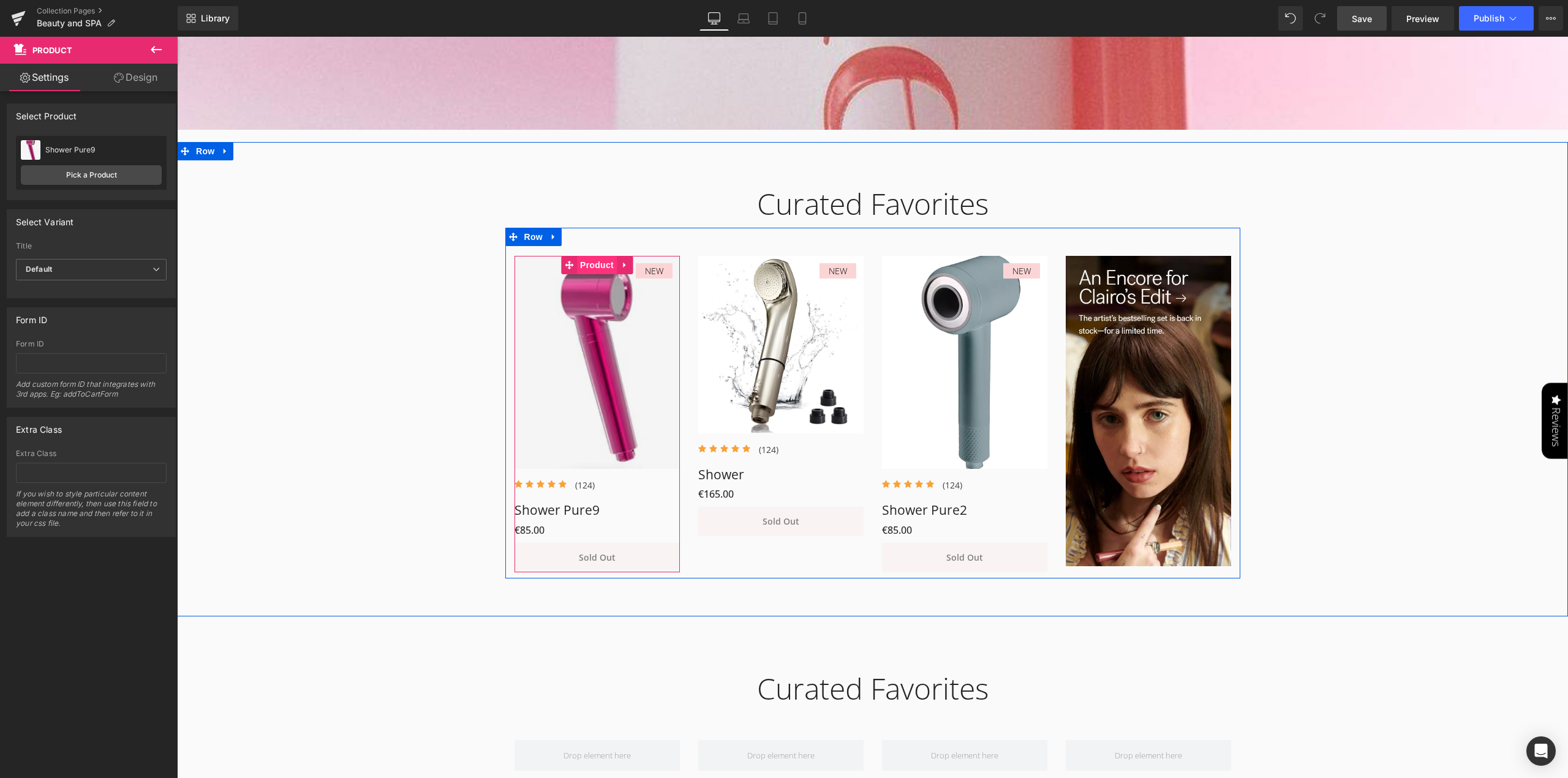
click at [589, 266] on span "Product" at bounding box center [596, 265] width 40 height 19
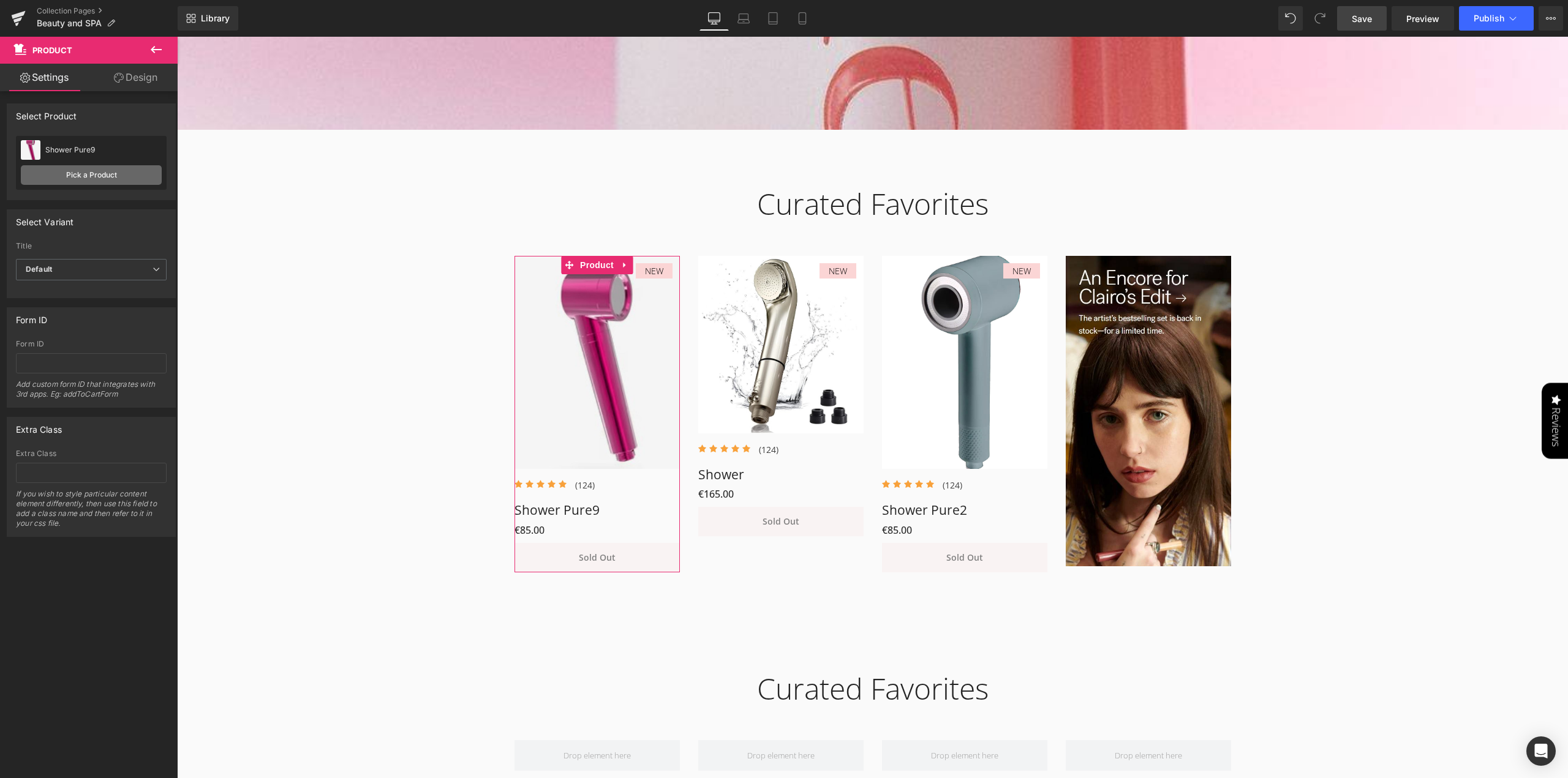
click at [108, 179] on link "Pick a Product" at bounding box center [91, 175] width 141 height 19
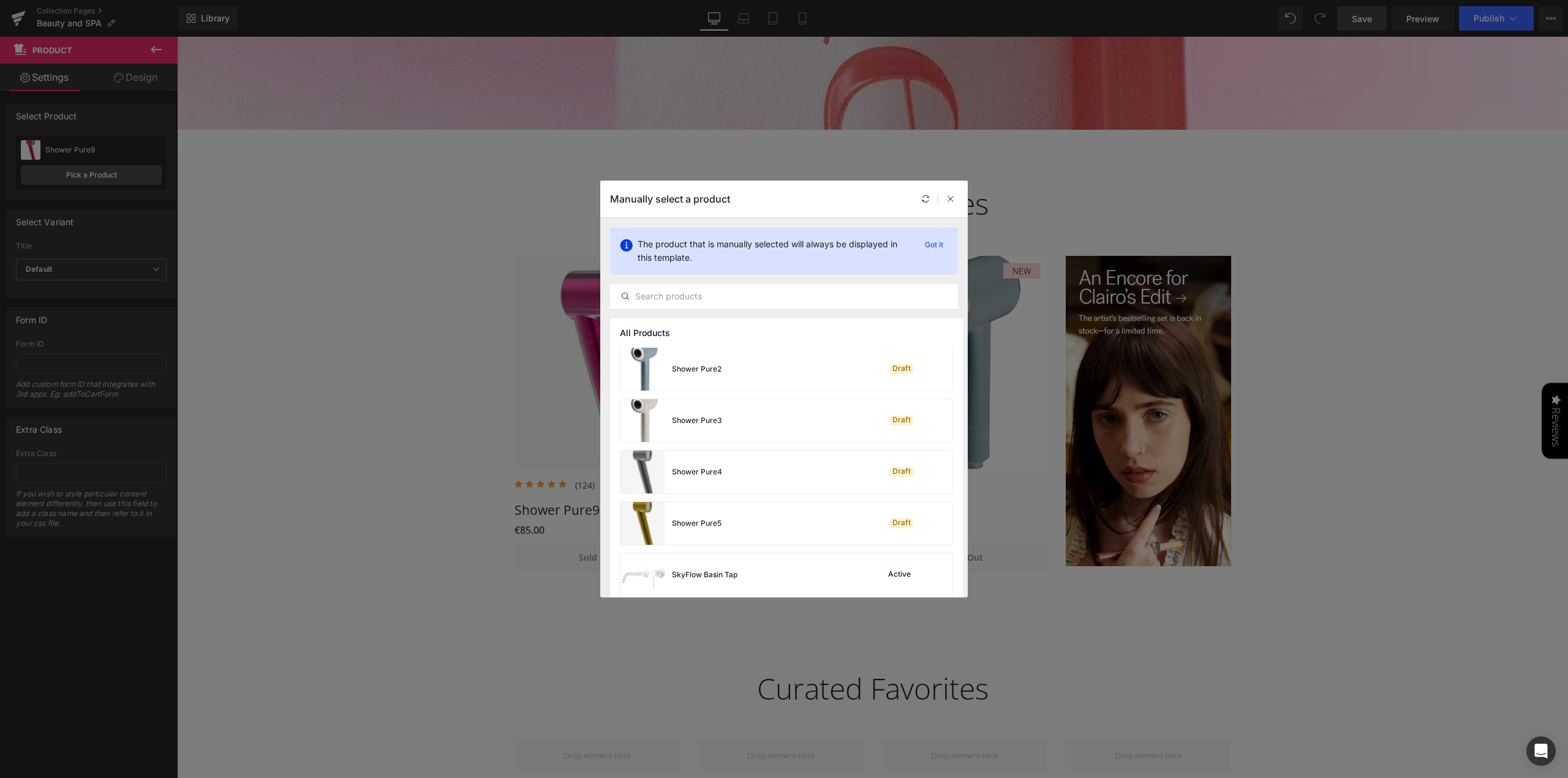
scroll to position [1803, 0]
click at [632, 524] on img at bounding box center [642, 521] width 44 height 43
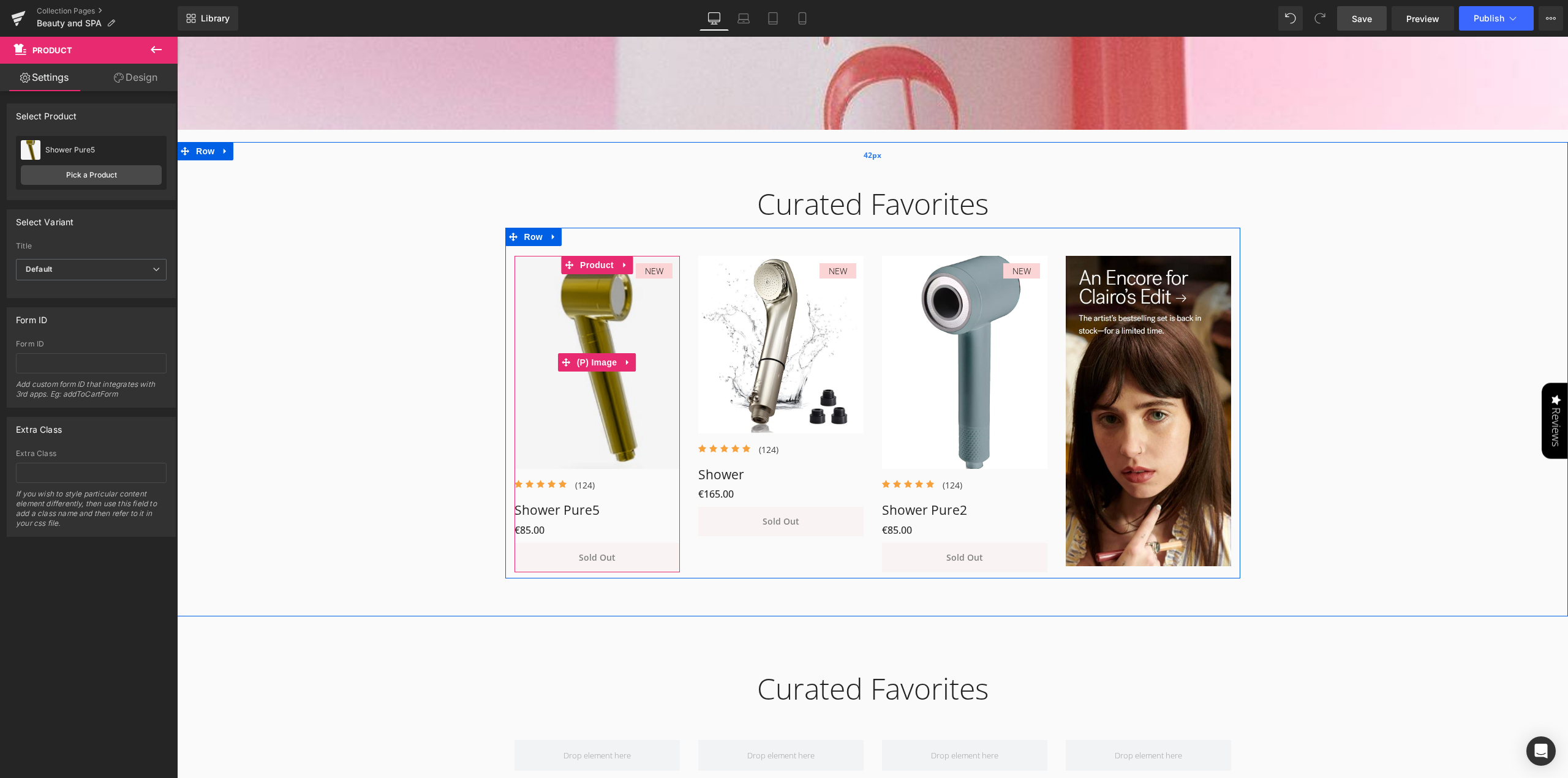
scroll to position [384, 0]
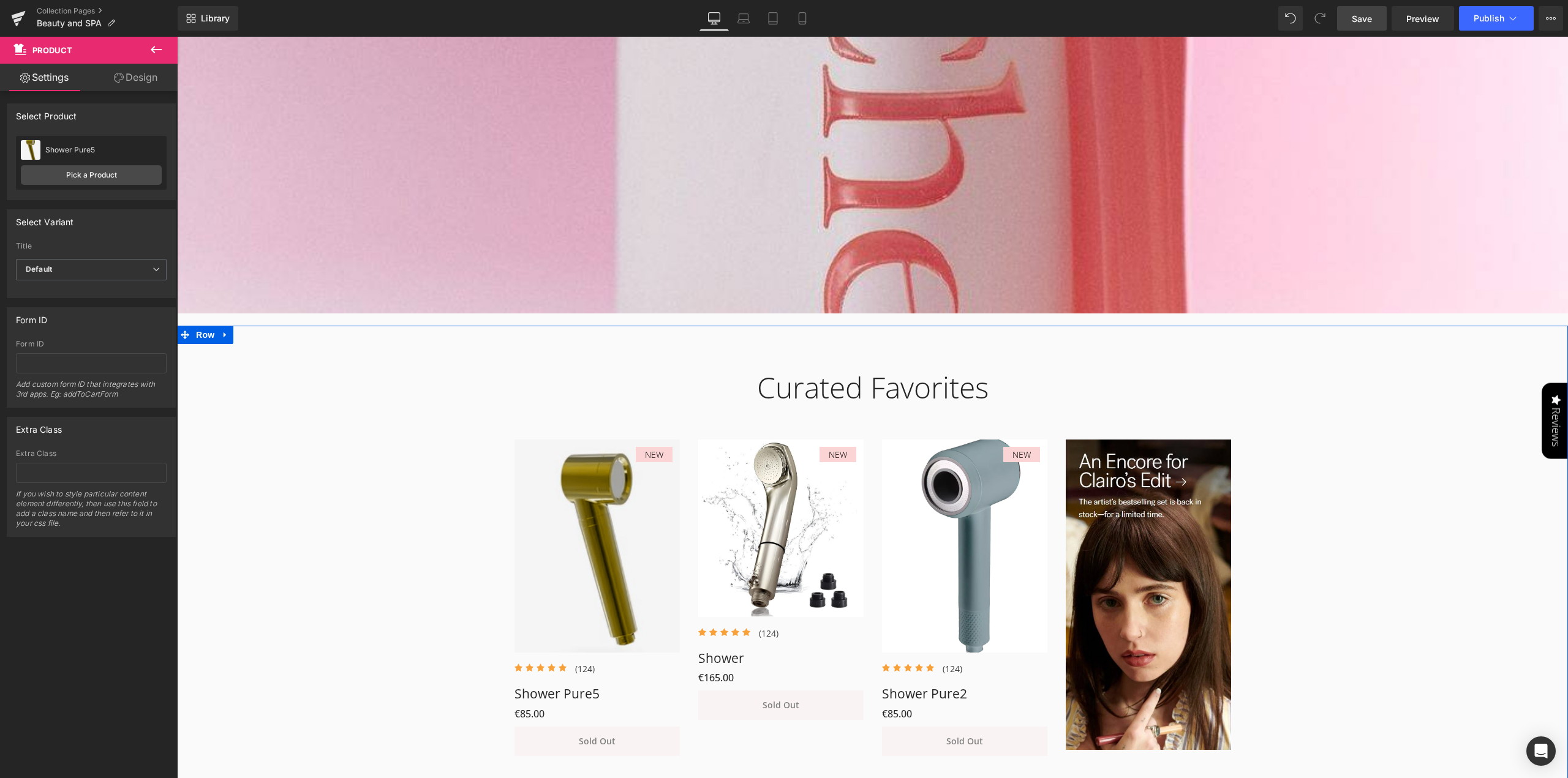
click at [399, 516] on div "Curated Favorites Heading Row NEW (P) Image Icon Icon Icon Icon Icon Icon List …" at bounding box center [872, 556] width 1391 height 410
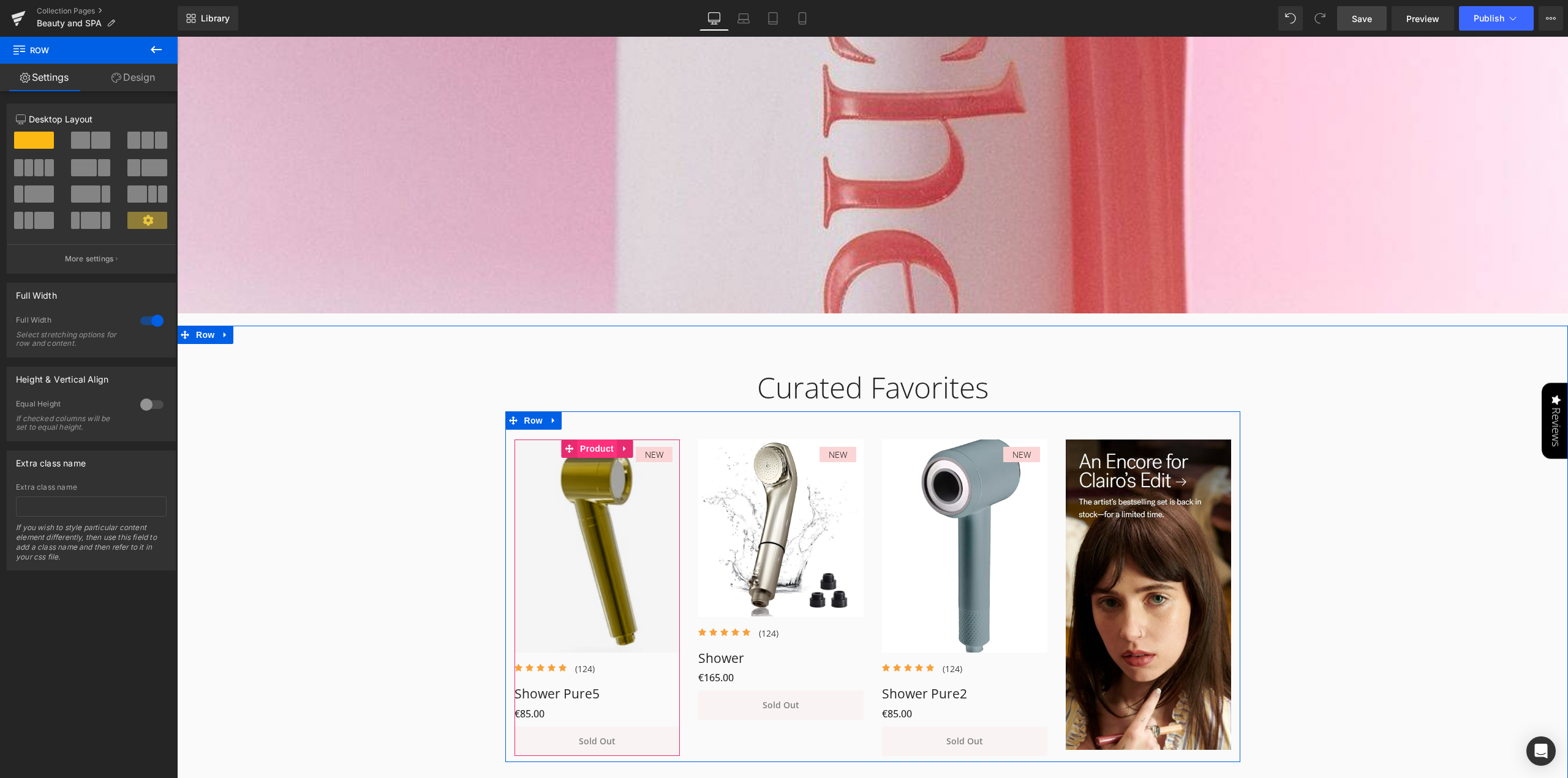
click at [595, 449] on span "Product" at bounding box center [596, 448] width 40 height 19
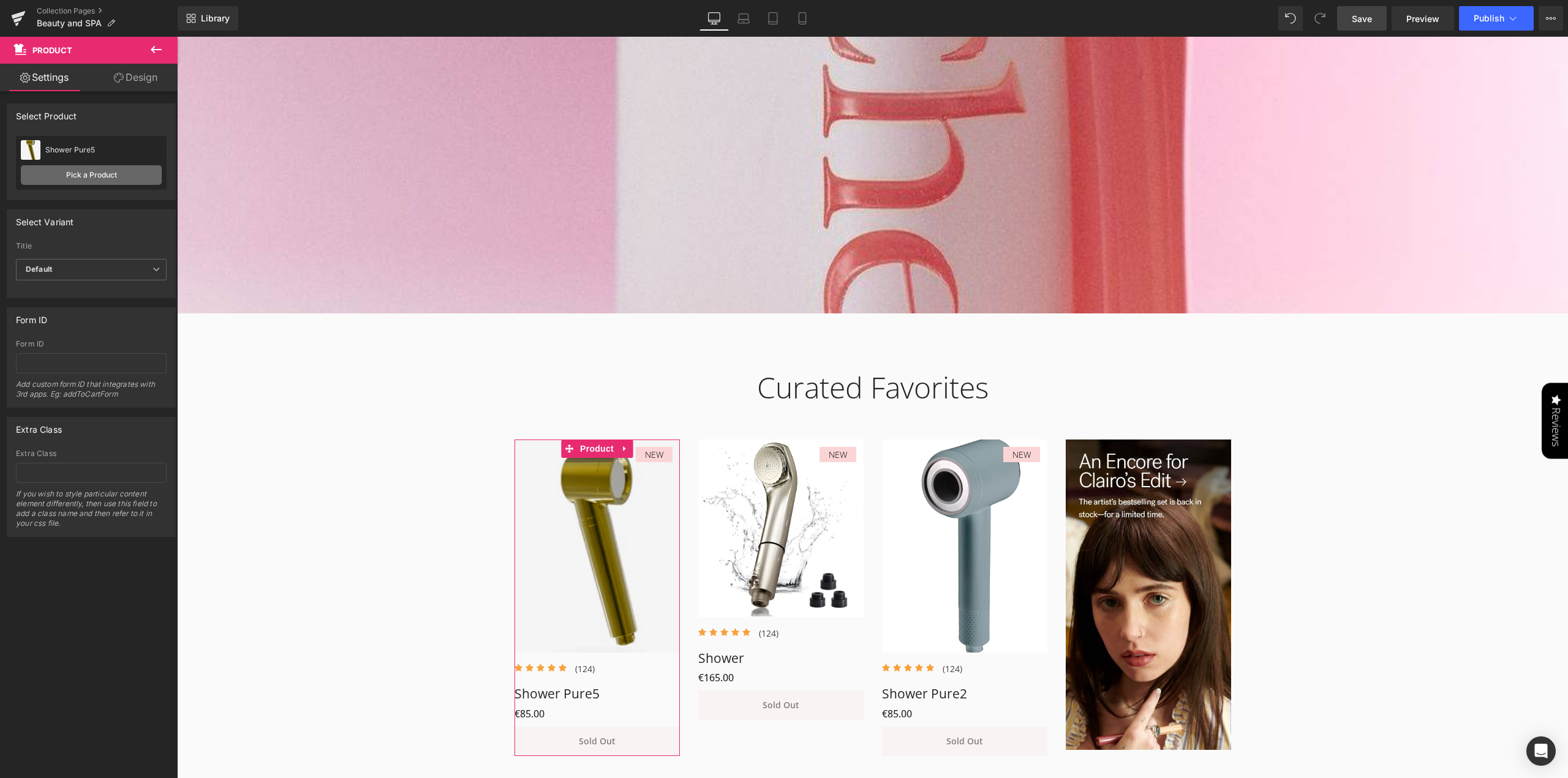
click at [93, 177] on link "Pick a Product" at bounding box center [91, 175] width 141 height 19
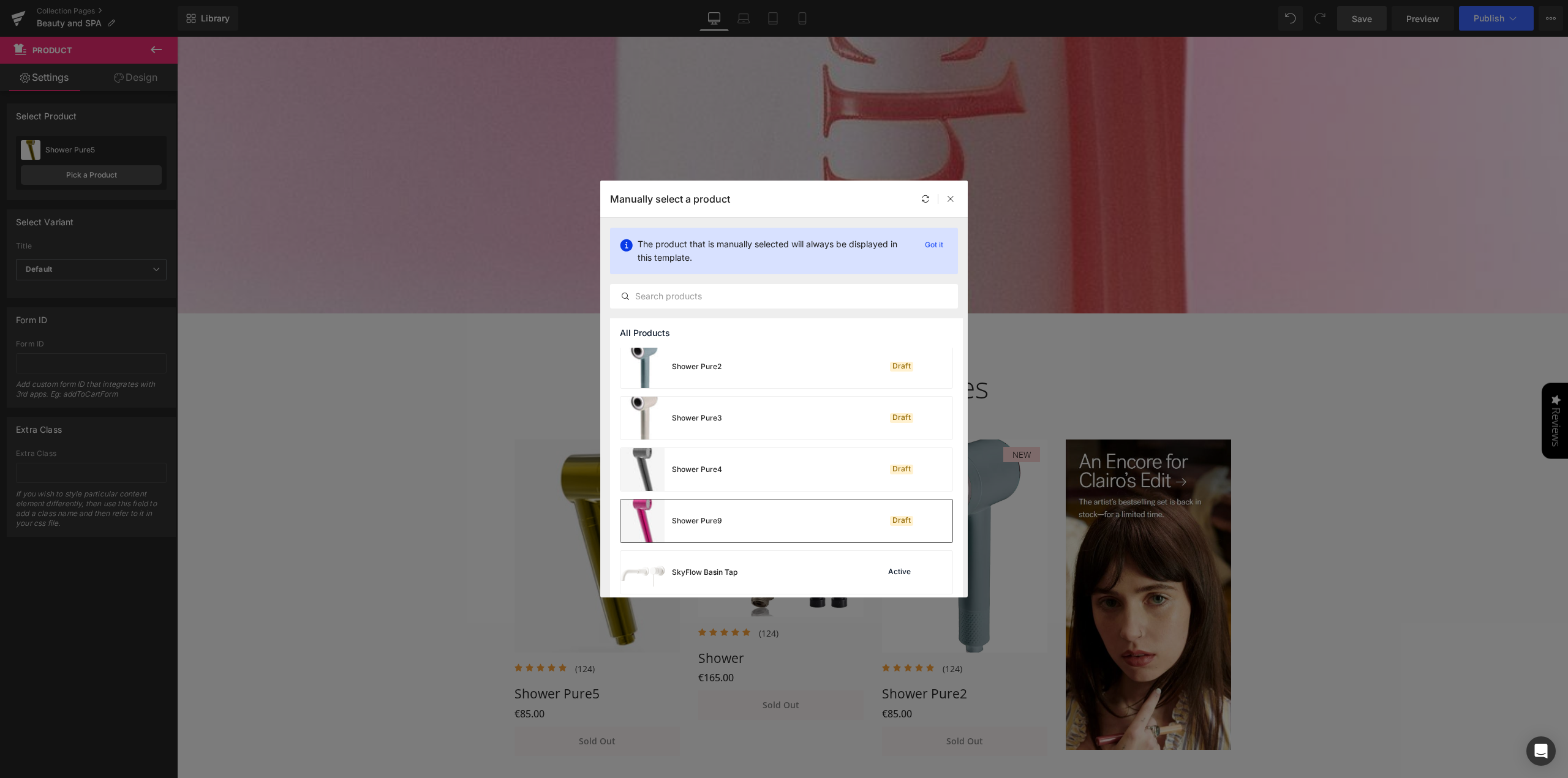
scroll to position [1862, 0]
click at [646, 461] on img at bounding box center [642, 462] width 44 height 43
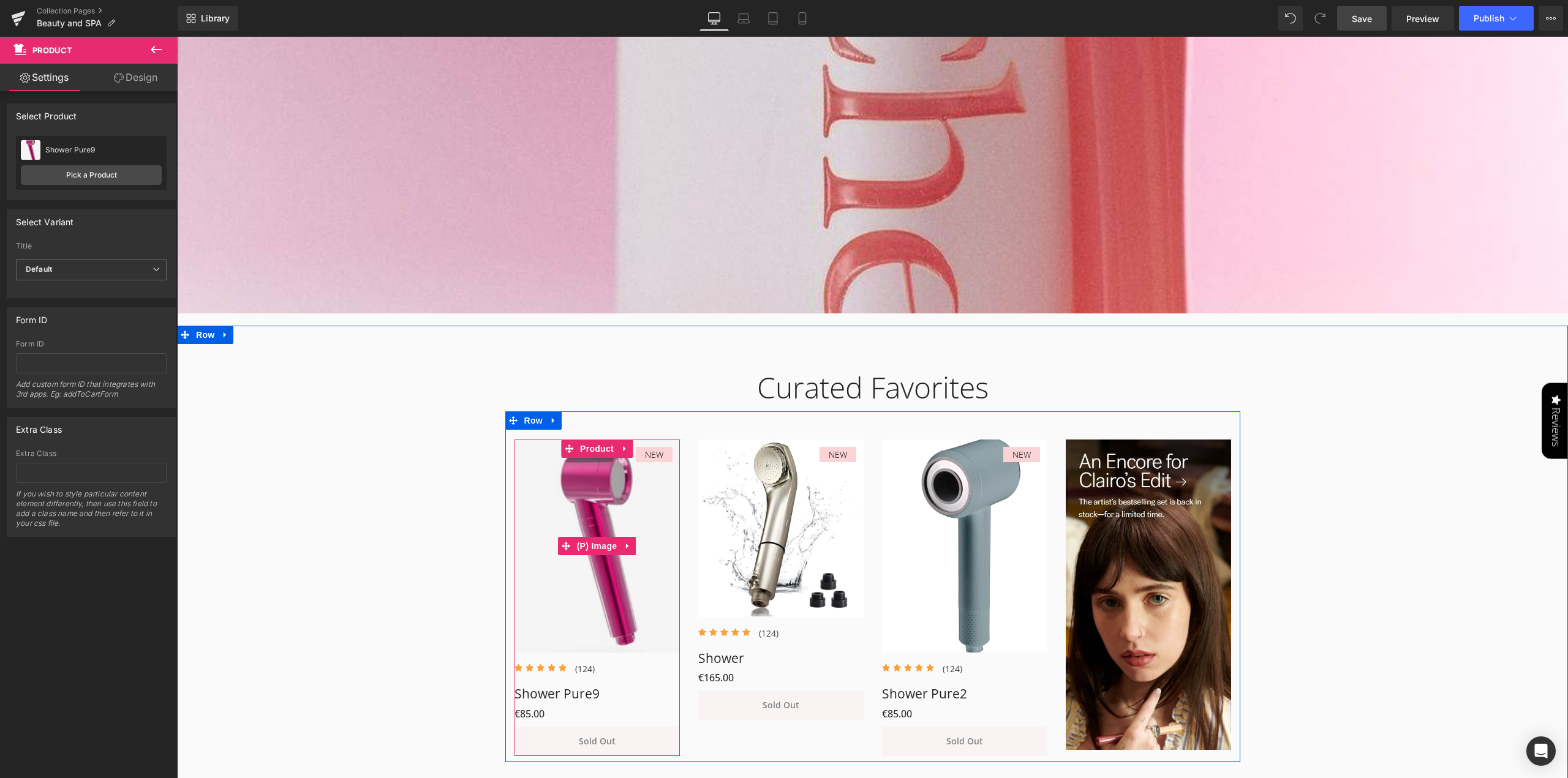
scroll to position [690, 0]
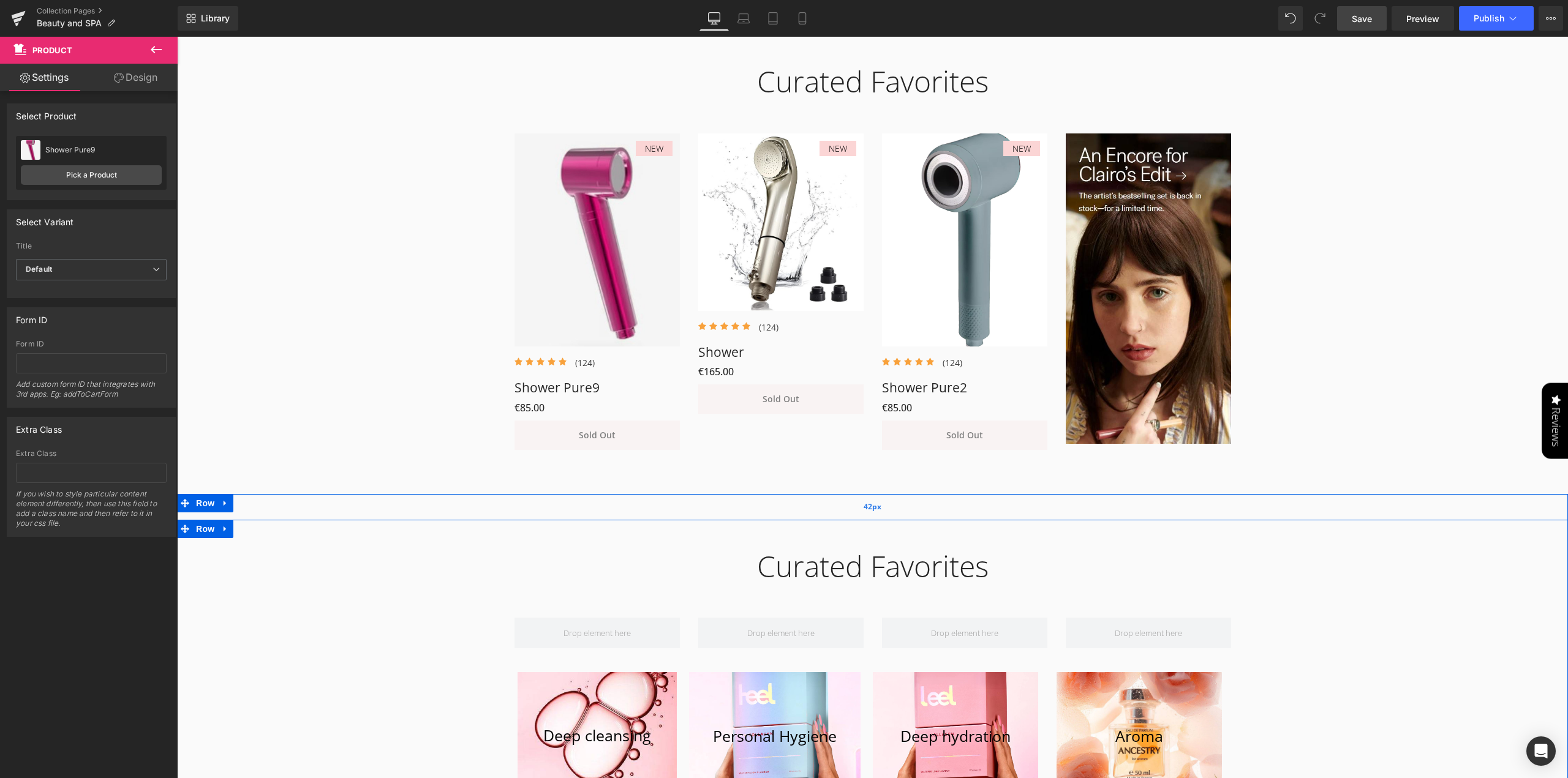
drag, startPoint x: 1363, startPoint y: 588, endPoint x: 1324, endPoint y: 511, distance: 86.3
click at [1363, 587] on div "Curated Favorites Heading Row Row Deep cleansing [GEOGRAPHIC_DATA] Hero Banner …" at bounding box center [872, 675] width 1391 height 288
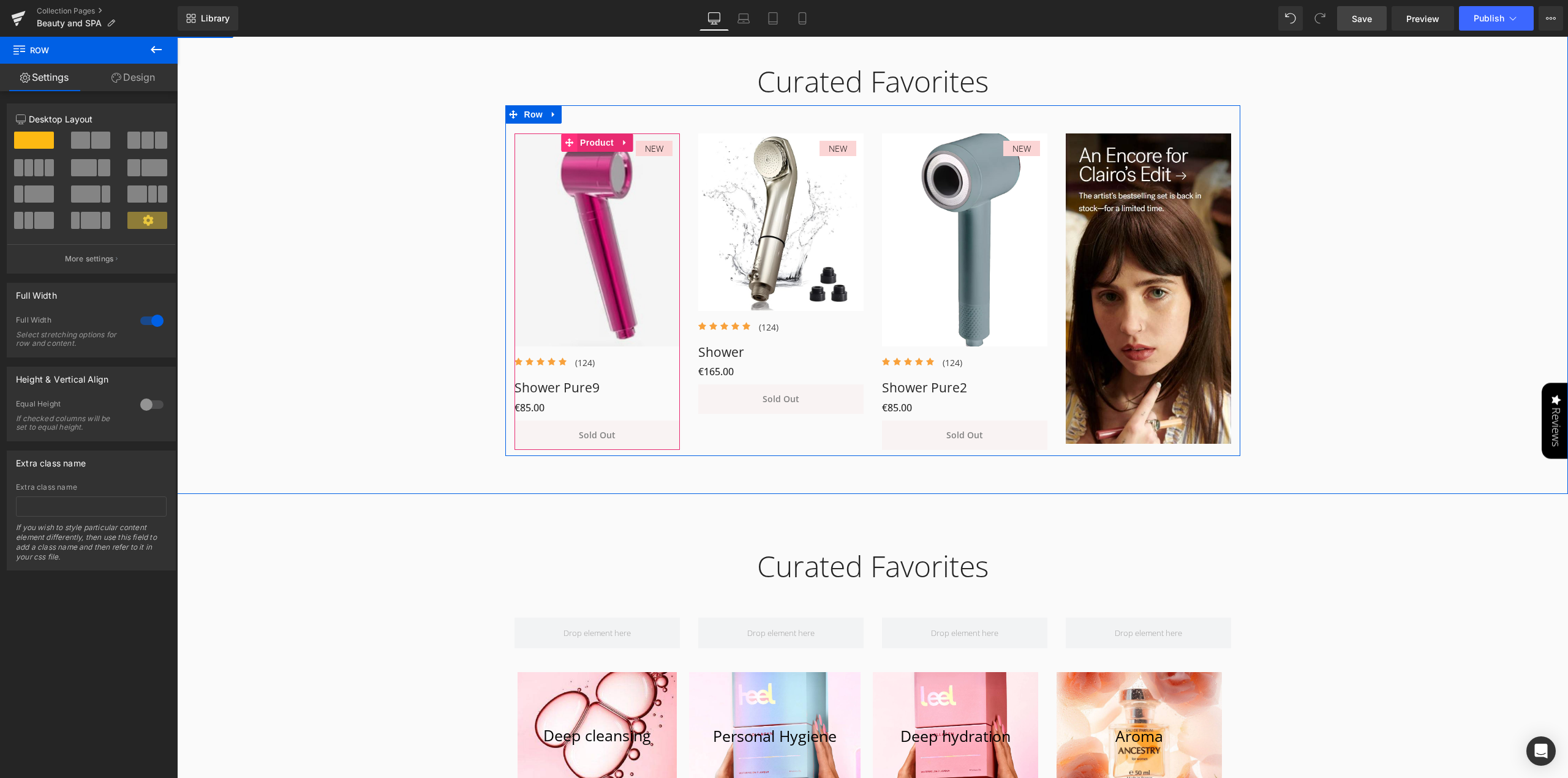
click at [593, 144] on span "Product" at bounding box center [596, 143] width 40 height 19
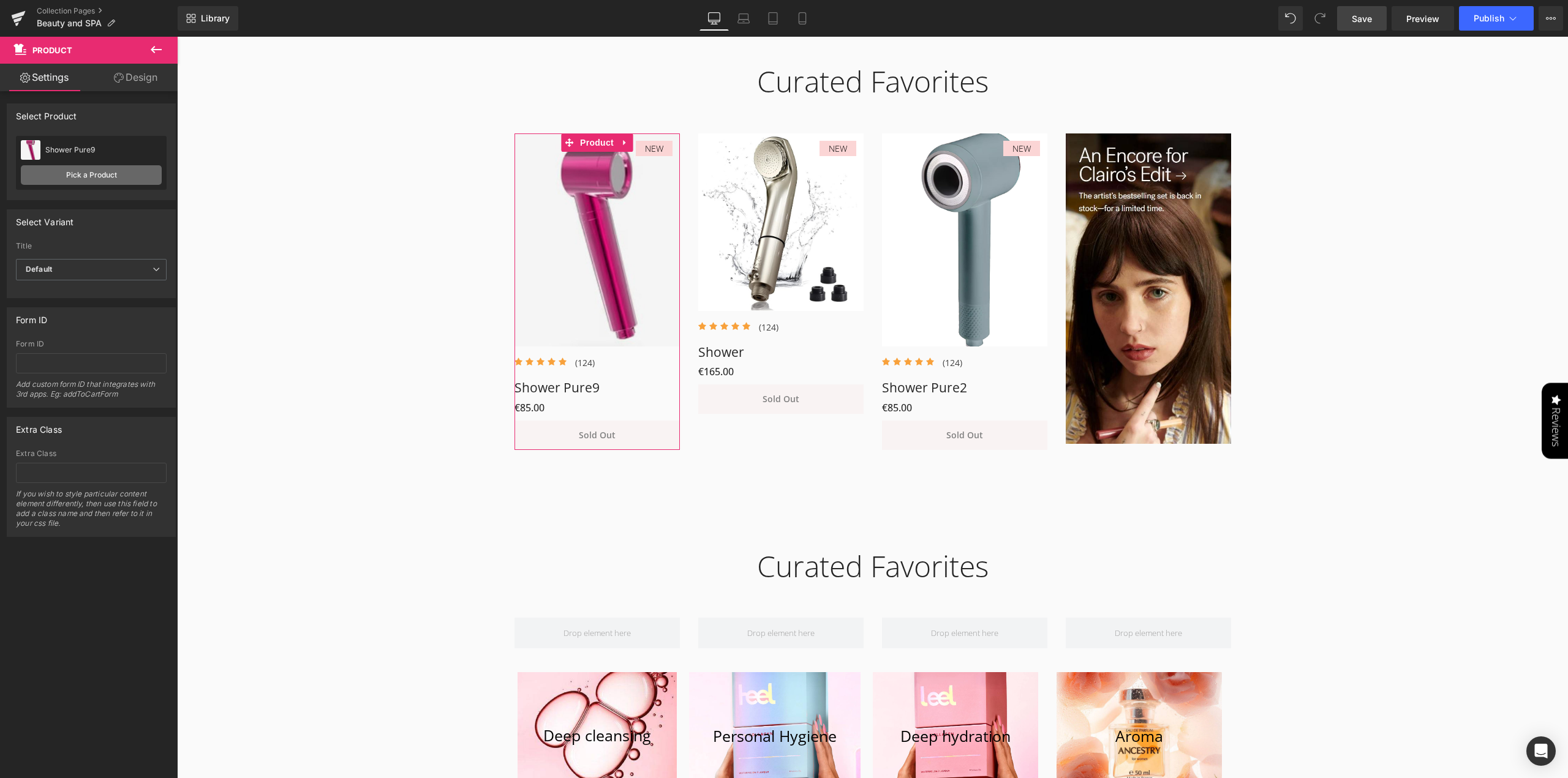
click at [84, 172] on link "Pick a Product" at bounding box center [91, 175] width 141 height 19
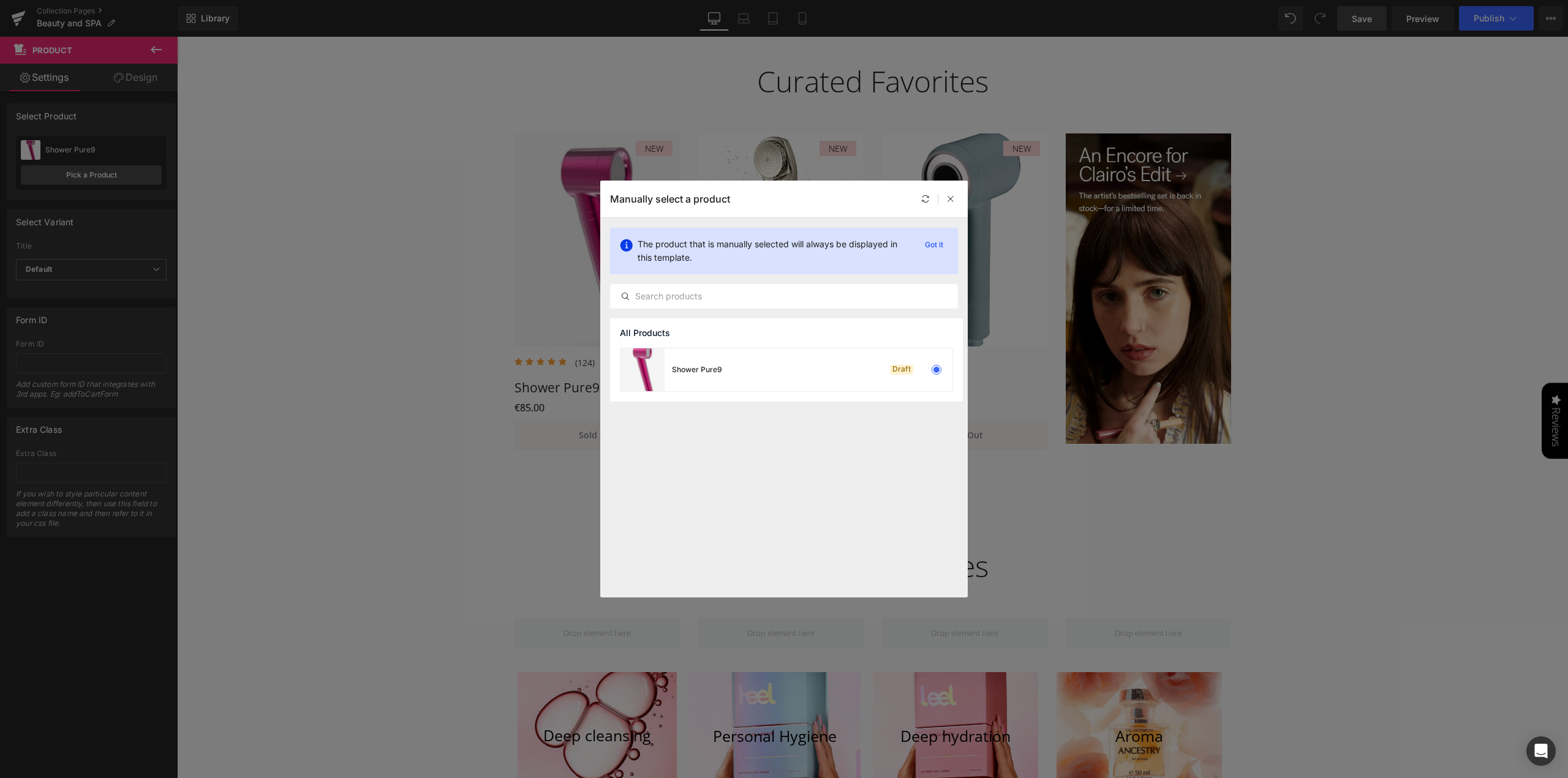
click at [780, 475] on div "All Products Shower Pure9 Draft" at bounding box center [784, 458] width 368 height 280
click at [956, 197] on div at bounding box center [951, 199] width 15 height 15
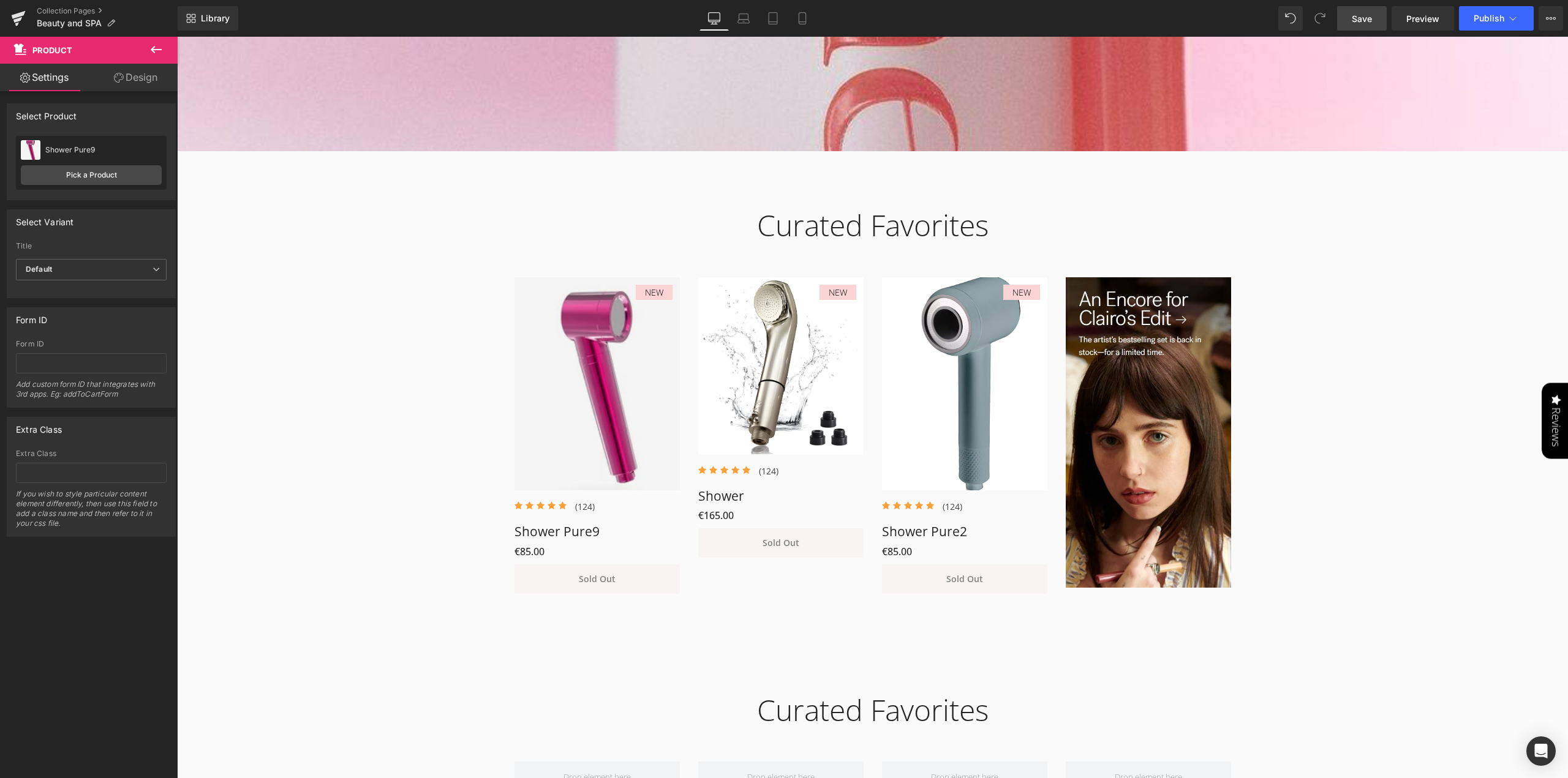
scroll to position [507, 0]
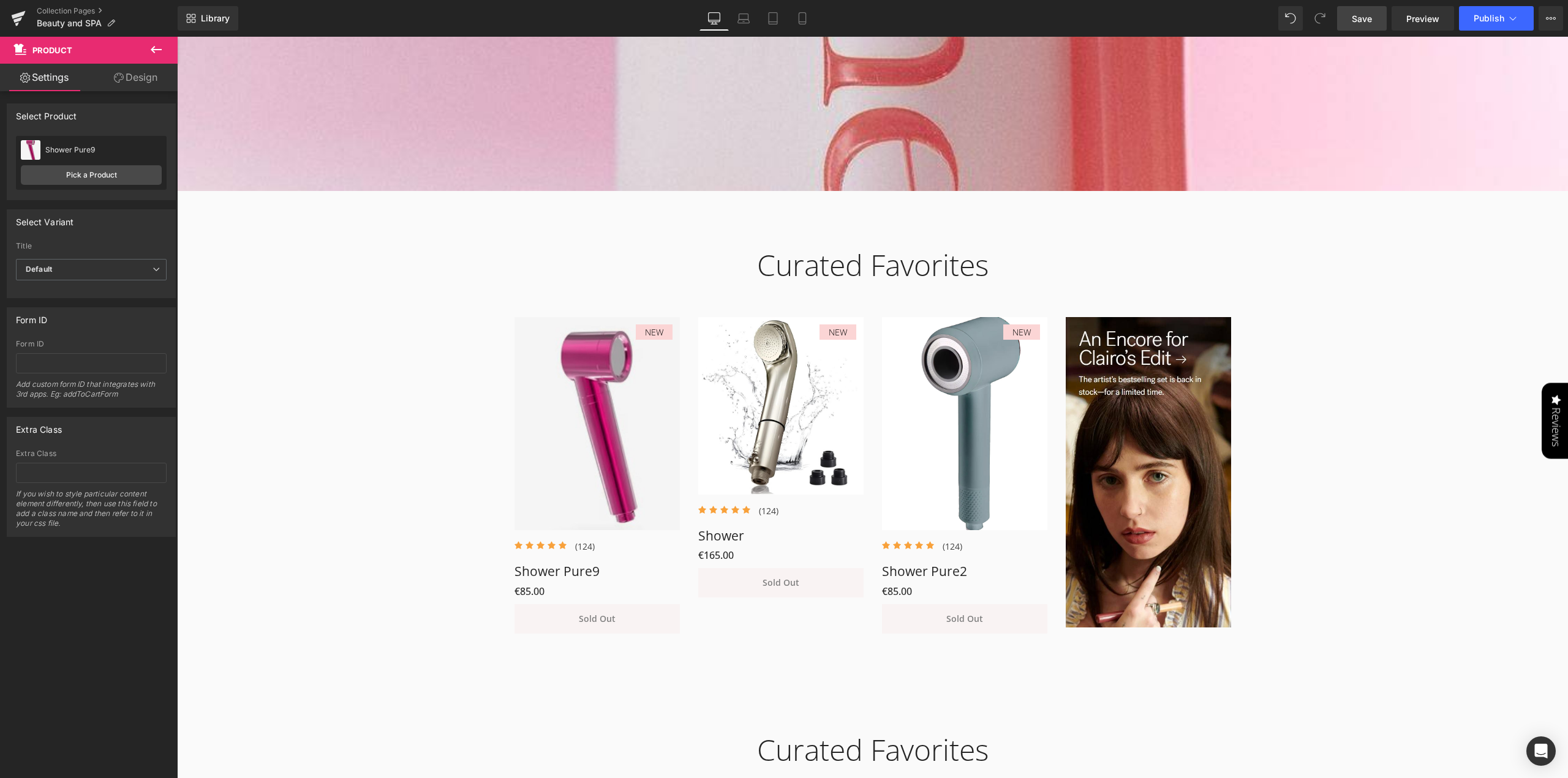
click at [1361, 15] on span "Save" at bounding box center [1361, 18] width 20 height 13
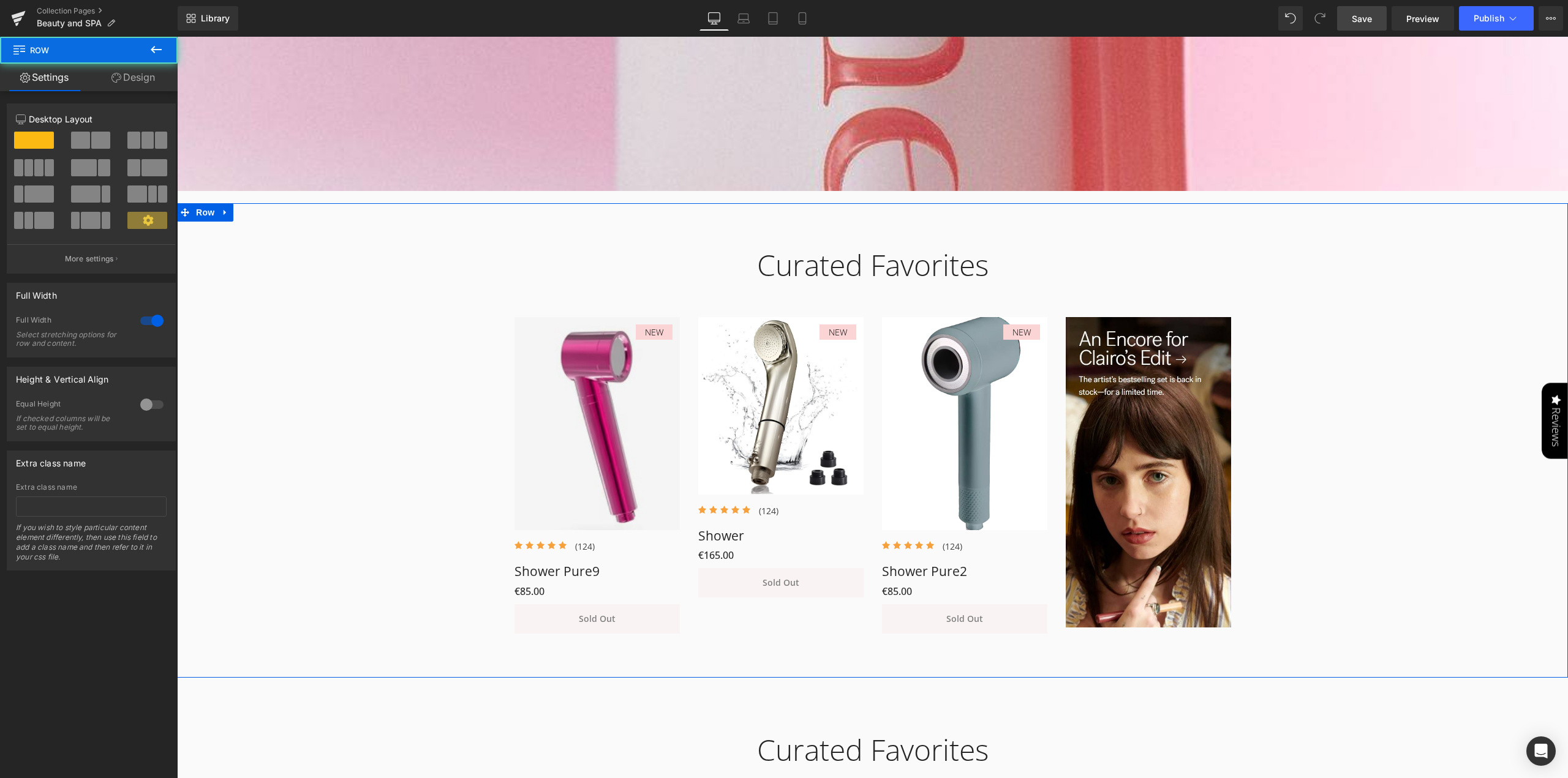
click at [425, 339] on div "Curated Favorites Heading Row NEW (P) Image Icon Icon Icon Icon Icon Icon List …" at bounding box center [872, 433] width 1391 height 410
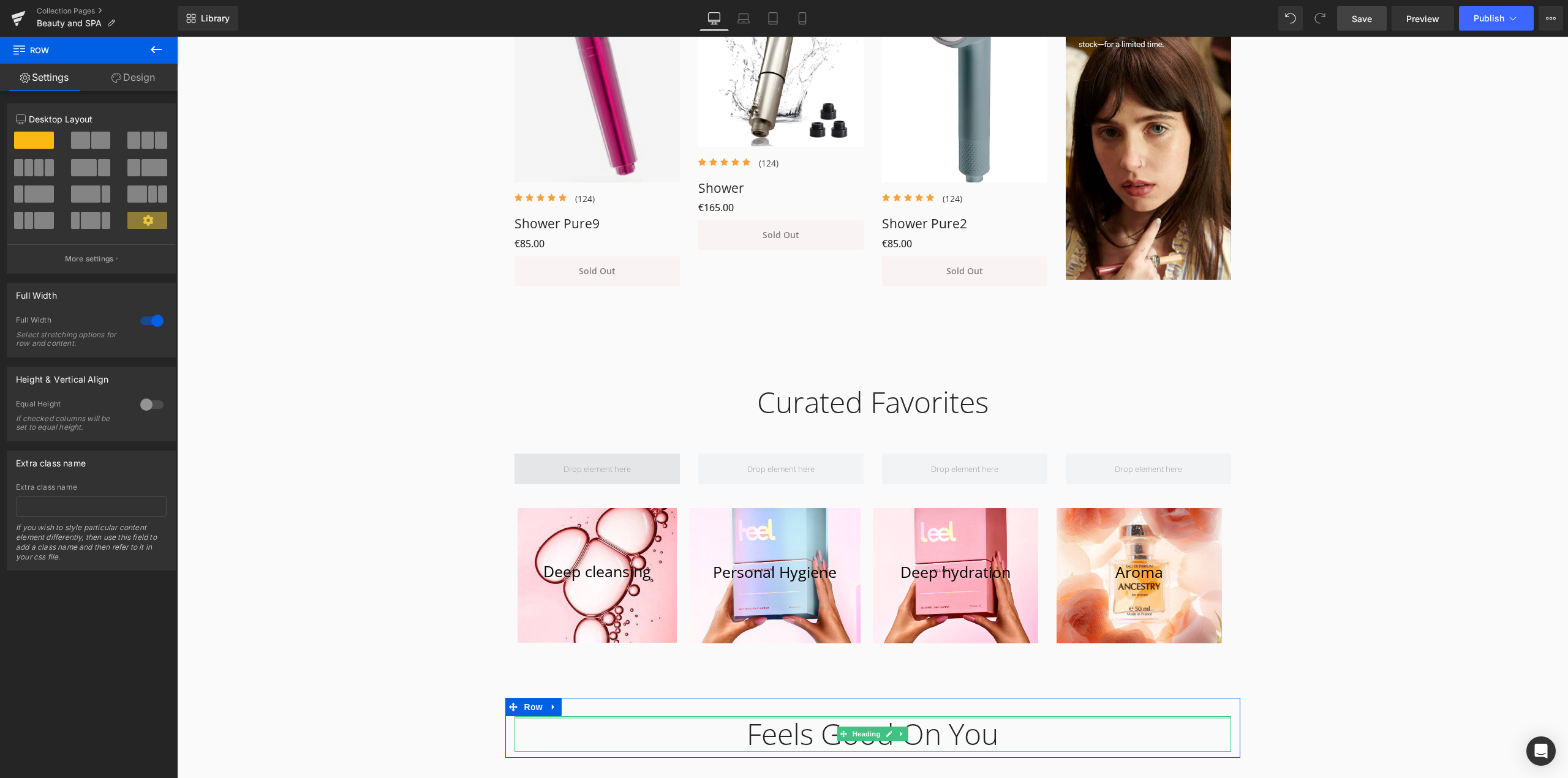
scroll to position [751, 0]
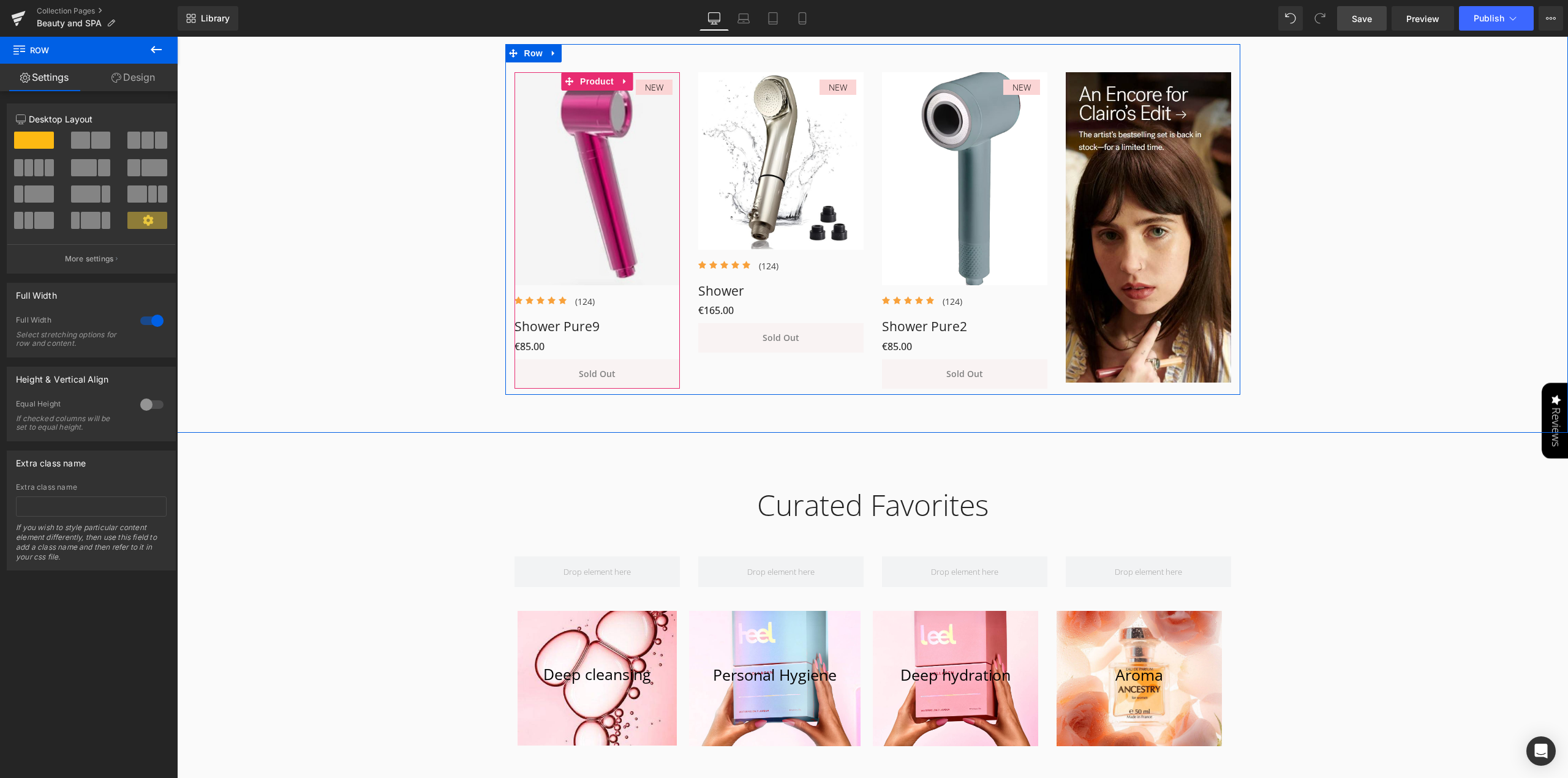
click at [587, 79] on span "Product" at bounding box center [596, 81] width 40 height 19
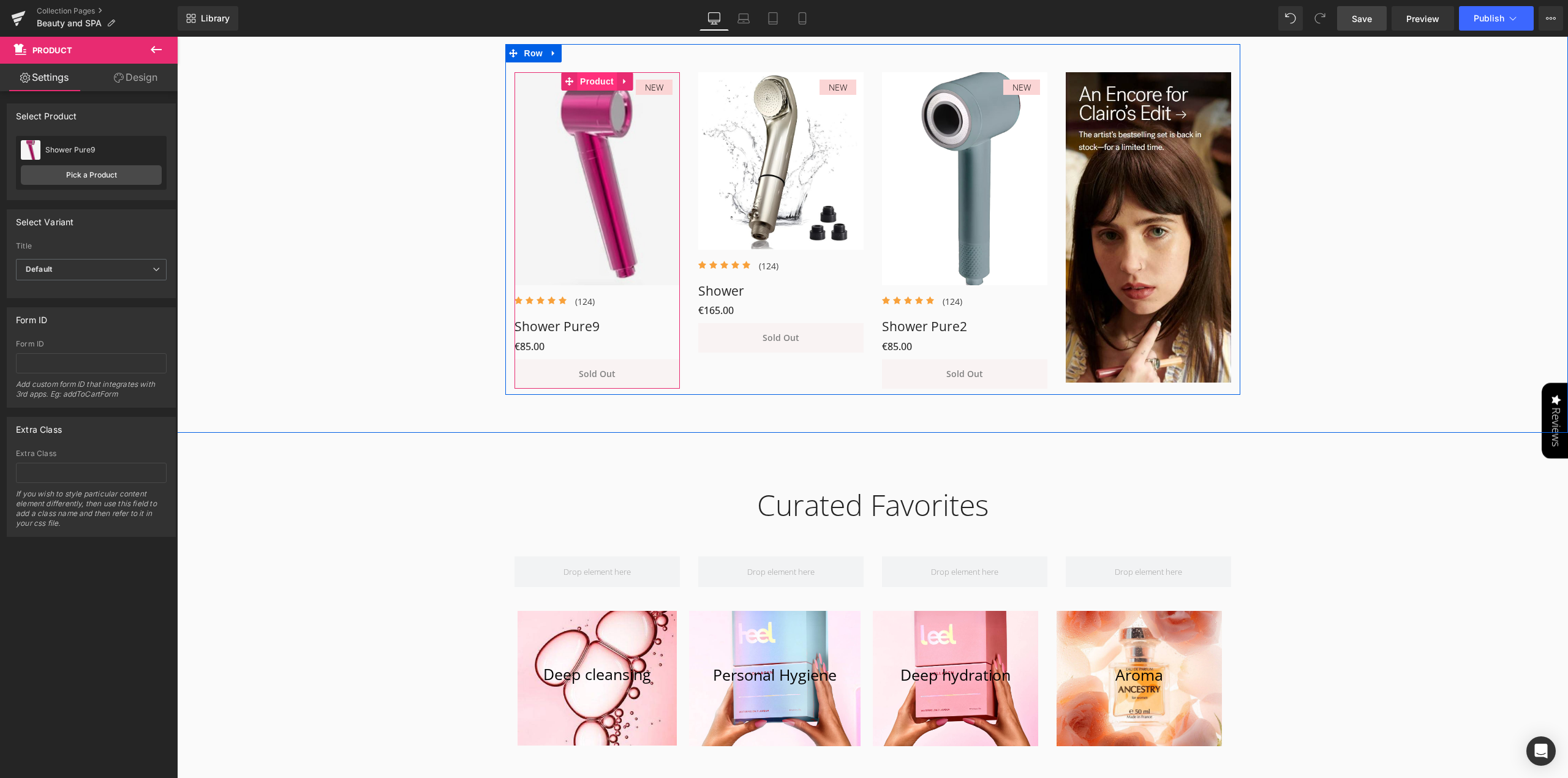
click at [595, 81] on span "Product" at bounding box center [596, 81] width 40 height 19
click at [58, 170] on link "Pick a Product" at bounding box center [91, 175] width 141 height 19
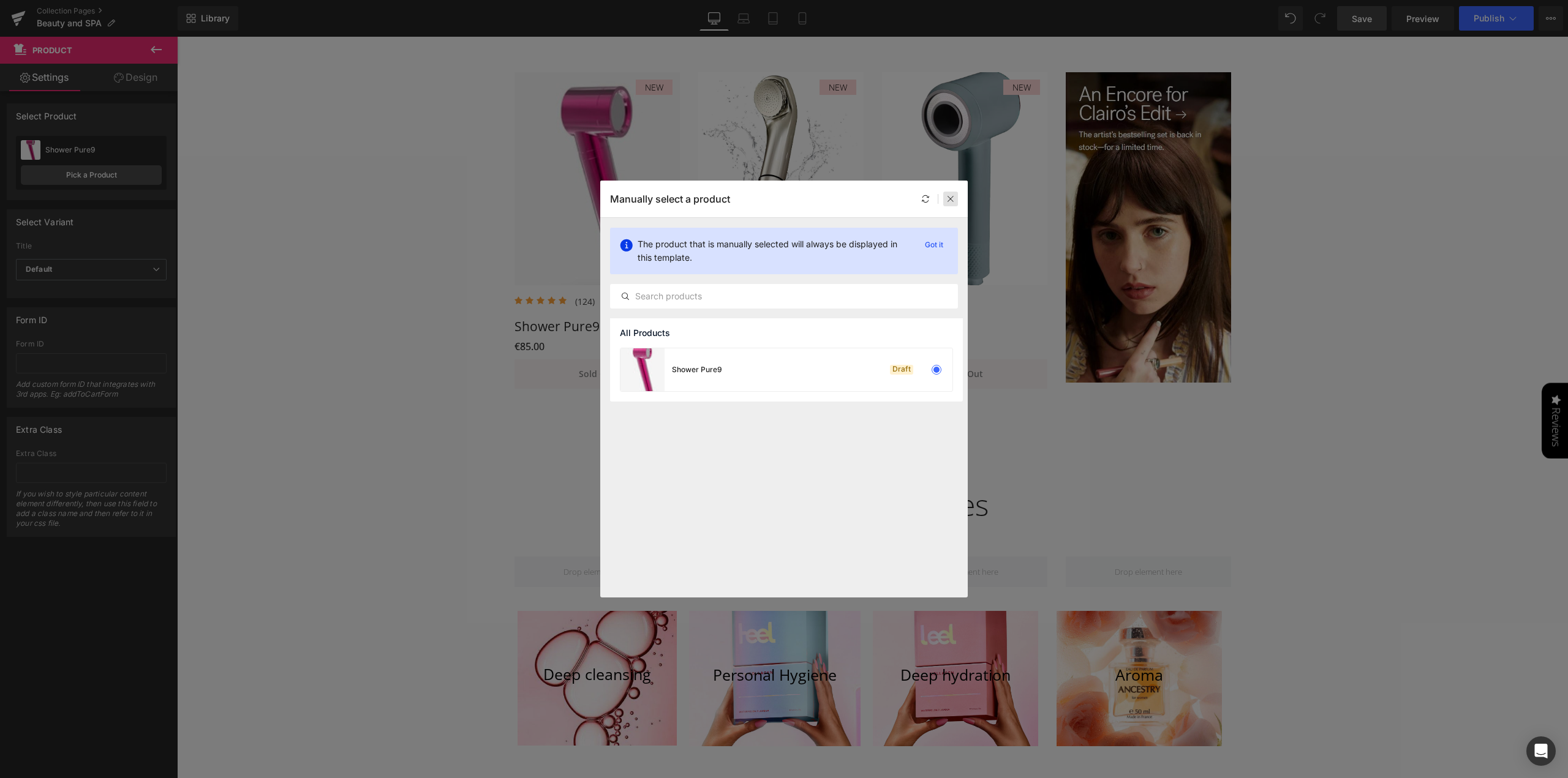
click at [951, 193] on div at bounding box center [951, 199] width 15 height 15
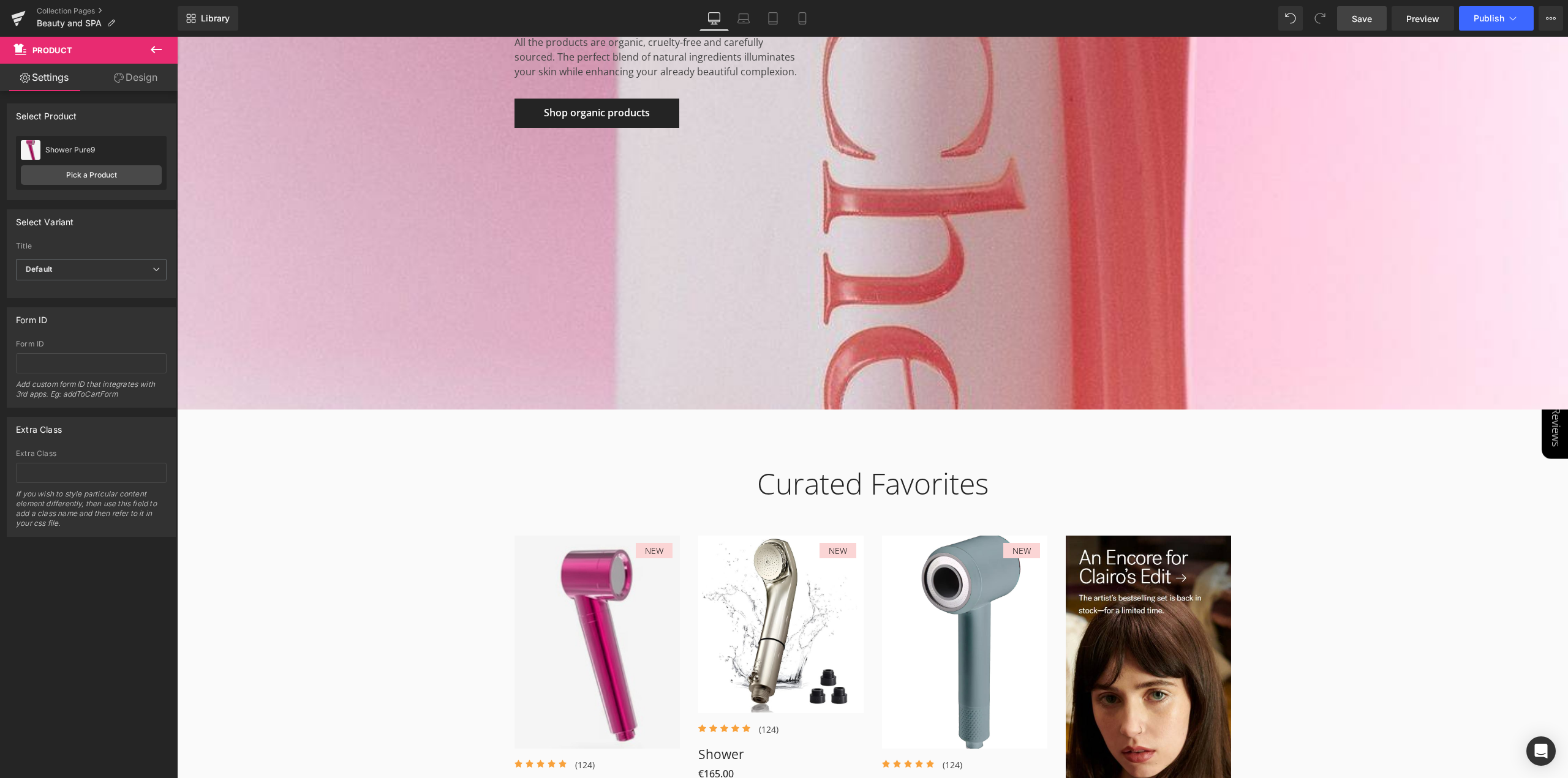
scroll to position [262, 0]
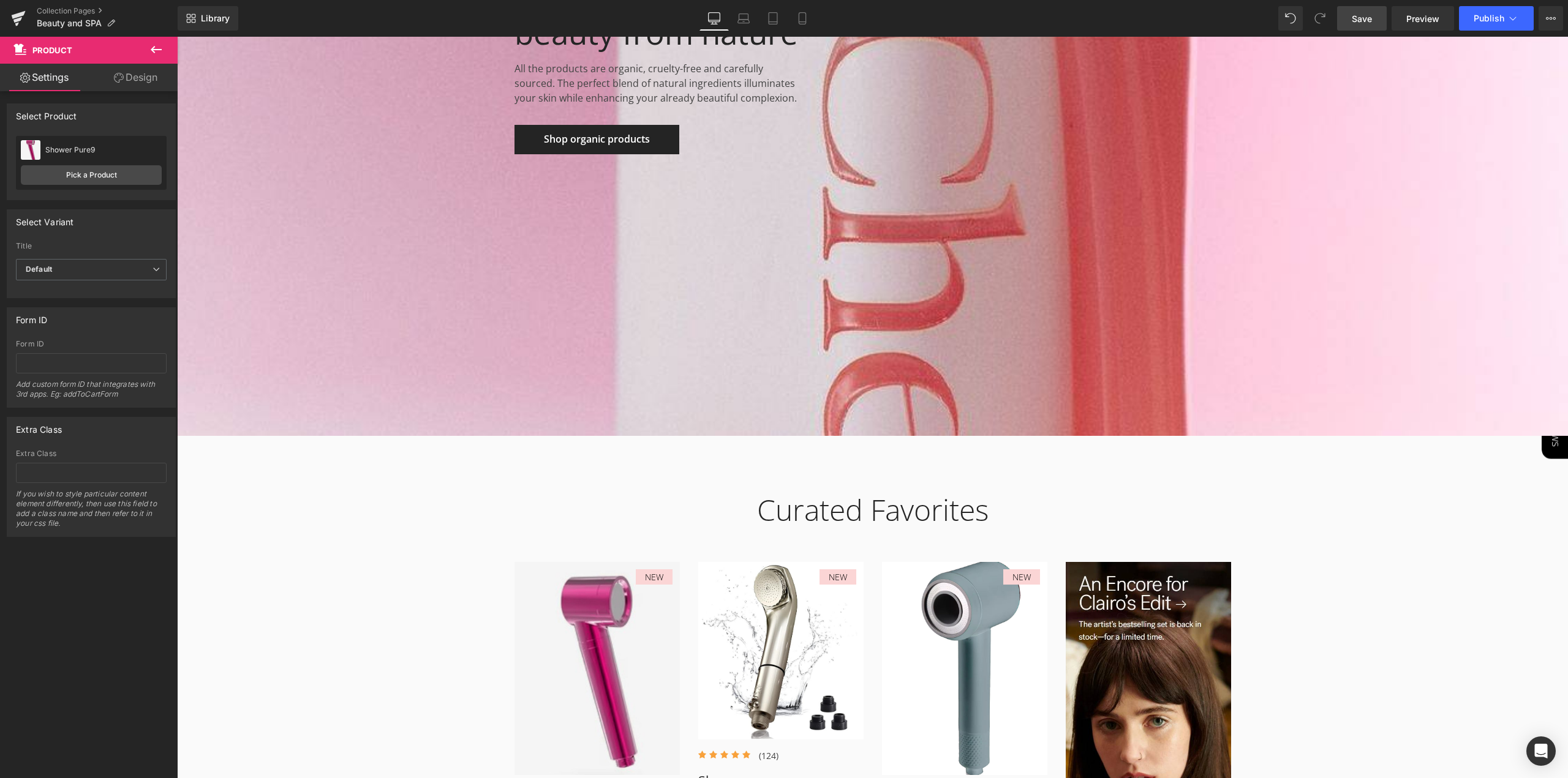
drag, startPoint x: 1365, startPoint y: 20, endPoint x: 456, endPoint y: 407, distance: 988.0
click at [1365, 20] on span "Save" at bounding box center [1361, 18] width 20 height 13
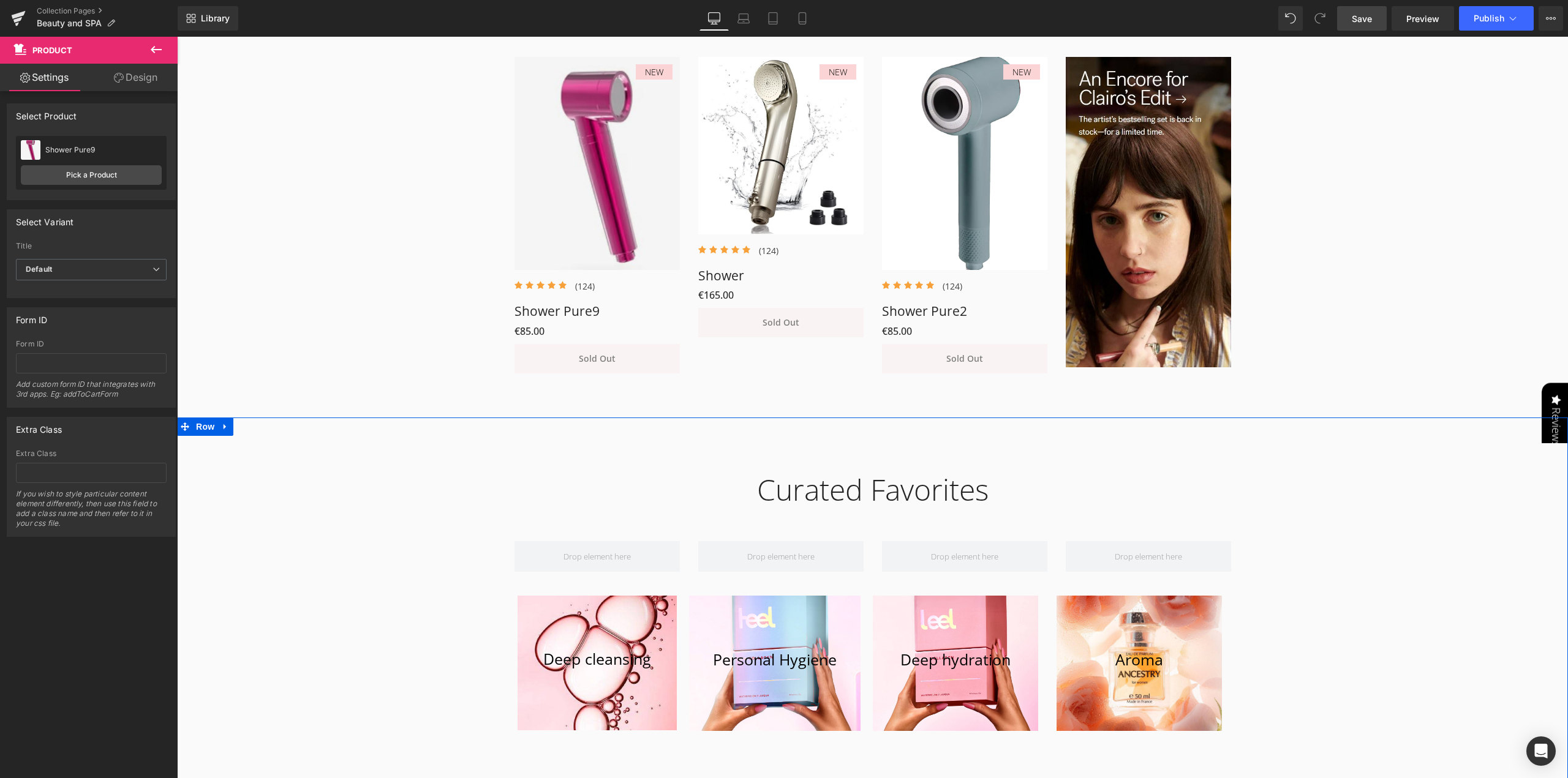
scroll to position [690, 0]
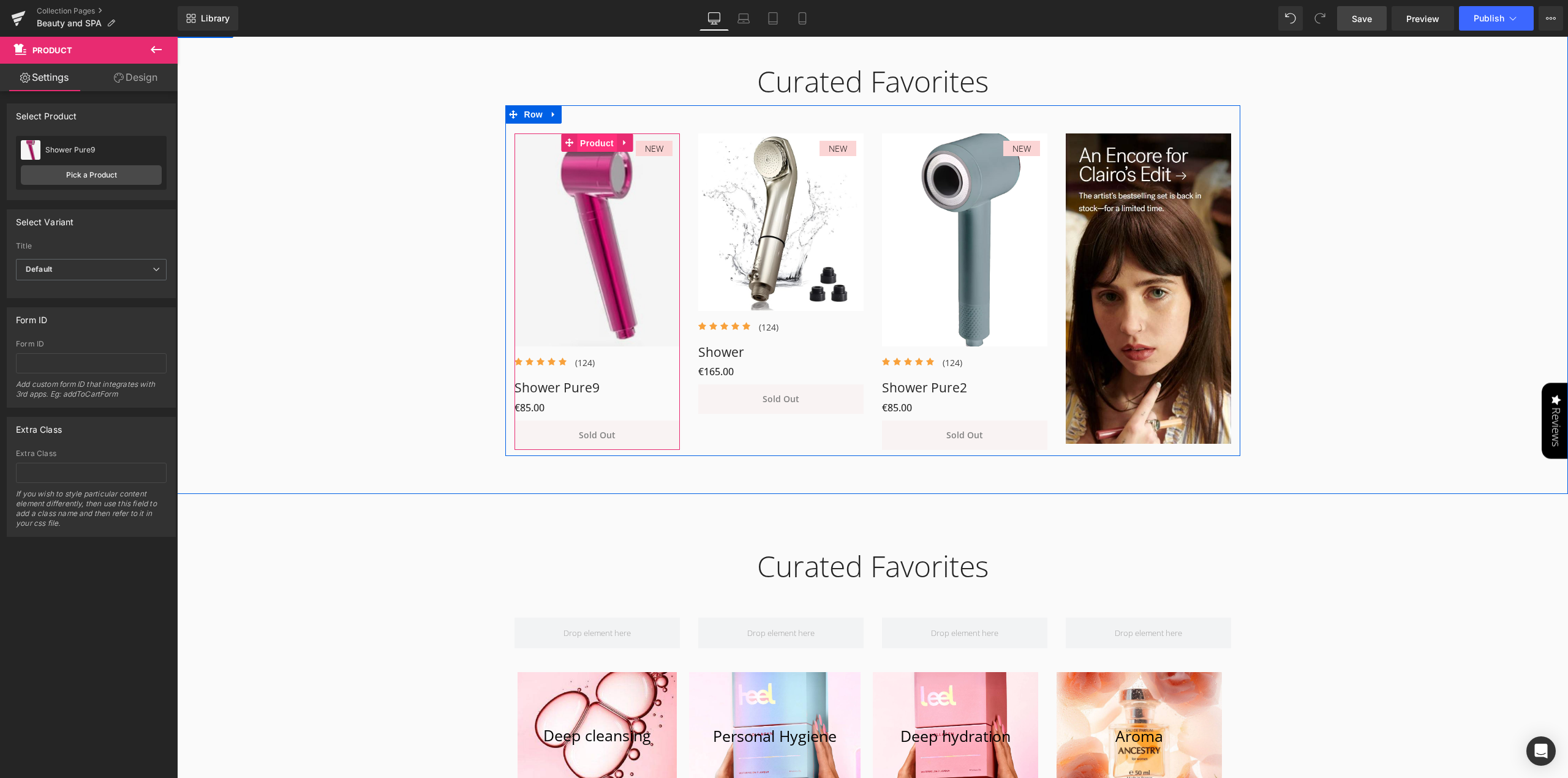
click at [602, 144] on link "Product" at bounding box center [589, 143] width 56 height 19
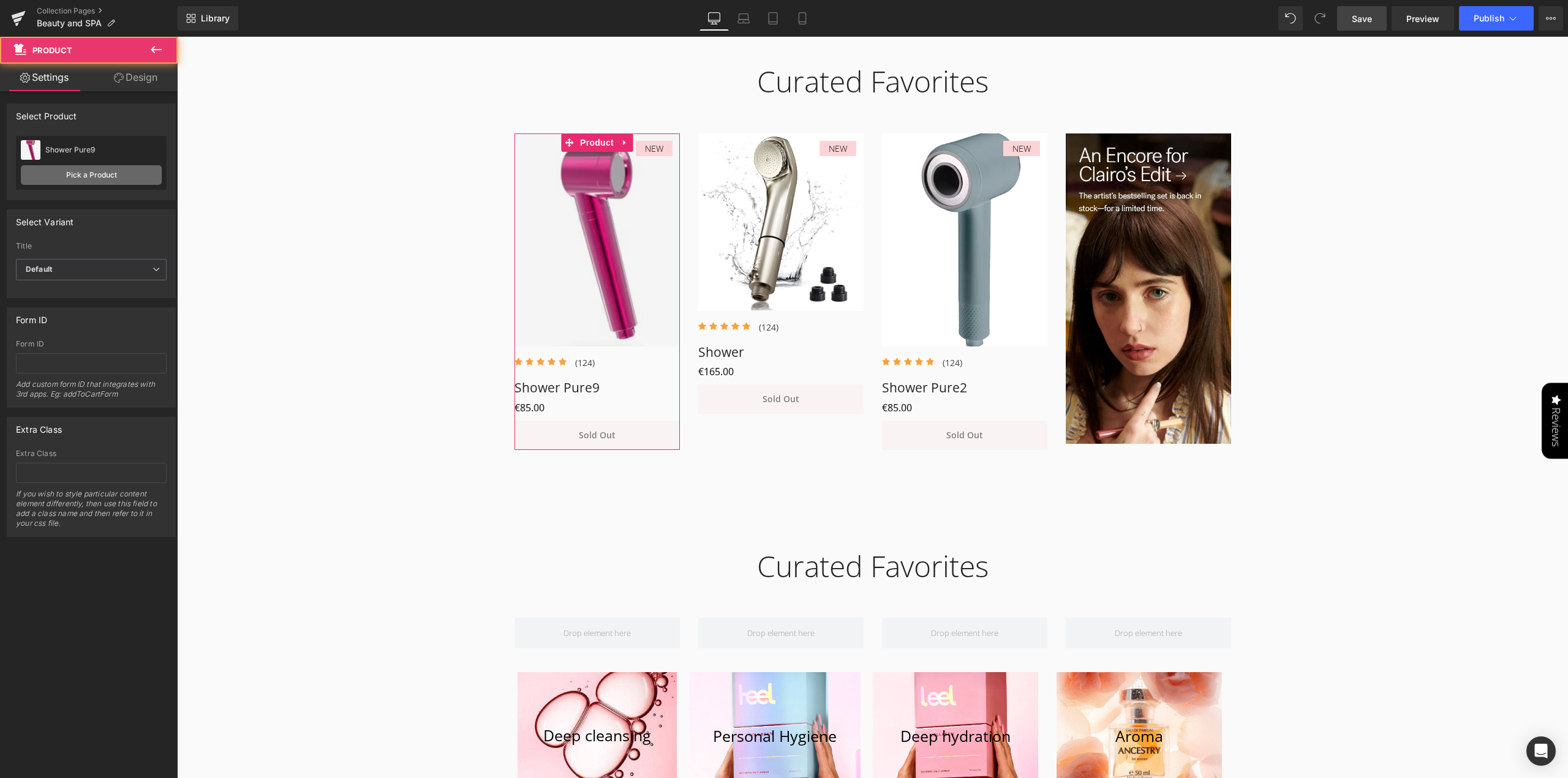
click at [119, 175] on link "Pick a Product" at bounding box center [91, 175] width 141 height 19
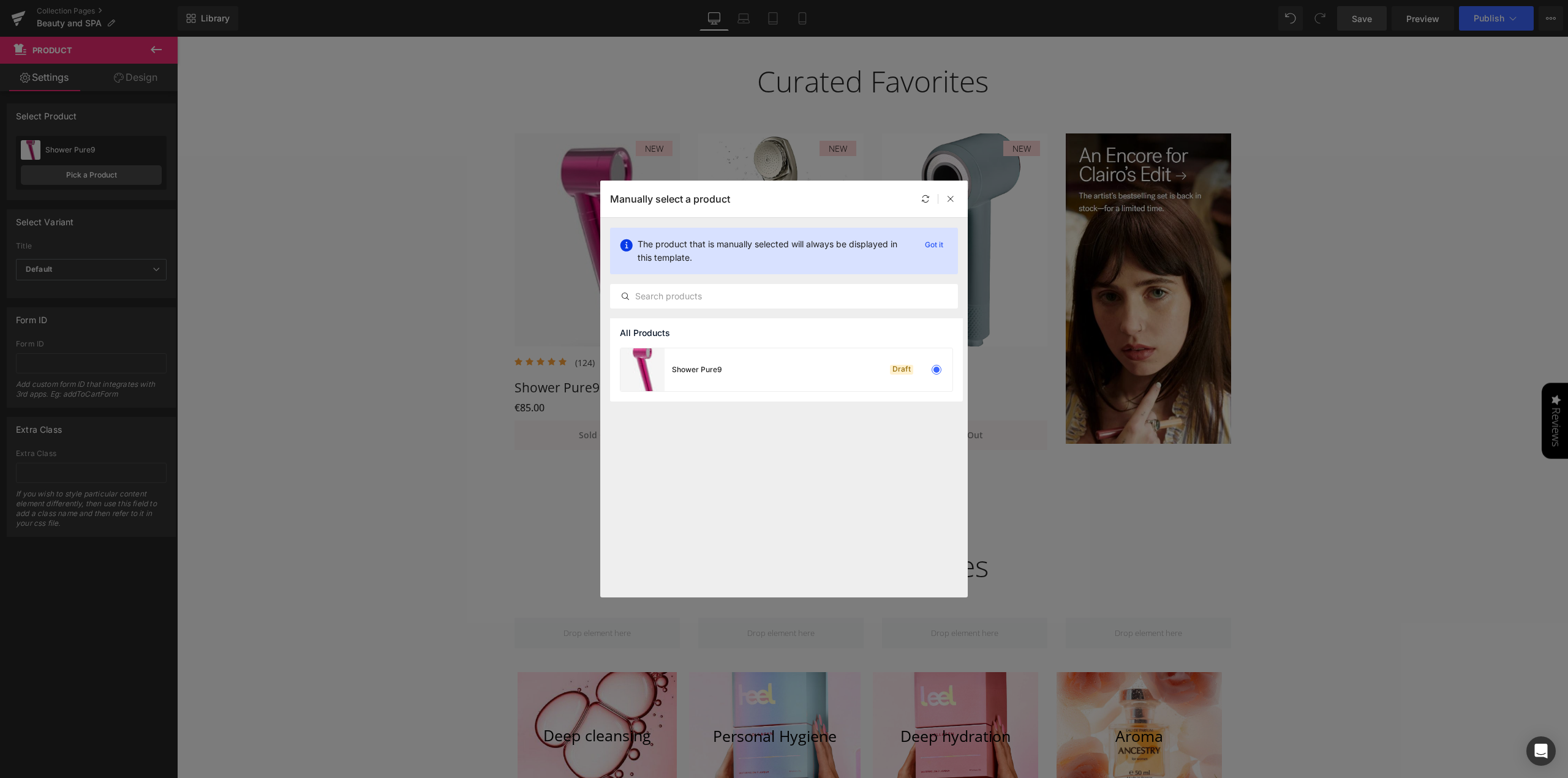
click at [736, 457] on div "All Products Shower Pure9 Draft" at bounding box center [784, 458] width 368 height 280
click at [714, 368] on div "Shower Pure9" at bounding box center [697, 370] width 50 height 11
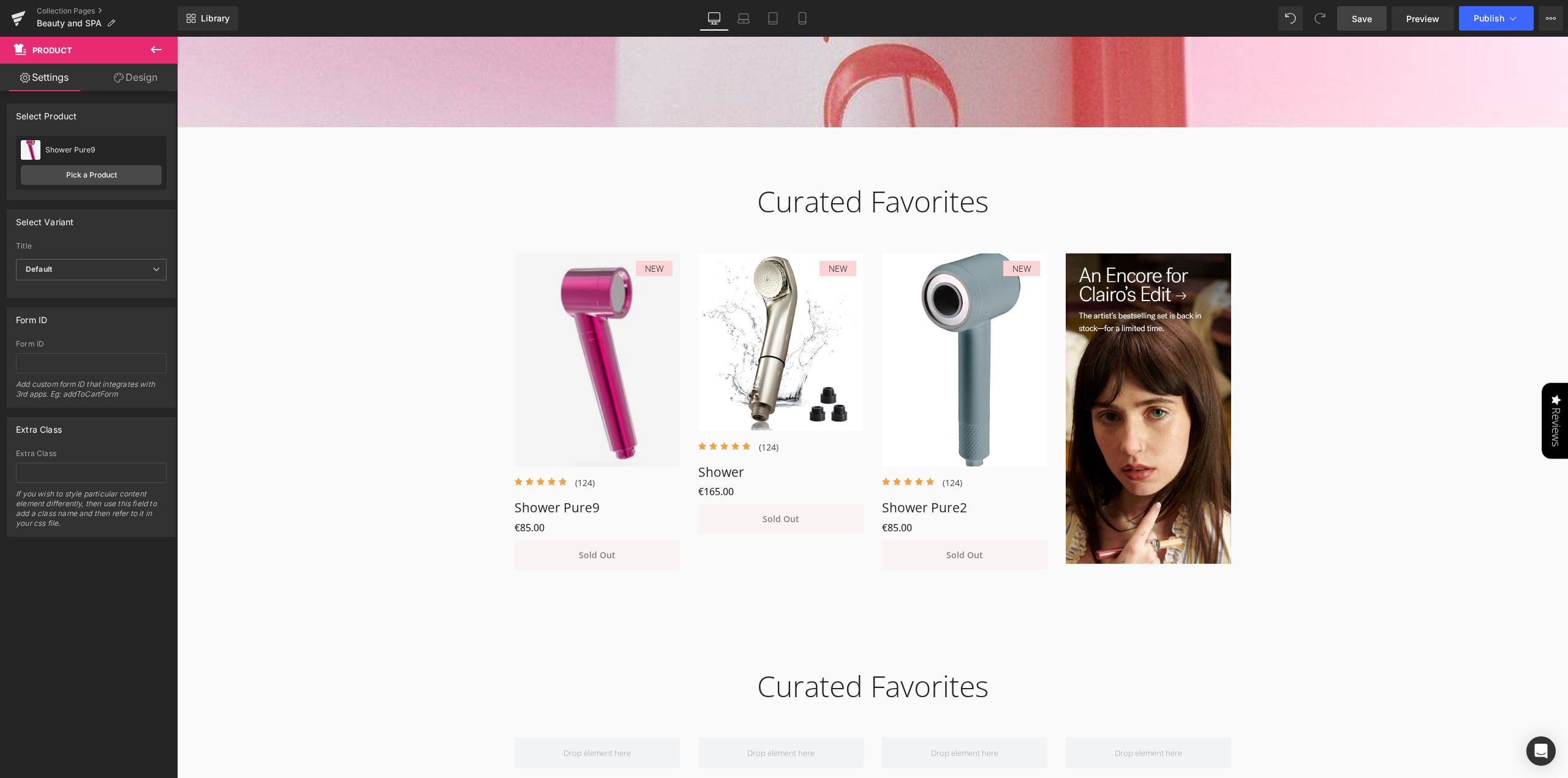
scroll to position [568, 0]
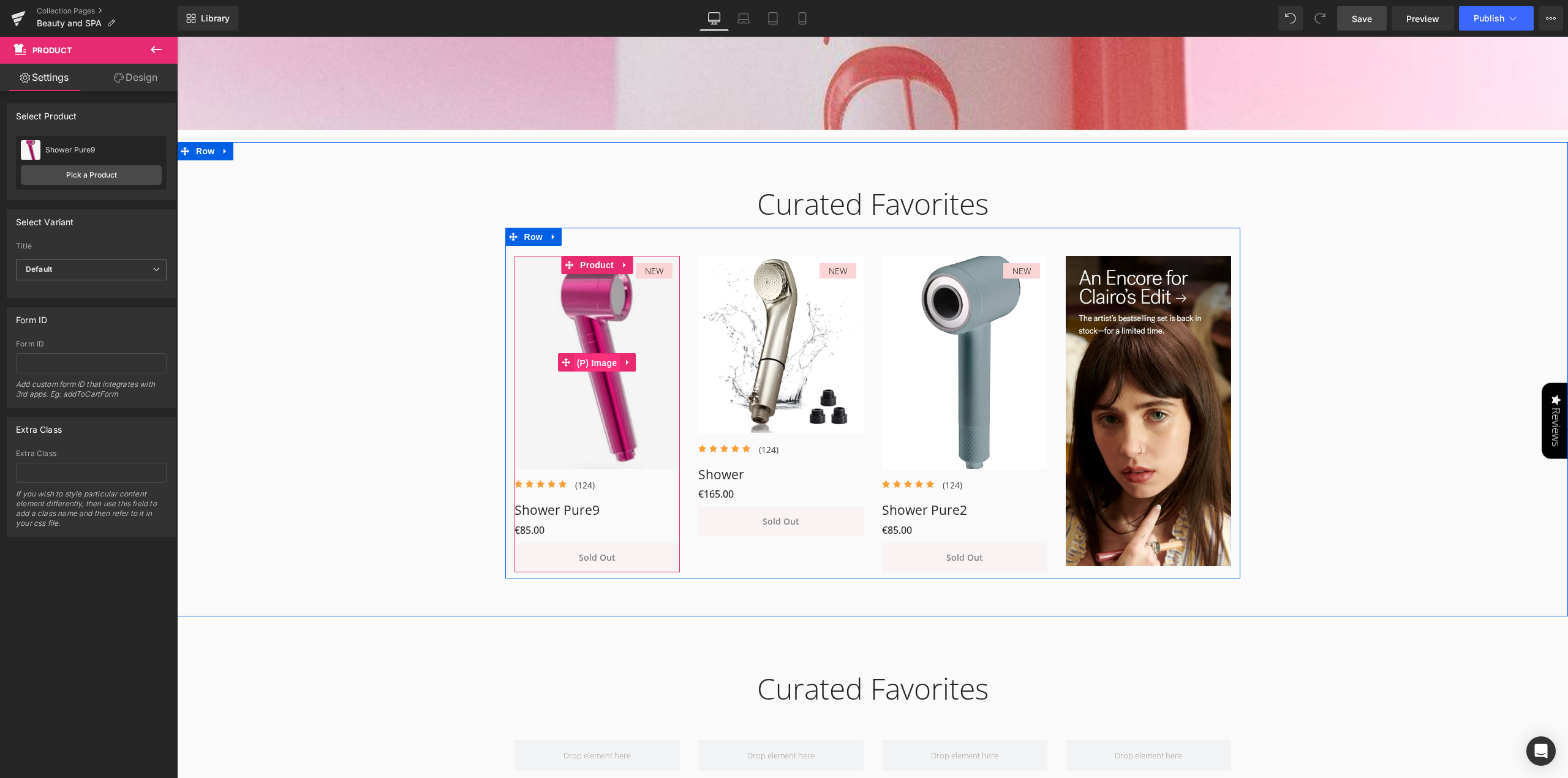
click at [598, 361] on span "(P) Image" at bounding box center [597, 363] width 46 height 19
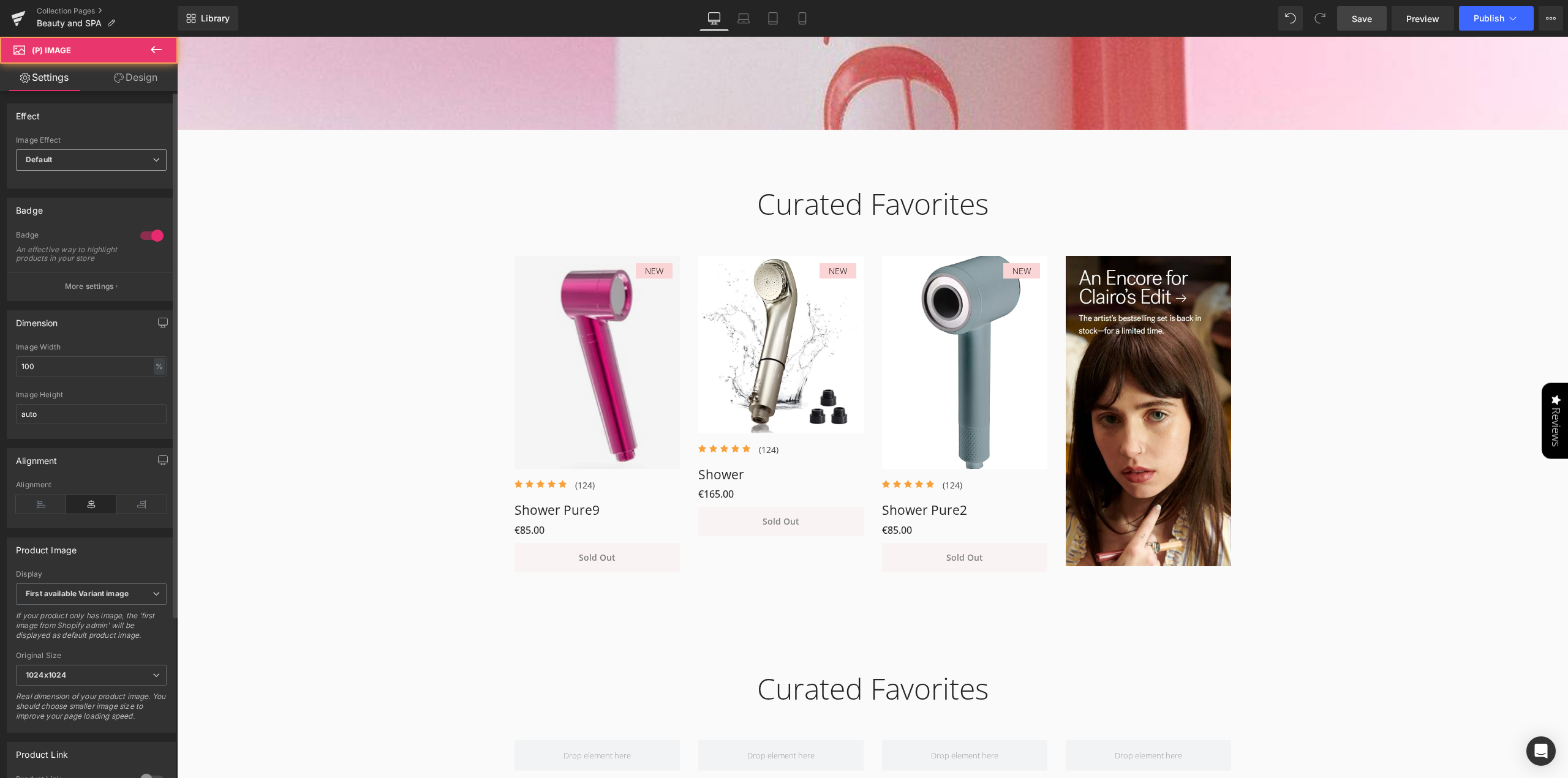
click at [74, 162] on span "Default" at bounding box center [91, 160] width 151 height 22
click at [98, 117] on div "Effect" at bounding box center [91, 115] width 168 height 23
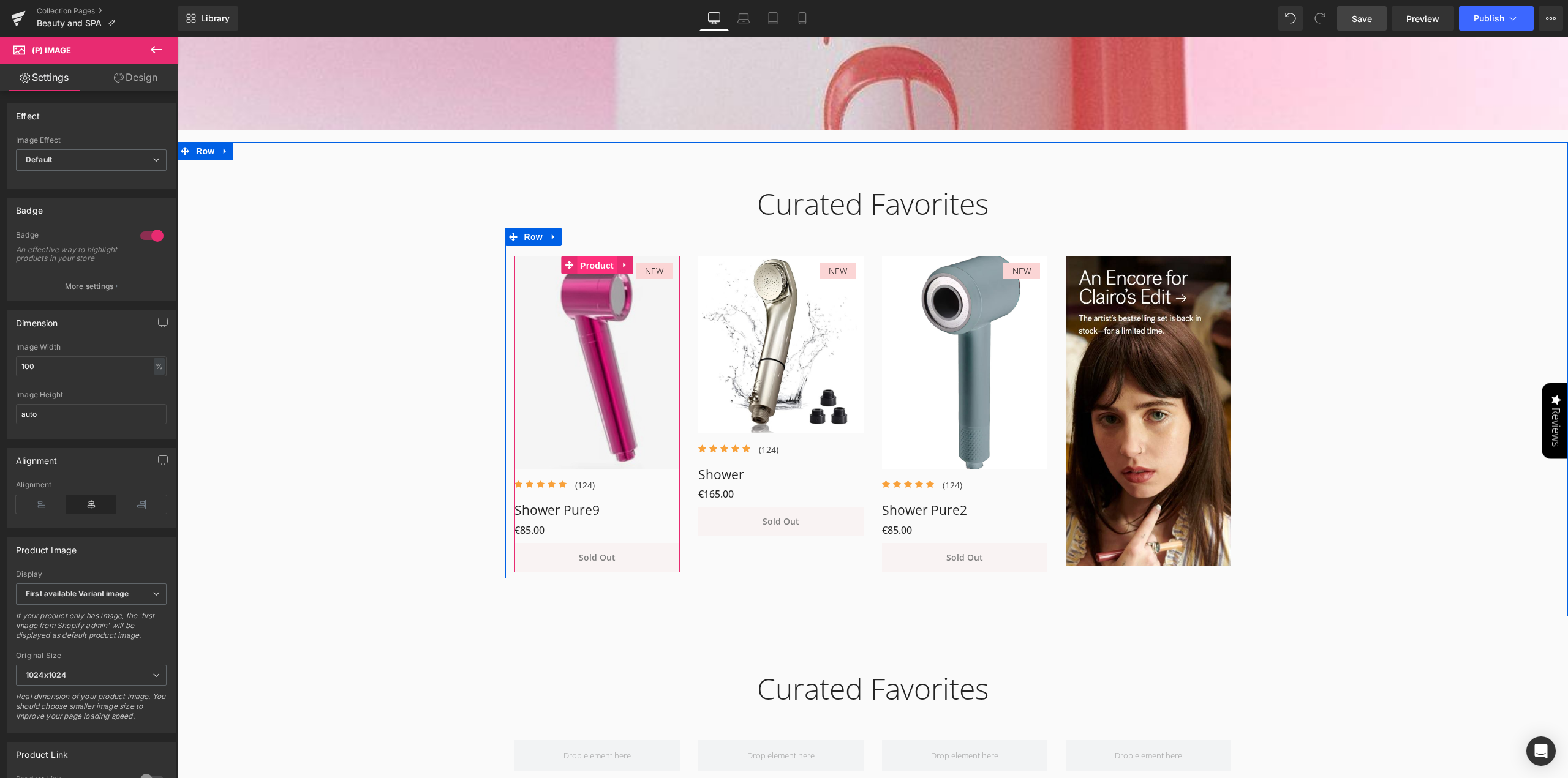
click at [606, 263] on span "Product" at bounding box center [596, 265] width 40 height 19
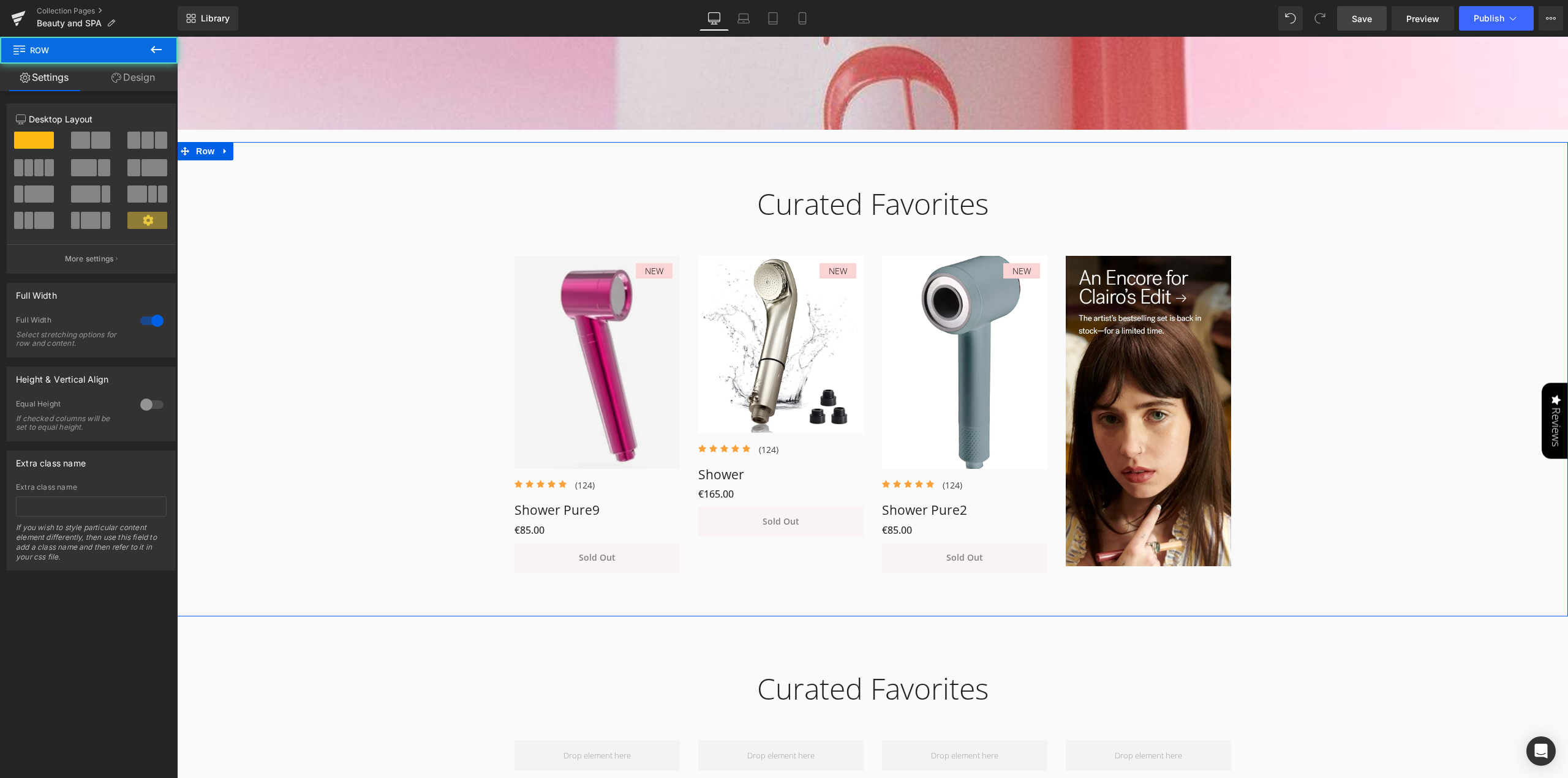
click at [1342, 330] on div "Curated Favorites Heading Row NEW (P) Image Icon Icon Icon Icon Icon Icon List …" at bounding box center [872, 373] width 1391 height 410
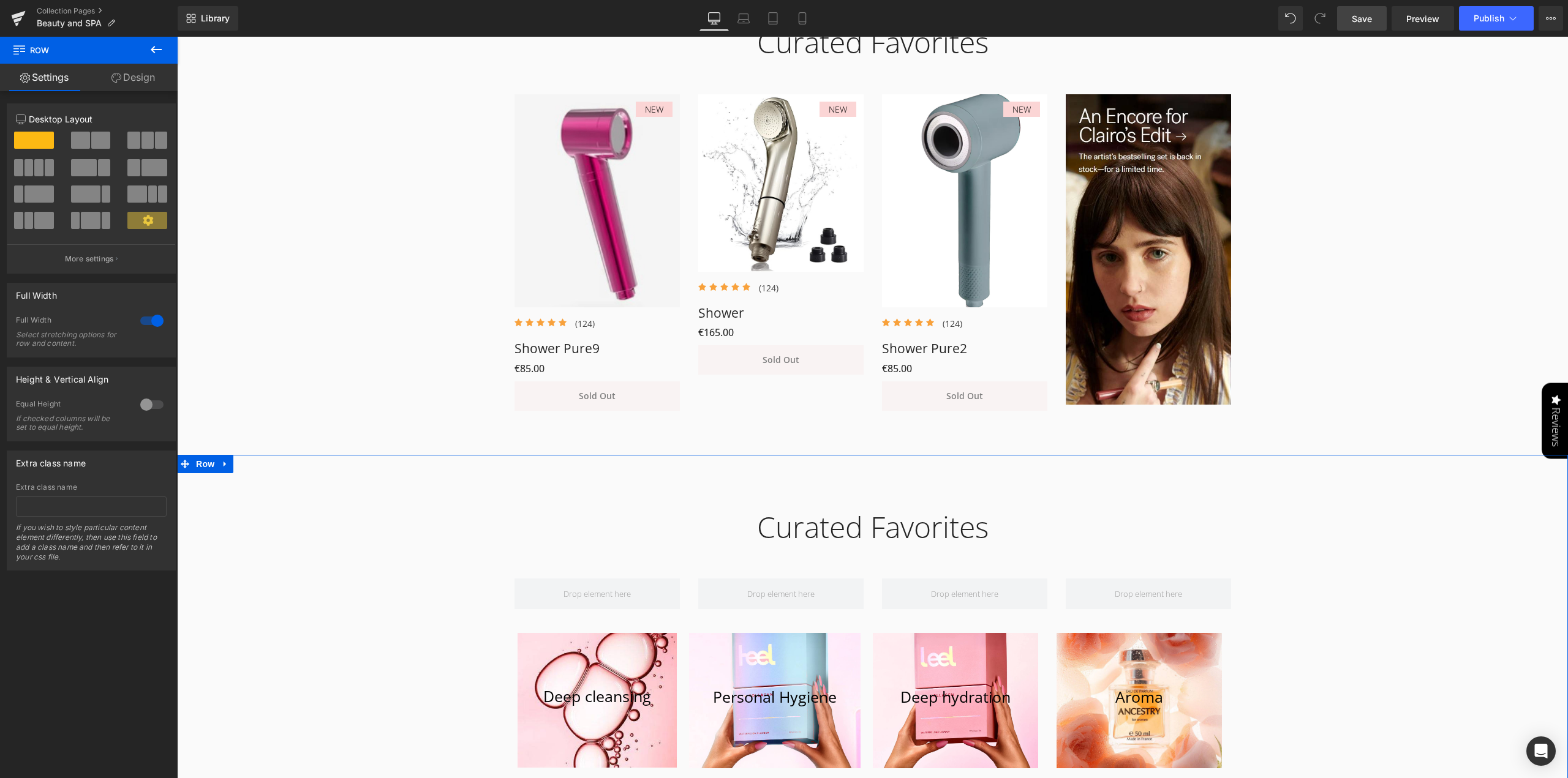
scroll to position [629, 0]
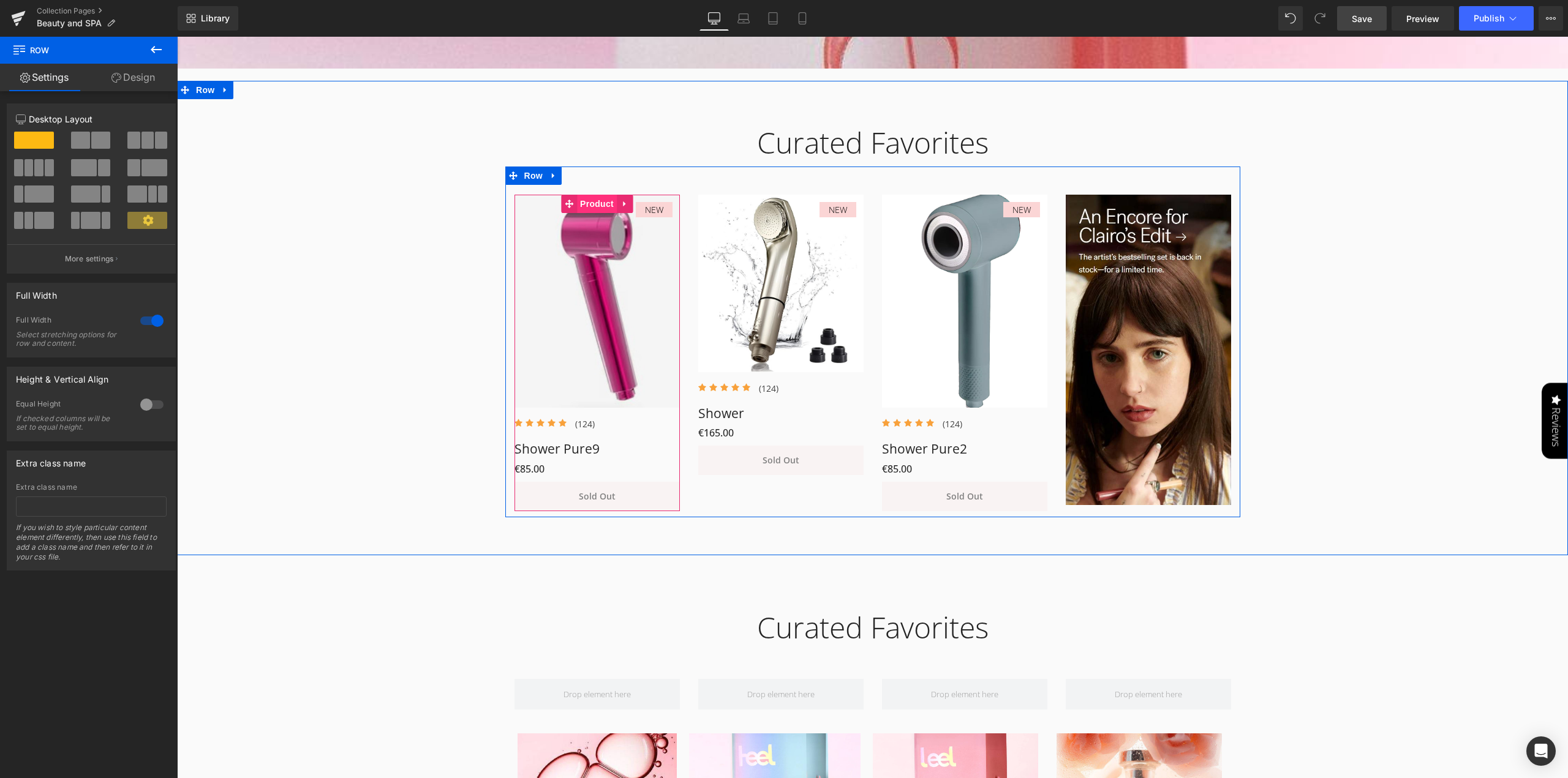
click at [596, 209] on span "Product" at bounding box center [596, 204] width 40 height 19
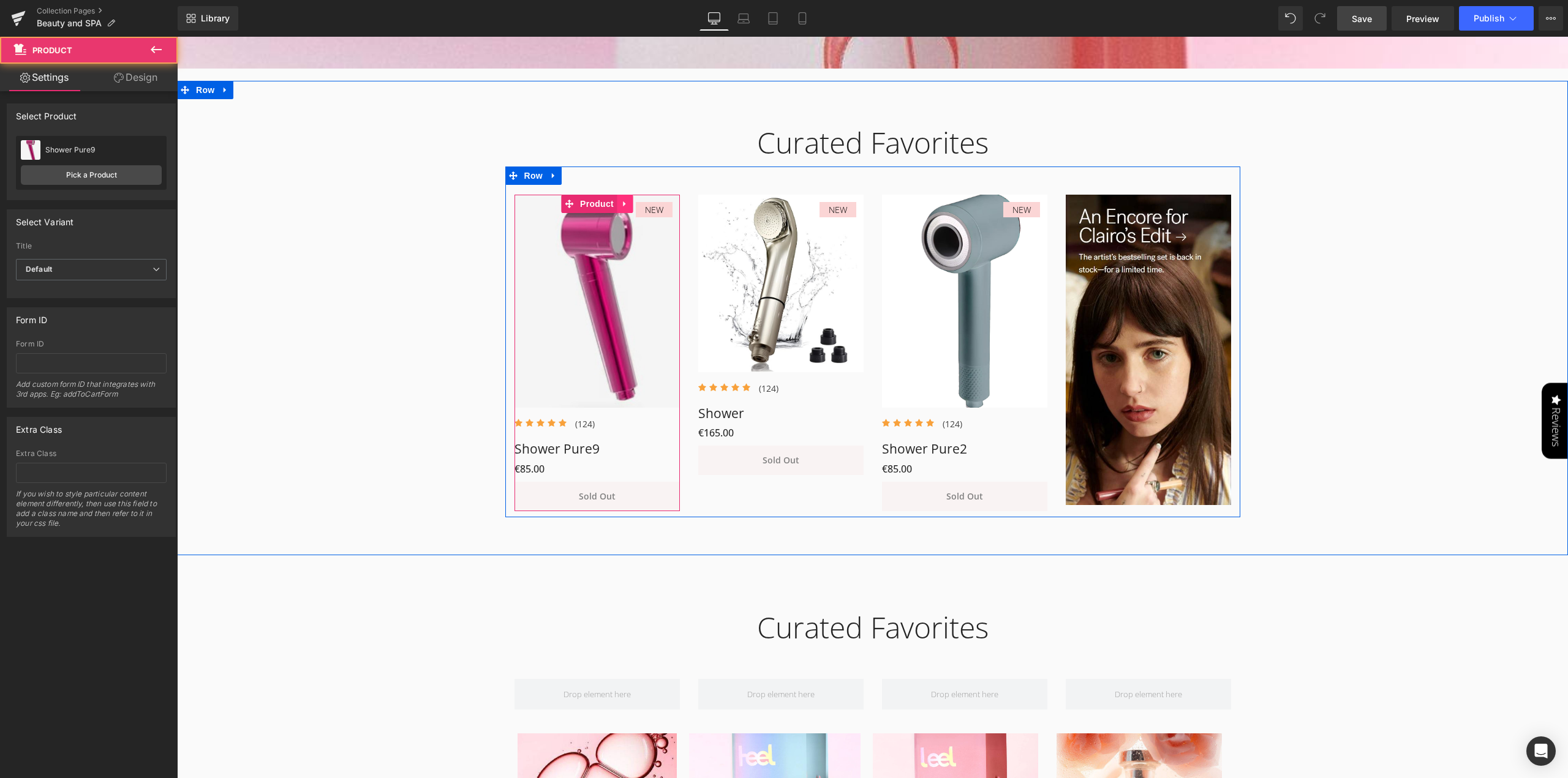
click at [623, 204] on icon at bounding box center [623, 204] width 2 height 5
click at [593, 280] on img at bounding box center [596, 301] width 165 height 213
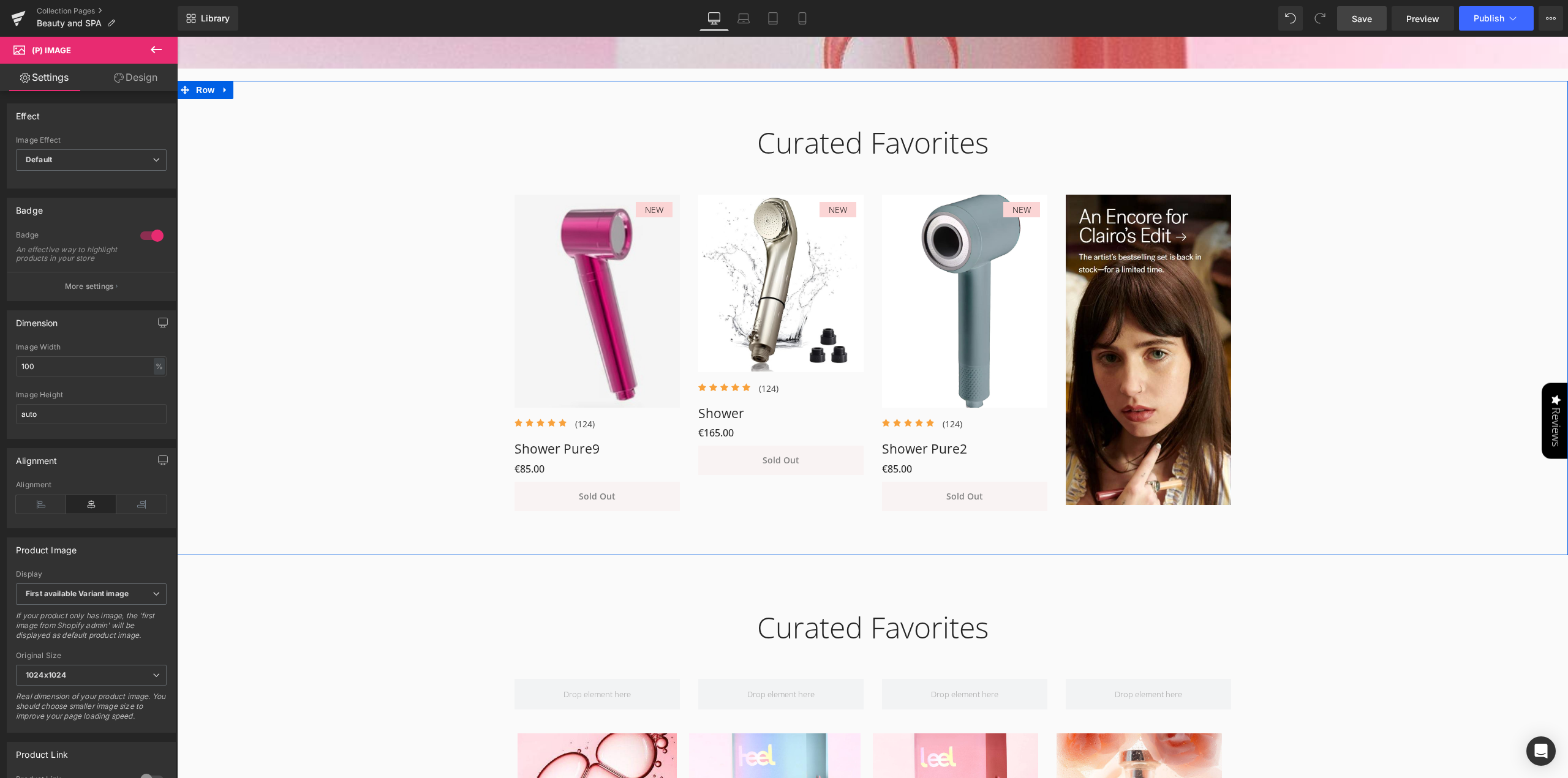
click at [1478, 254] on div "Curated Favorites Heading Row NEW (P) Image Icon Icon Icon Icon Icon Icon List …" at bounding box center [872, 312] width 1391 height 410
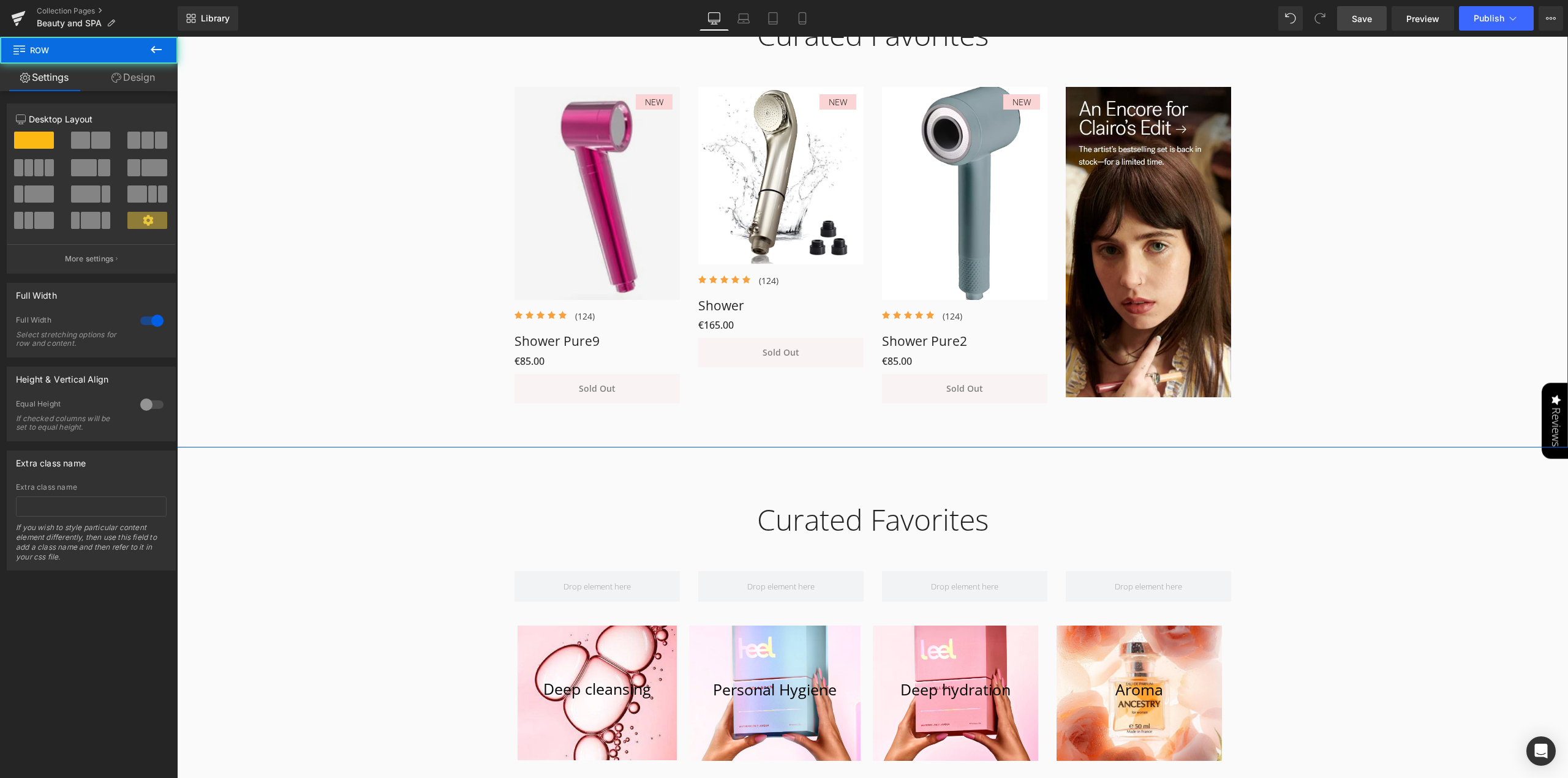
scroll to position [751, 0]
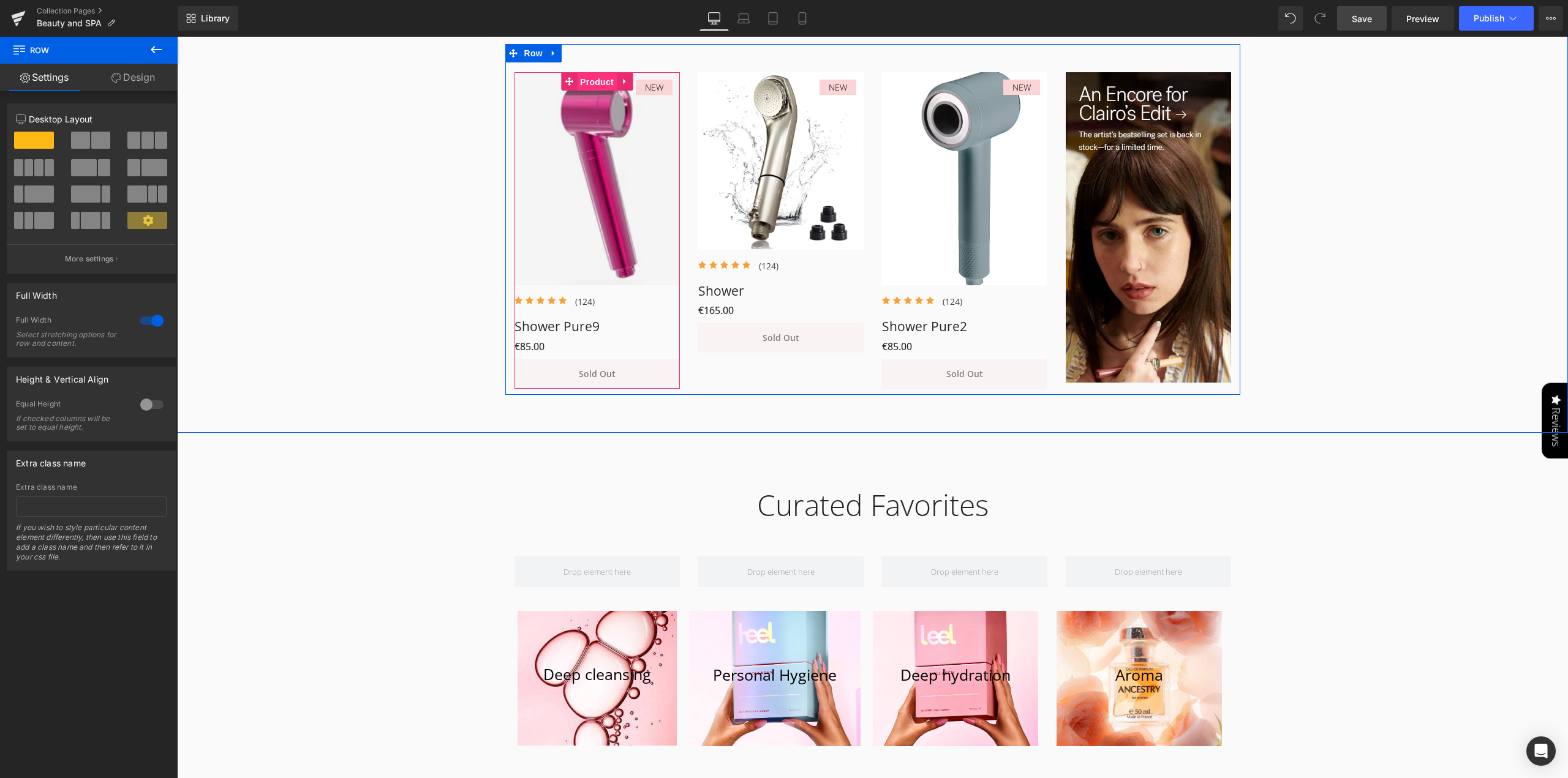
click at [578, 83] on div "NEW (P) Image Icon Icon Icon Icon Icon Icon List Hoz (124) Text Block" at bounding box center [596, 231] width 165 height 317
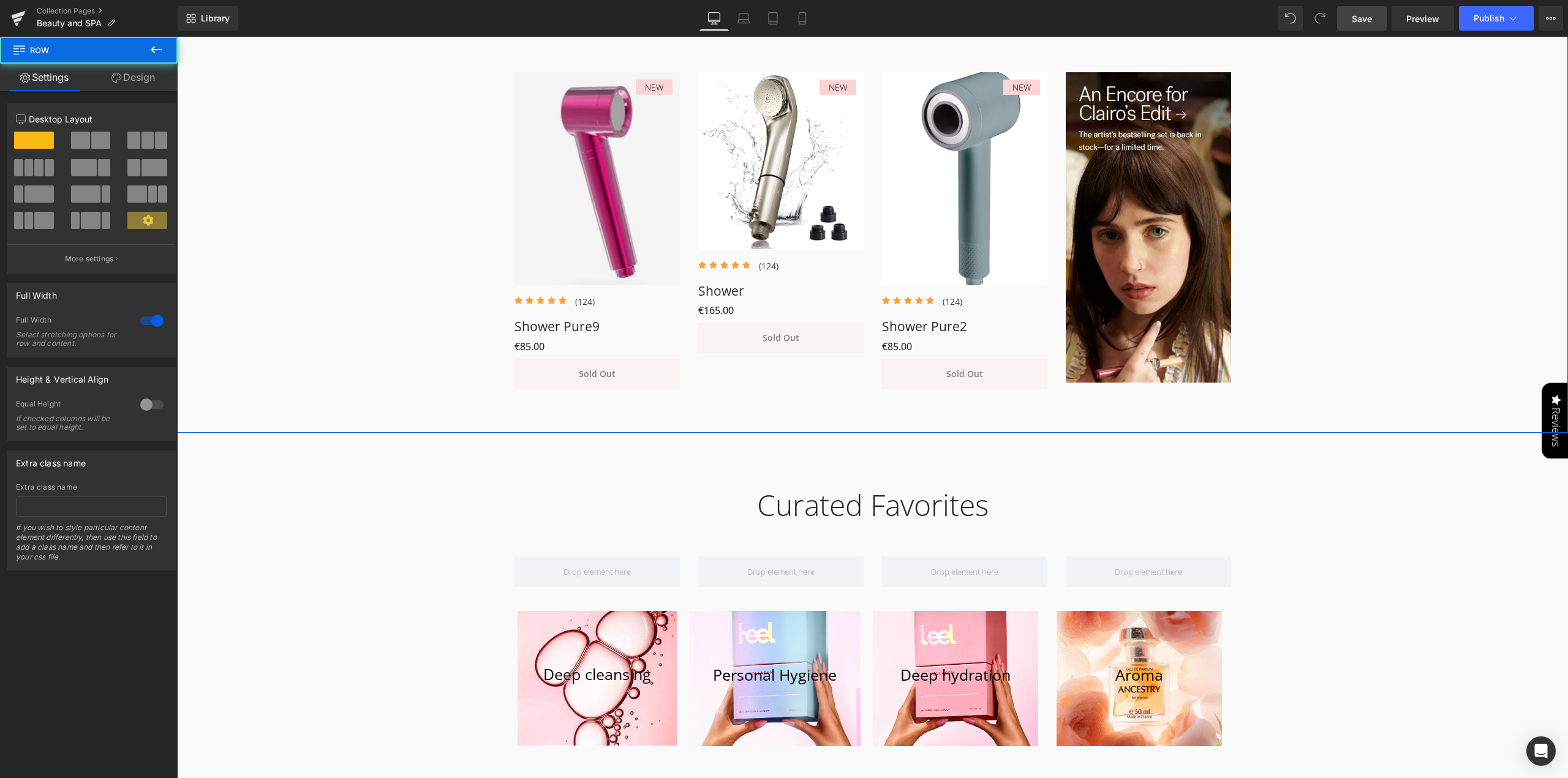
click at [268, 185] on div "Curated Favorites Heading Row NEW (P) Image Icon Icon Icon Icon Icon Icon List …" at bounding box center [872, 189] width 1391 height 410
